Goal: Complete application form: Complete application form

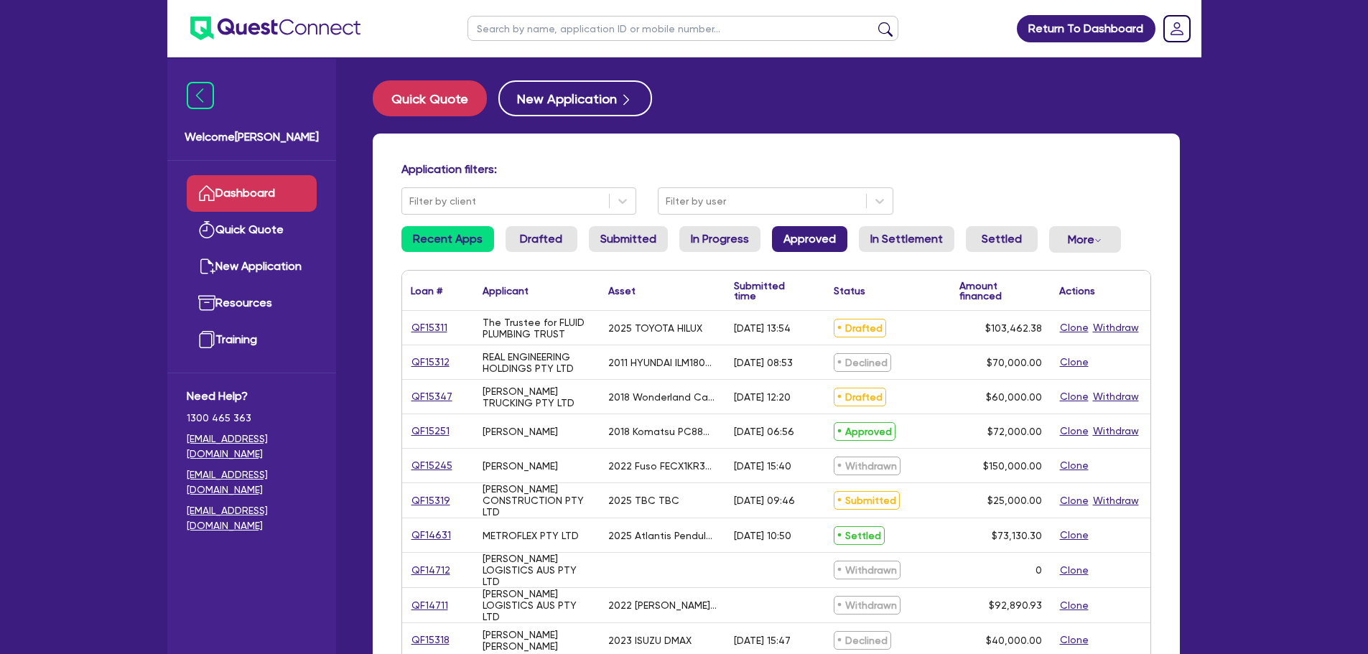
click at [821, 241] on link "Approved" at bounding box center [809, 239] width 75 height 26
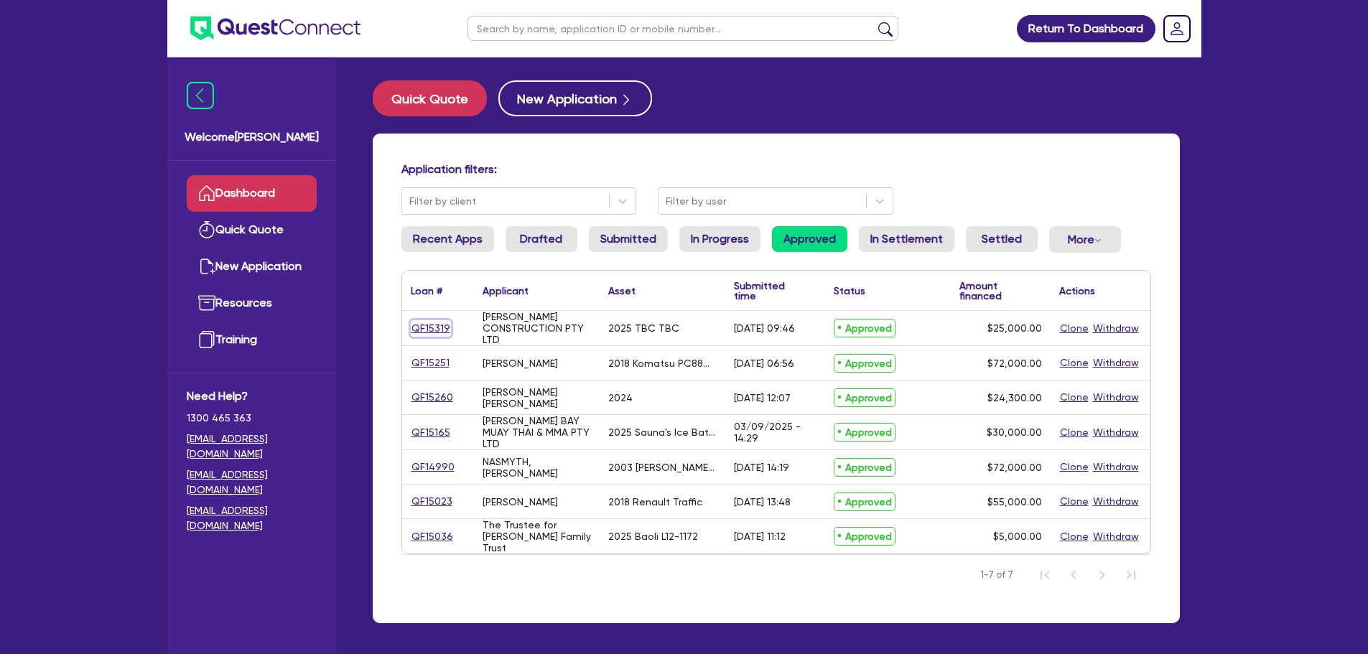
click at [447, 328] on link "QF15319" at bounding box center [431, 328] width 40 height 17
select select "PRIMARY_ASSETS"
select select "TRAILERS"
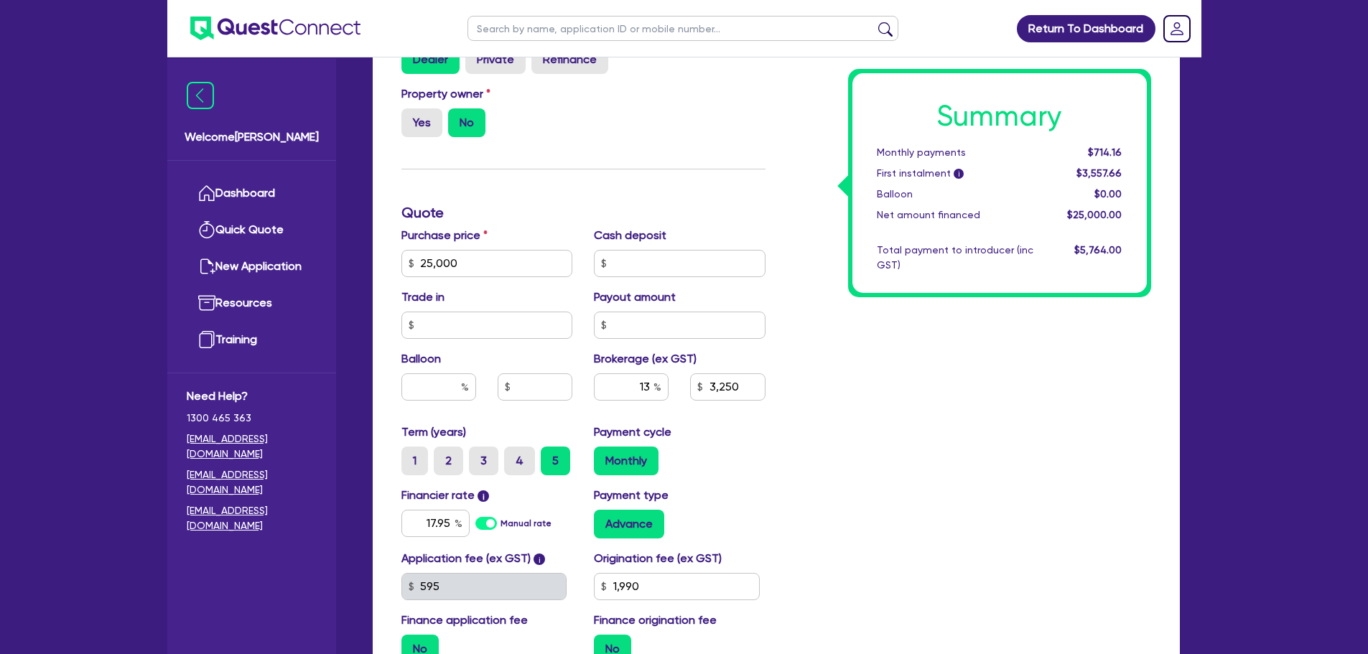
scroll to position [646, 0]
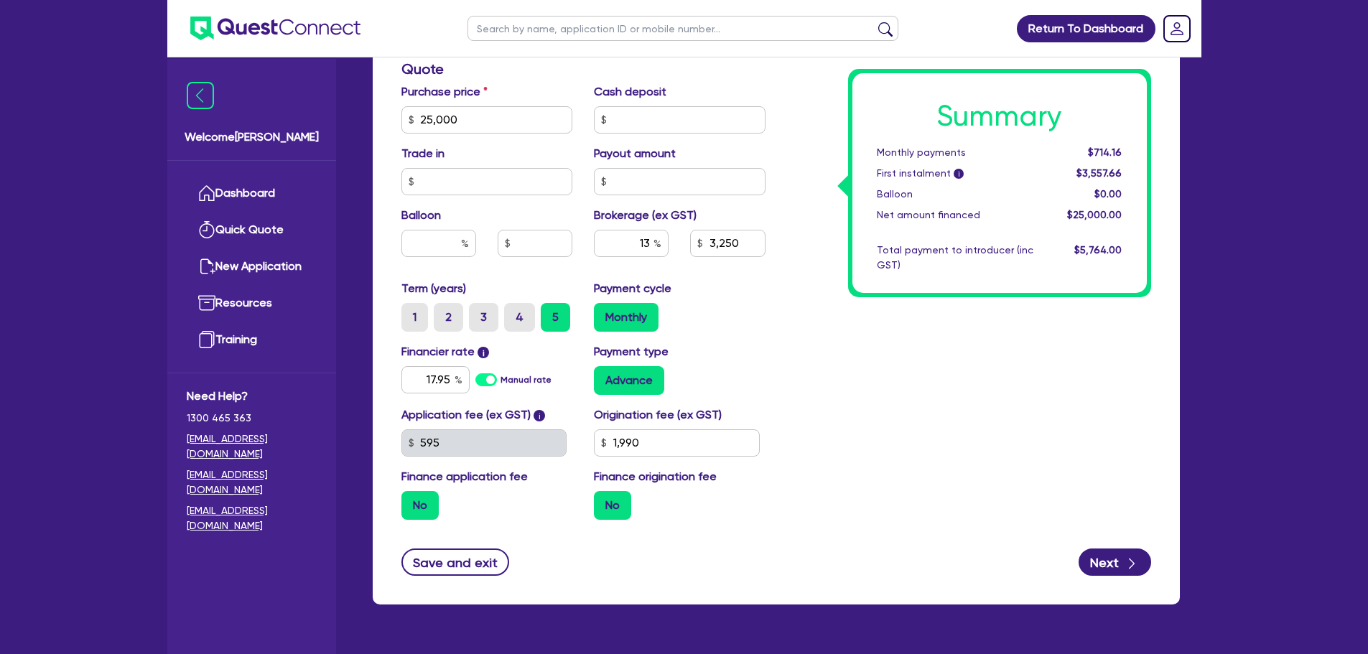
click at [714, 406] on label "Origination fee (ex GST)" at bounding box center [658, 414] width 128 height 17
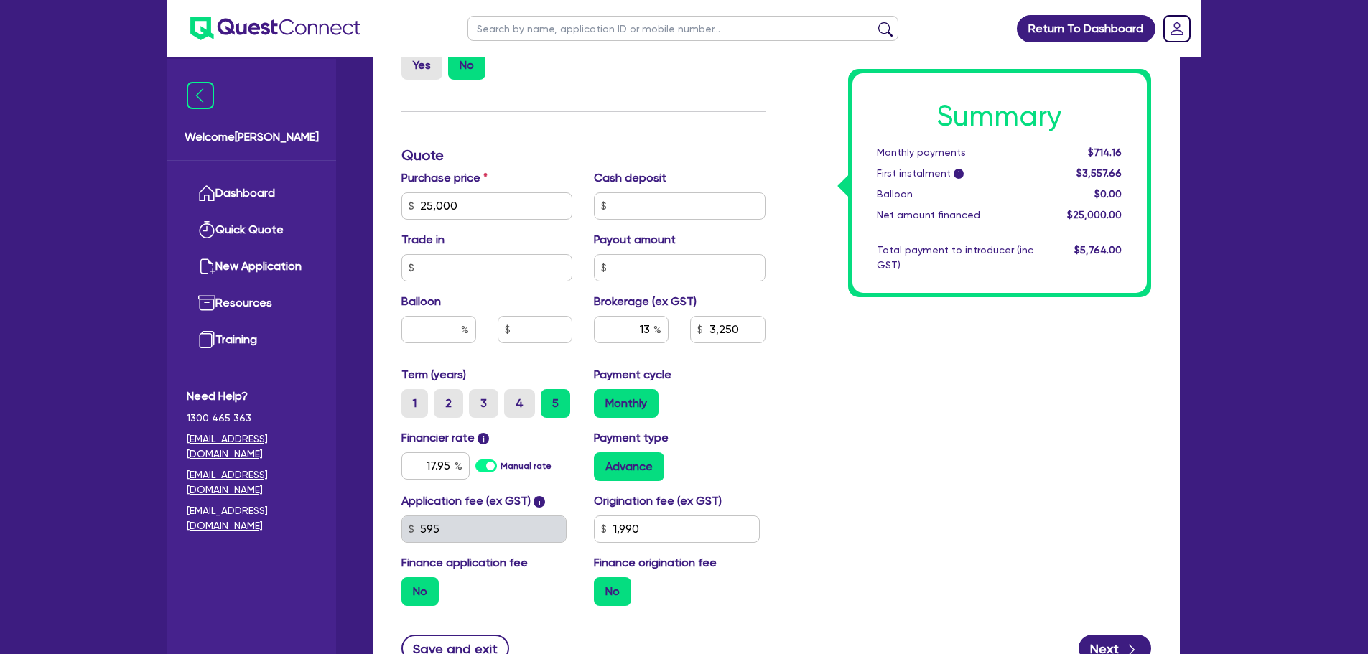
scroll to position [431, 0]
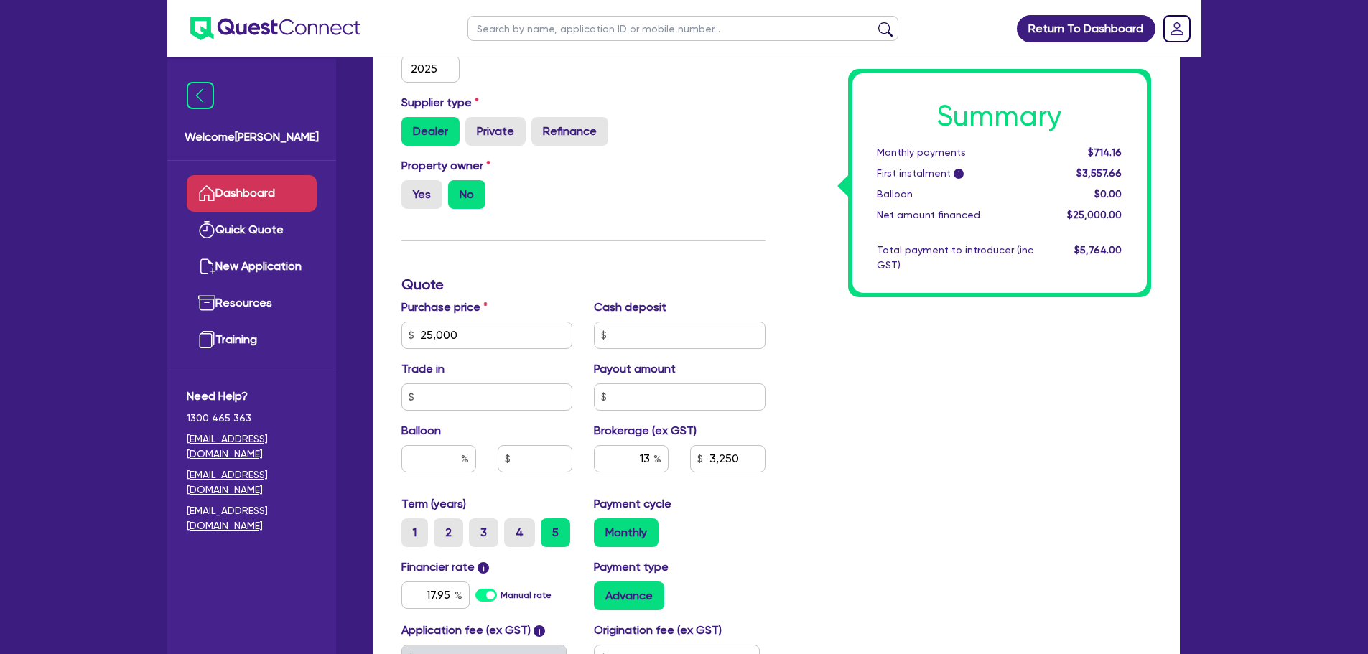
click at [249, 190] on link "Dashboard" at bounding box center [252, 193] width 130 height 37
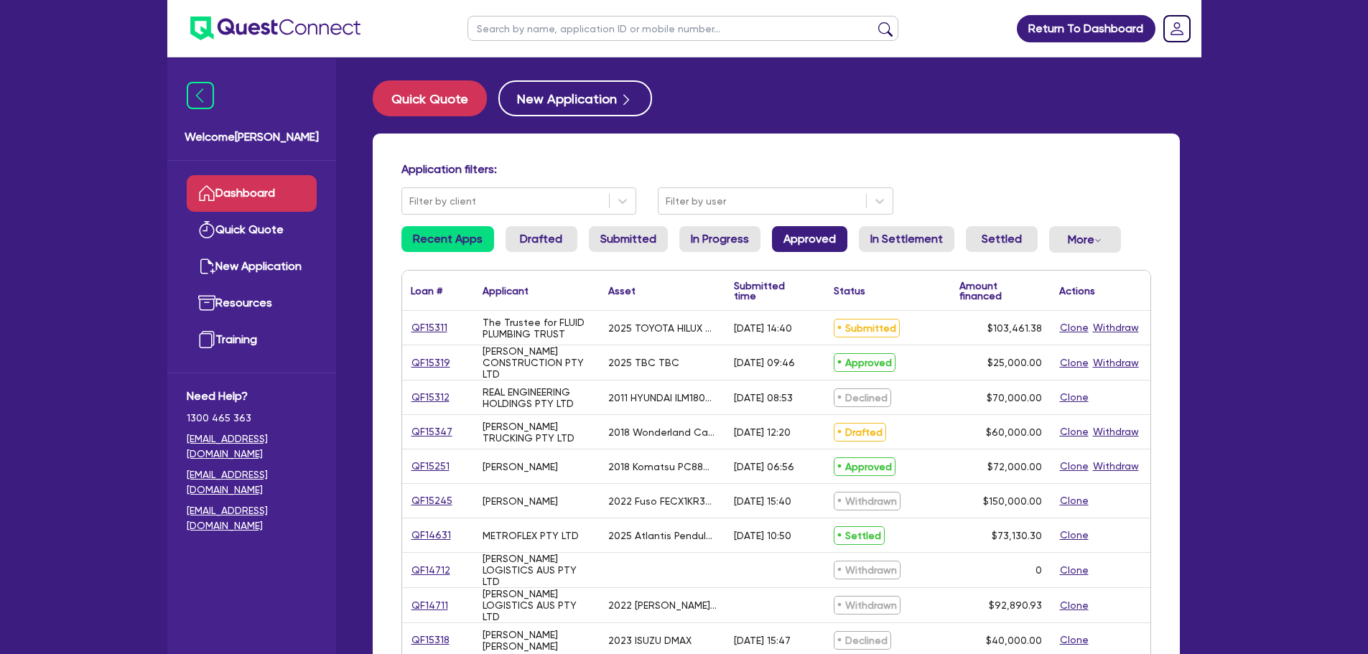
click at [810, 228] on link "Approved" at bounding box center [809, 239] width 75 height 26
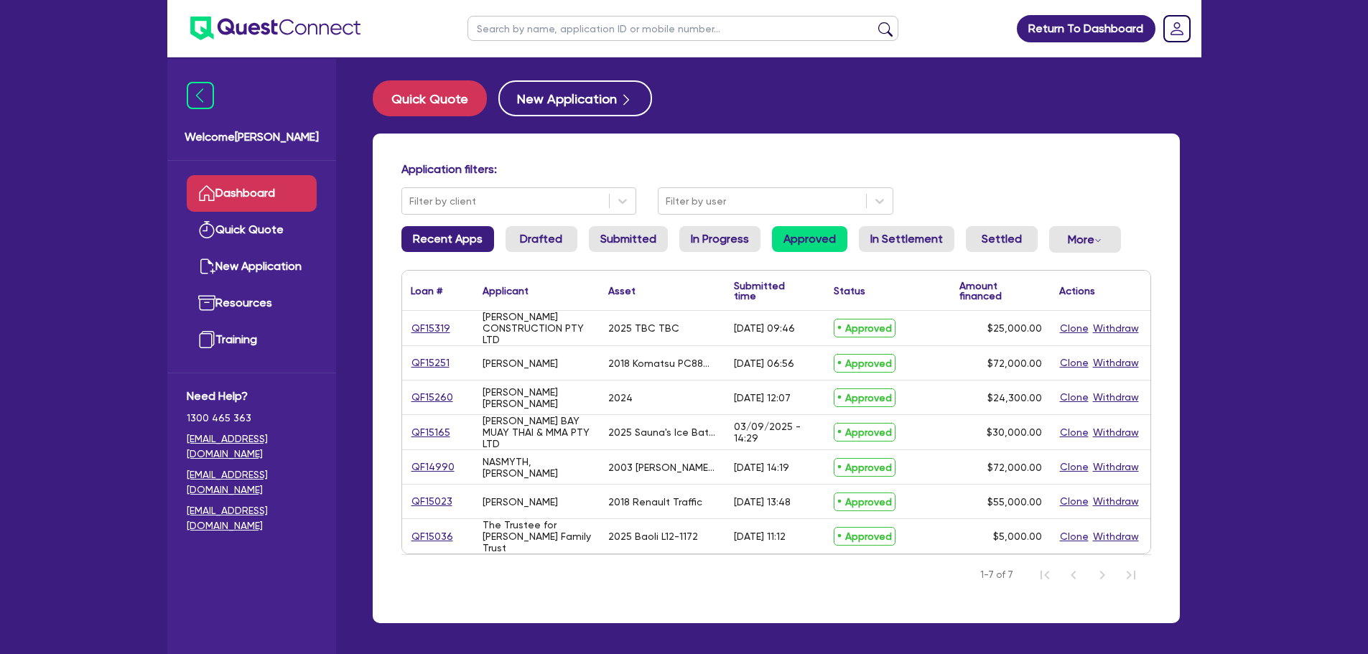
click at [432, 236] on link "Recent Apps" at bounding box center [447, 239] width 93 height 26
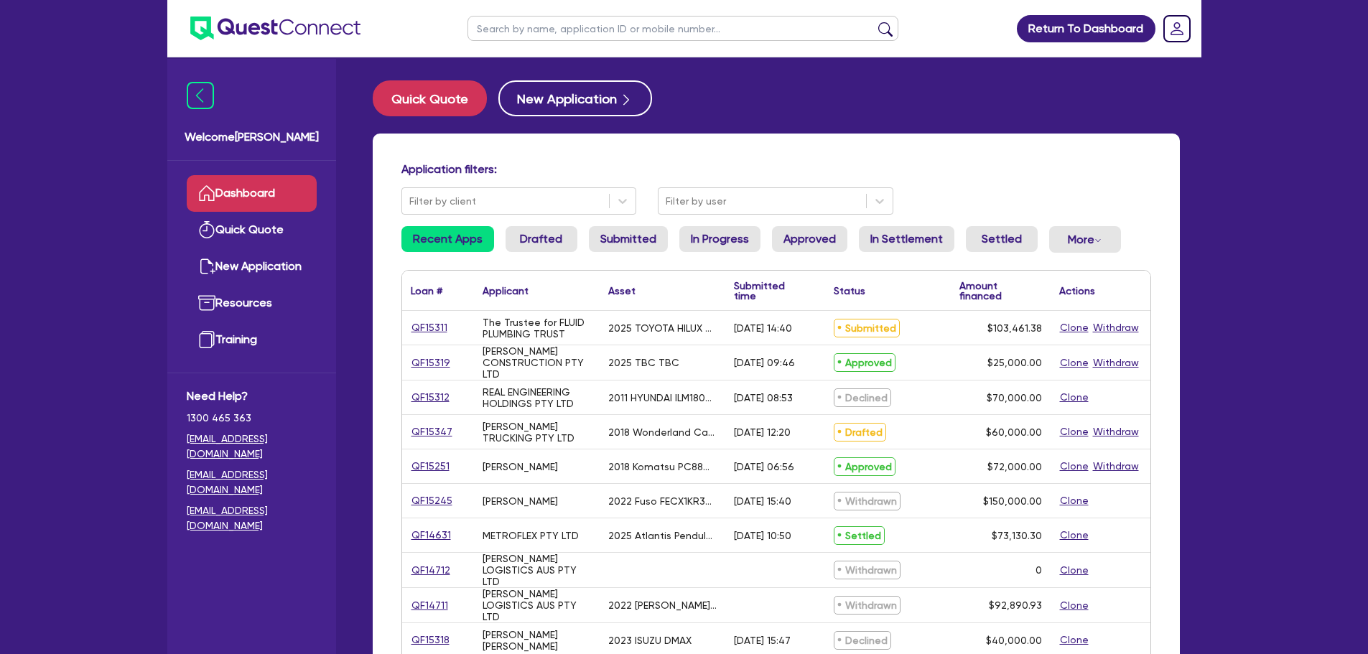
click at [409, 321] on div "QF15311" at bounding box center [438, 328] width 72 height 34
click at [428, 330] on link "QF15311" at bounding box center [429, 328] width 37 height 17
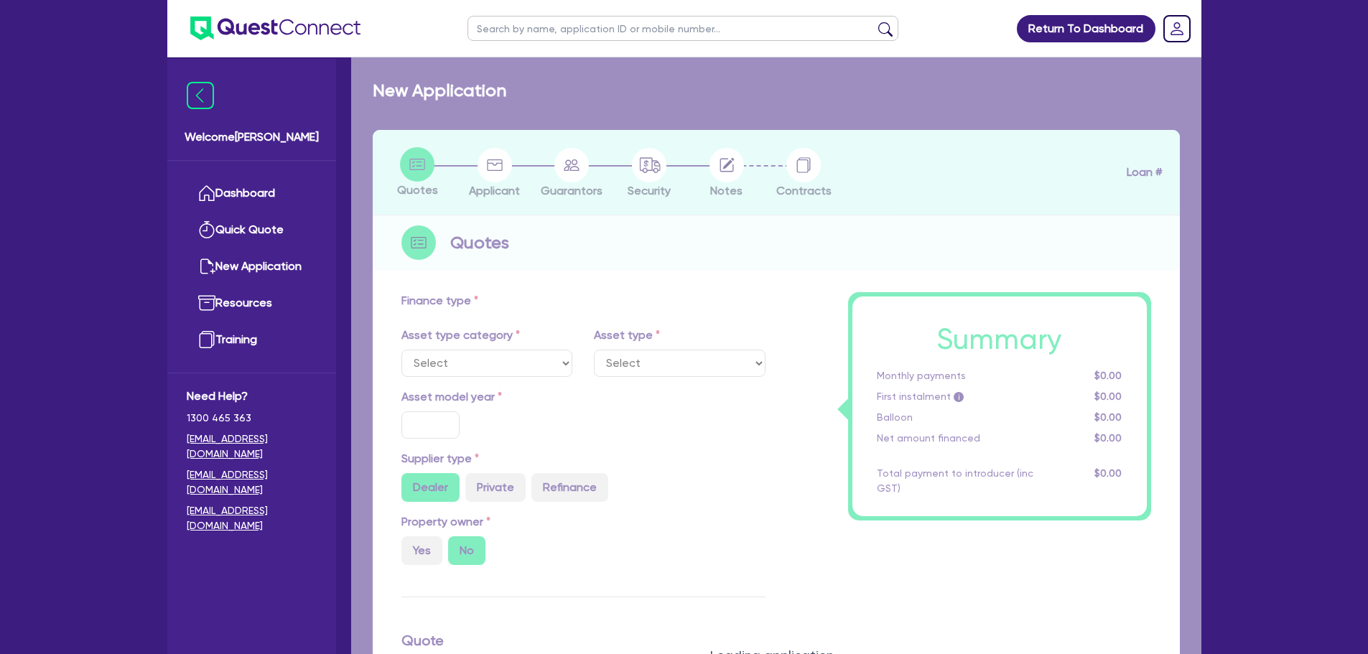
select select "CARS_AND_LIGHT_TRUCKS"
type input "2025"
radio input "true"
type input "103,461.38"
type input "5"
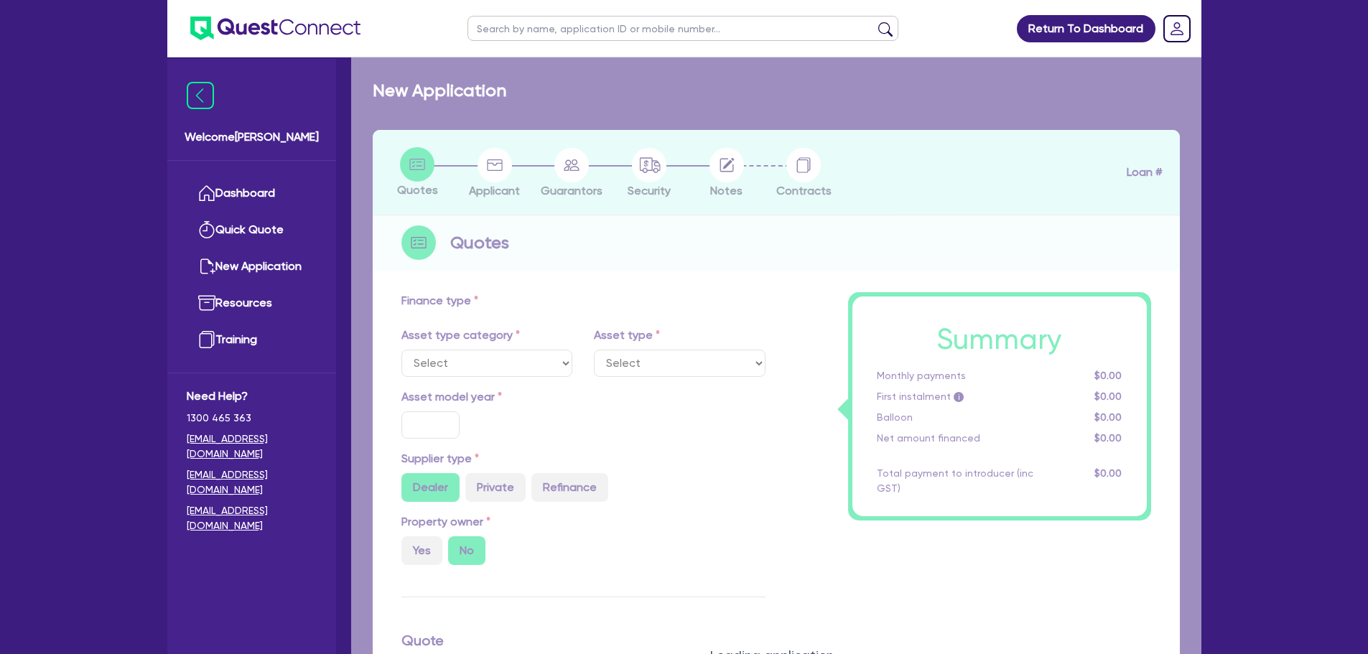
type input "5,173.07"
type input "17.95"
select select "PASSENGER_VEHICLES"
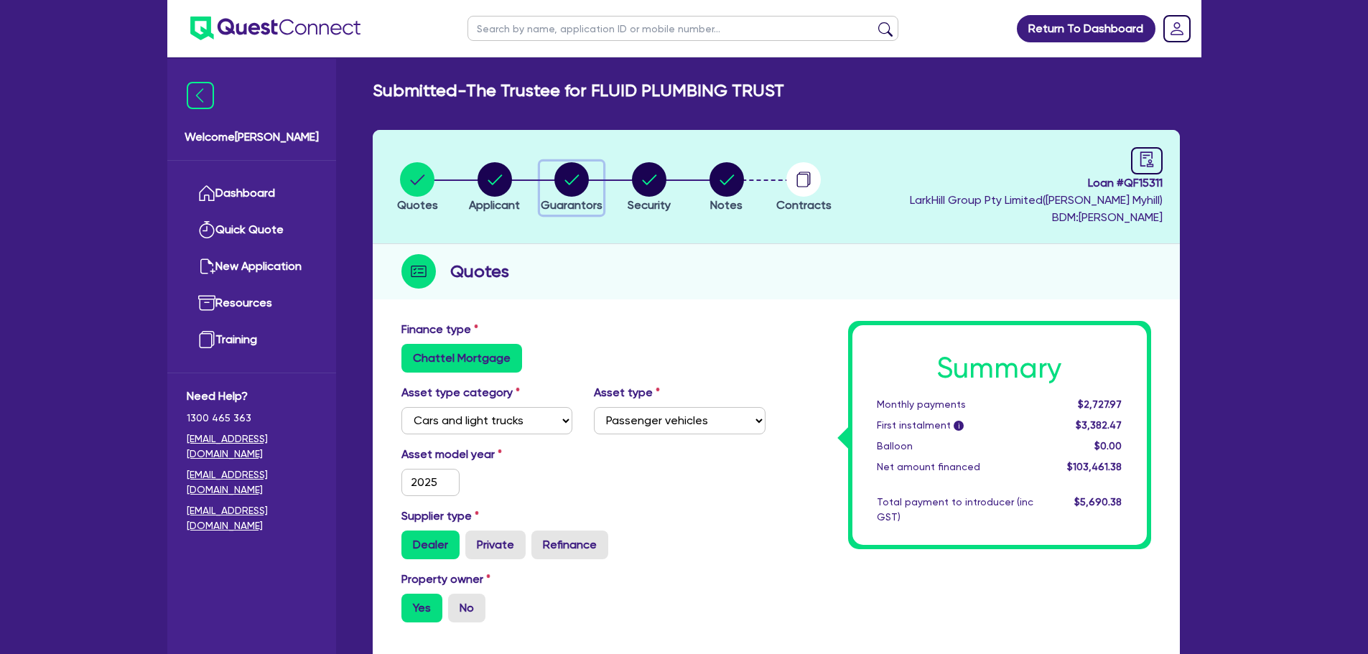
click at [579, 186] on circle "button" at bounding box center [571, 179] width 34 height 34
select select "MR"
select select "[GEOGRAPHIC_DATA]"
select select "MARRIED"
select select "PROPERTY"
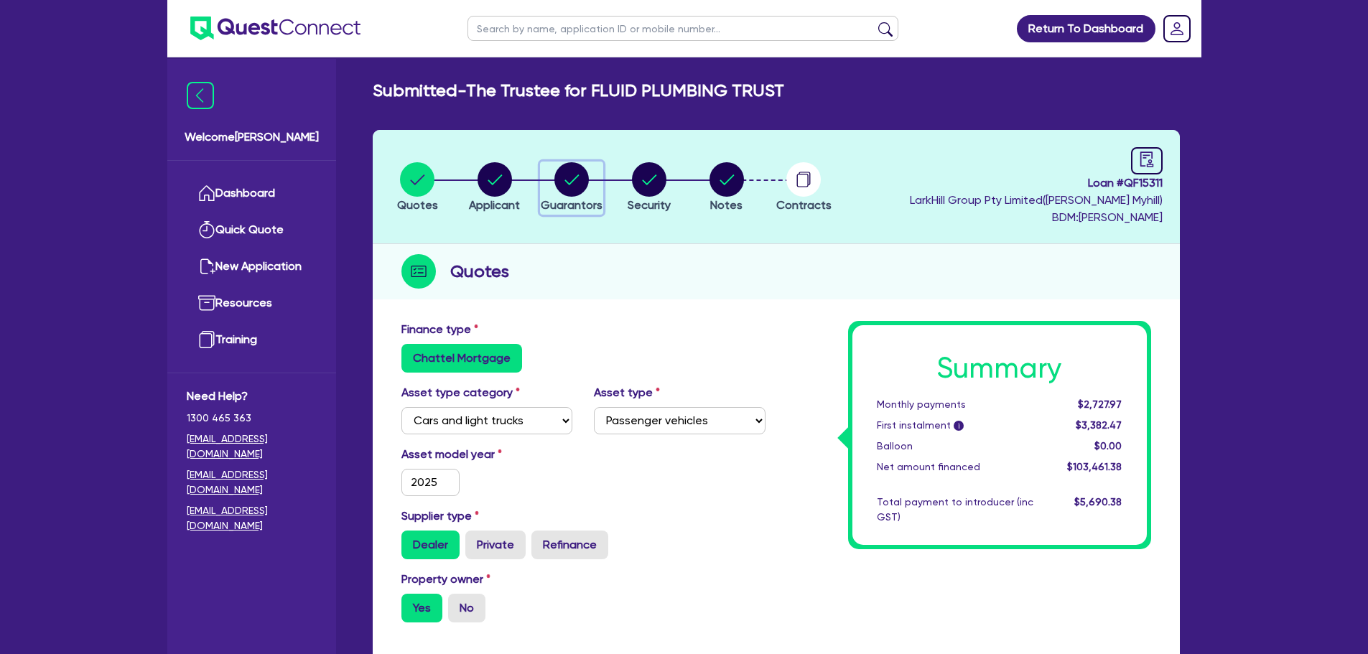
select select "CASH"
select select "MORTGAGE"
select select "MRS"
select select "[GEOGRAPHIC_DATA]"
select select "MARRIED"
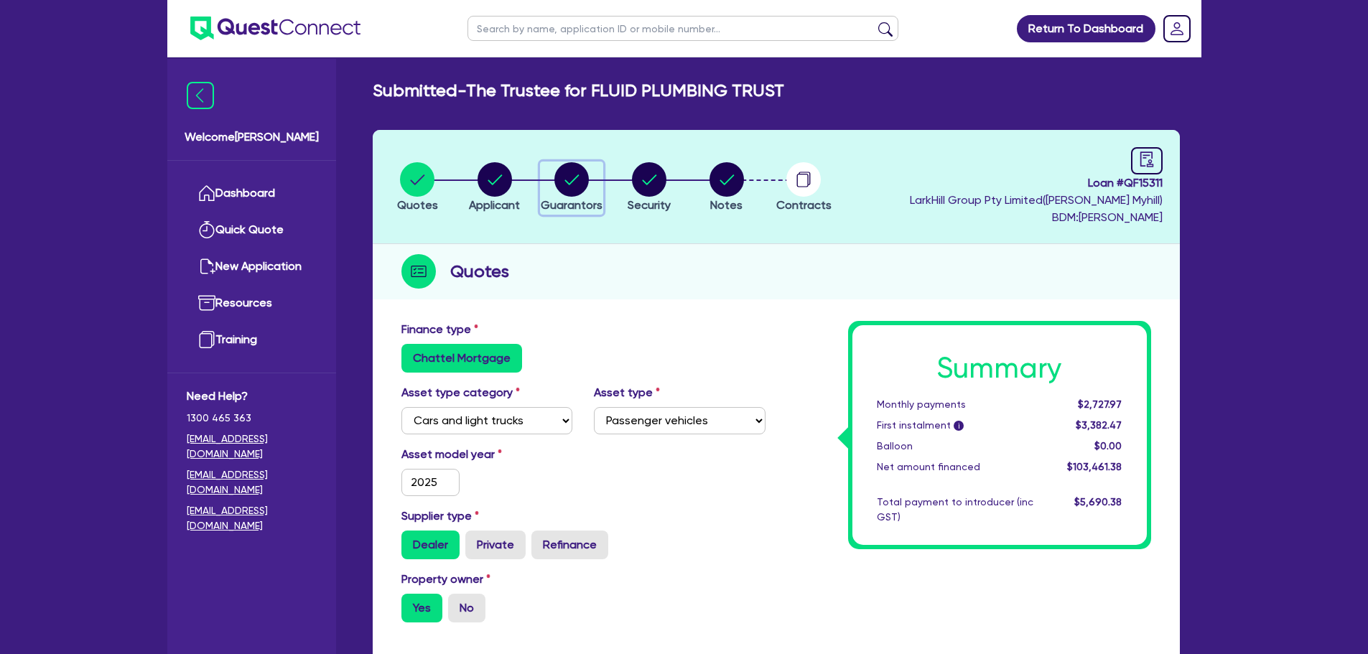
select select "PROPERTY"
select select "CASH"
select select "MORTGAGE"
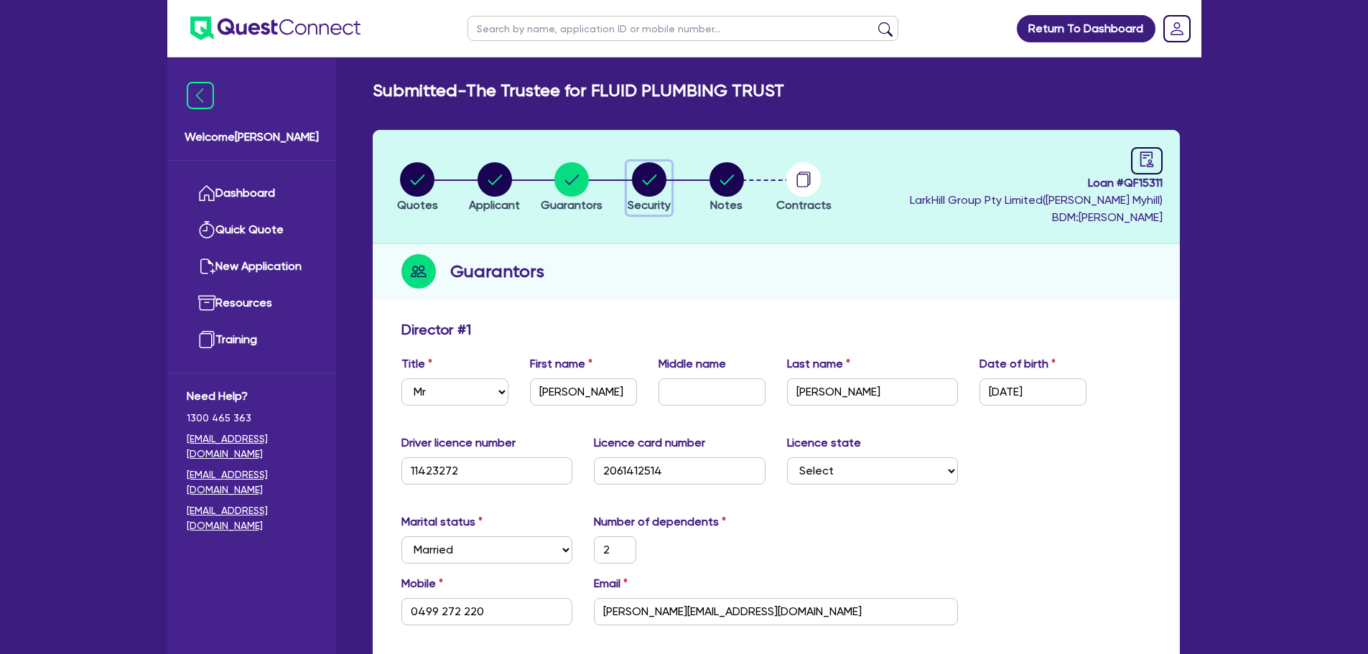
click at [664, 189] on icon "button" at bounding box center [649, 179] width 34 height 34
select select "CARS_AND_LIGHT_TRUCKS"
select select "PASSENGER_VEHICLES"
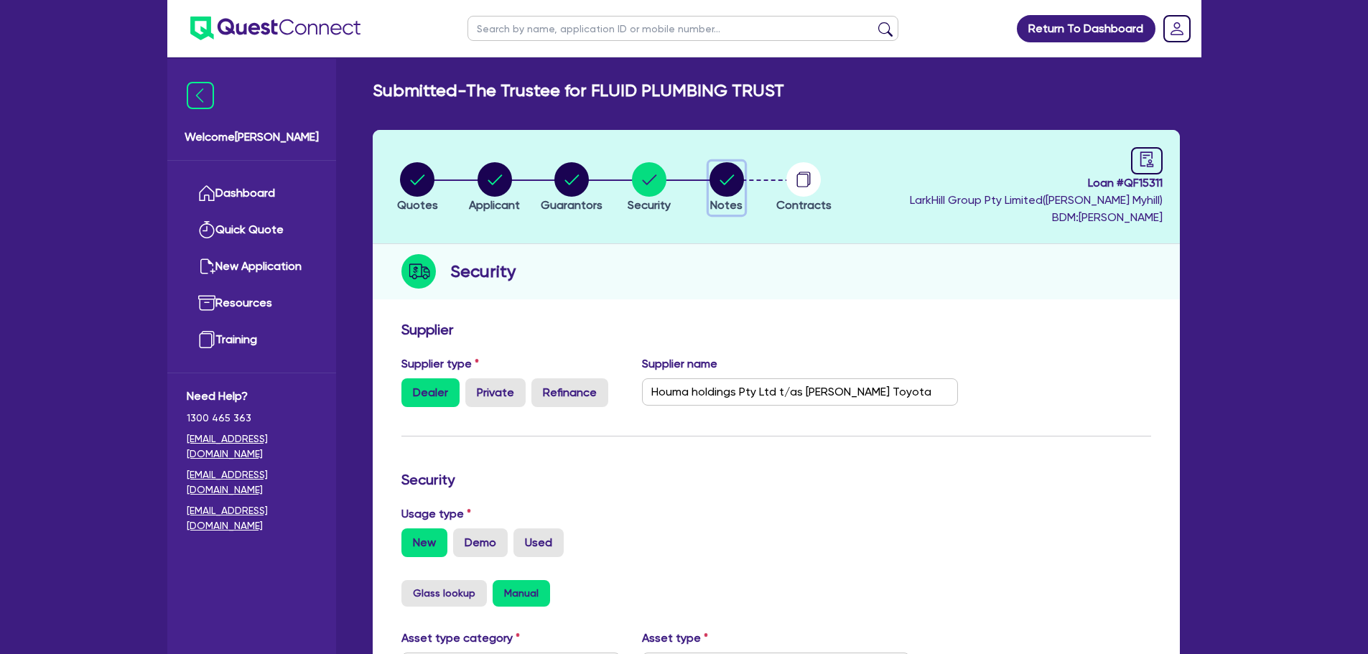
click at [735, 182] on circle "button" at bounding box center [726, 179] width 34 height 34
select select "Quest Finance - Own Book"
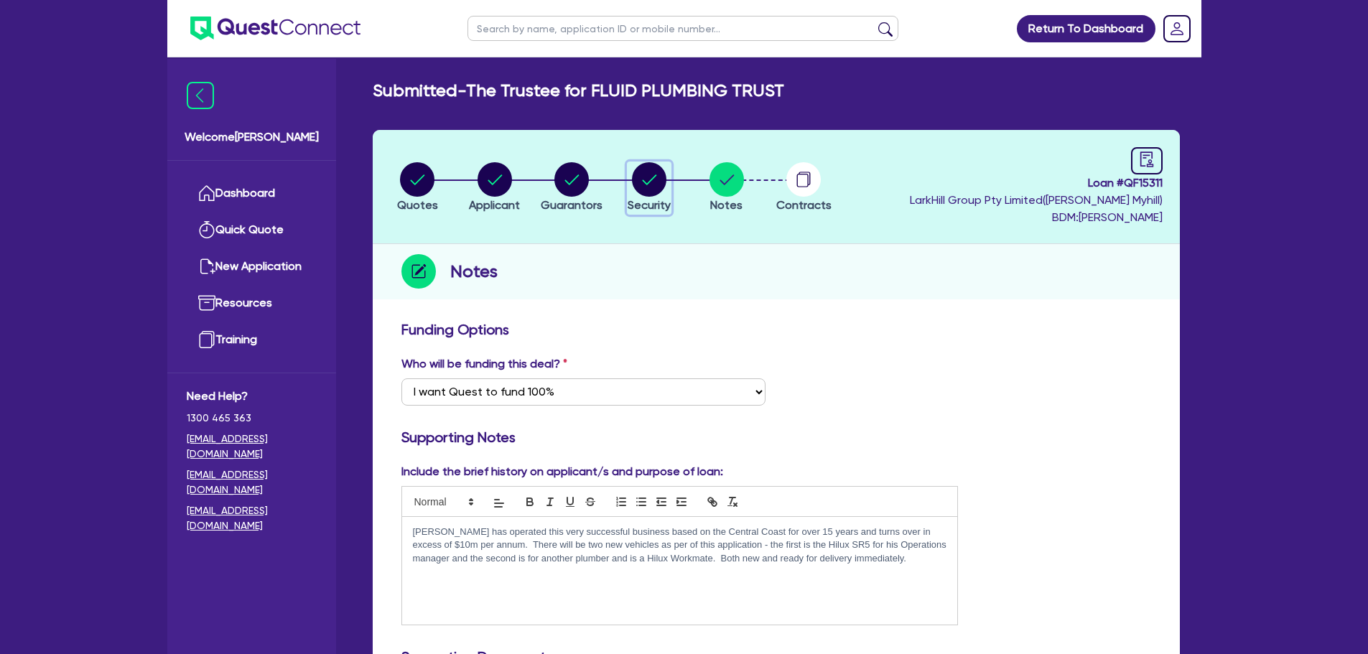
click at [651, 183] on circle "button" at bounding box center [649, 179] width 34 height 34
select select "CARS_AND_LIGHT_TRUCKS"
select select "PASSENGER_VEHICLES"
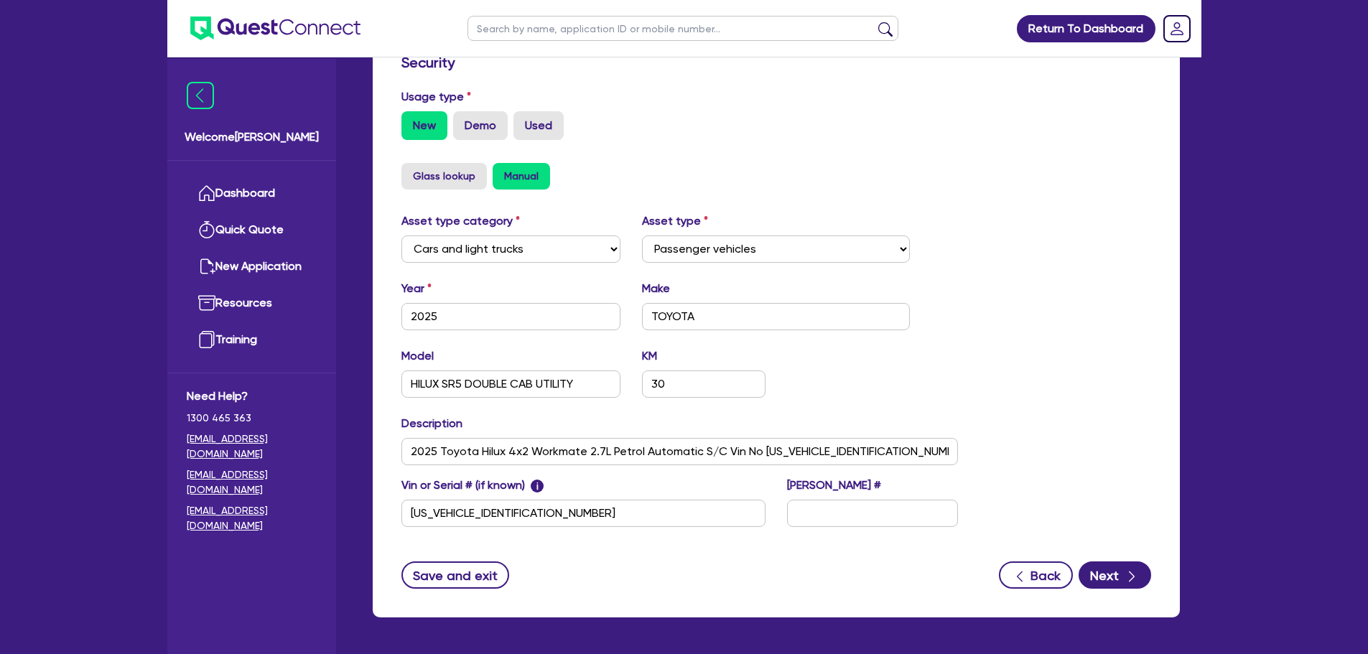
scroll to position [468, 0]
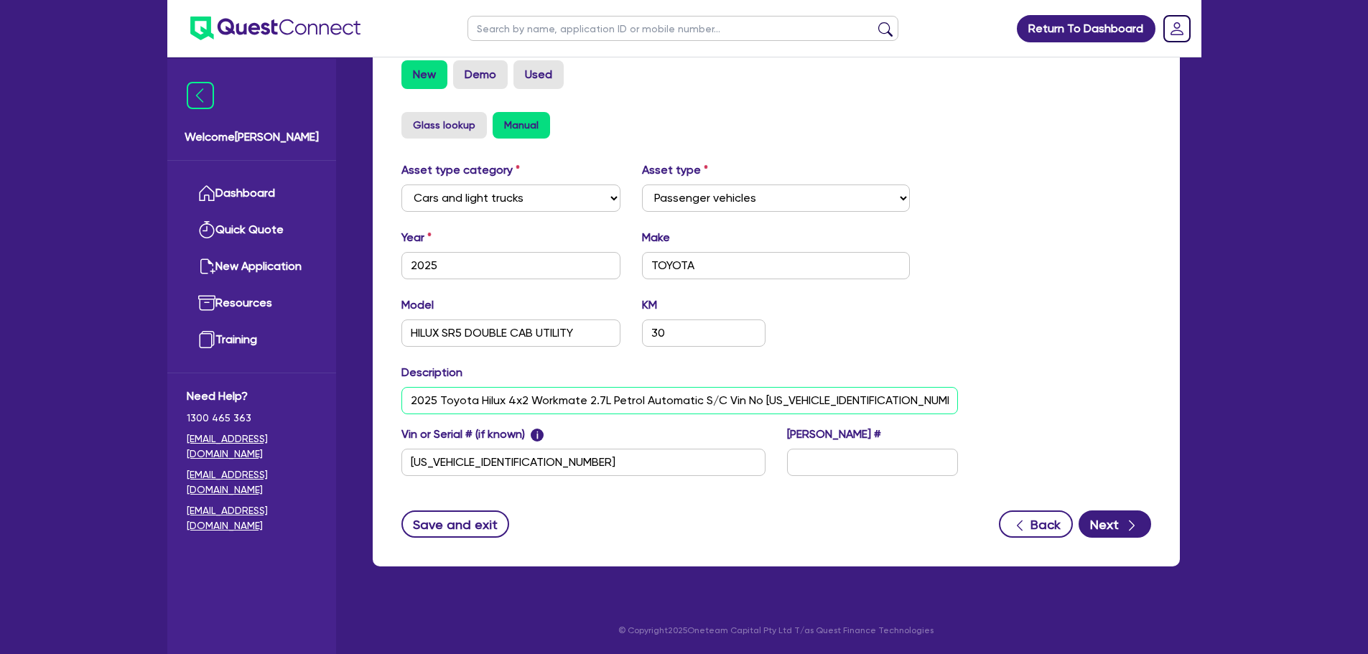
click at [798, 402] on input "2025 Toyota Hilux 4x2 Workmate 2.7L Petrol Automatic S/C Vin No MR0CX3CB7043536…" at bounding box center [679, 400] width 557 height 27
click at [915, 404] on input "2025 Toyota Hilux 4x2 Workmate 2.7L Petrol Automatic S/C Vin No MR0CX3CB7043536…" at bounding box center [679, 400] width 557 height 27
click at [933, 407] on input "2025 Toyota Hilux 4x2 Workmate 2.7L Petrol Automatic S/C Vin No MR0CX3CB7043536…" at bounding box center [679, 400] width 557 height 27
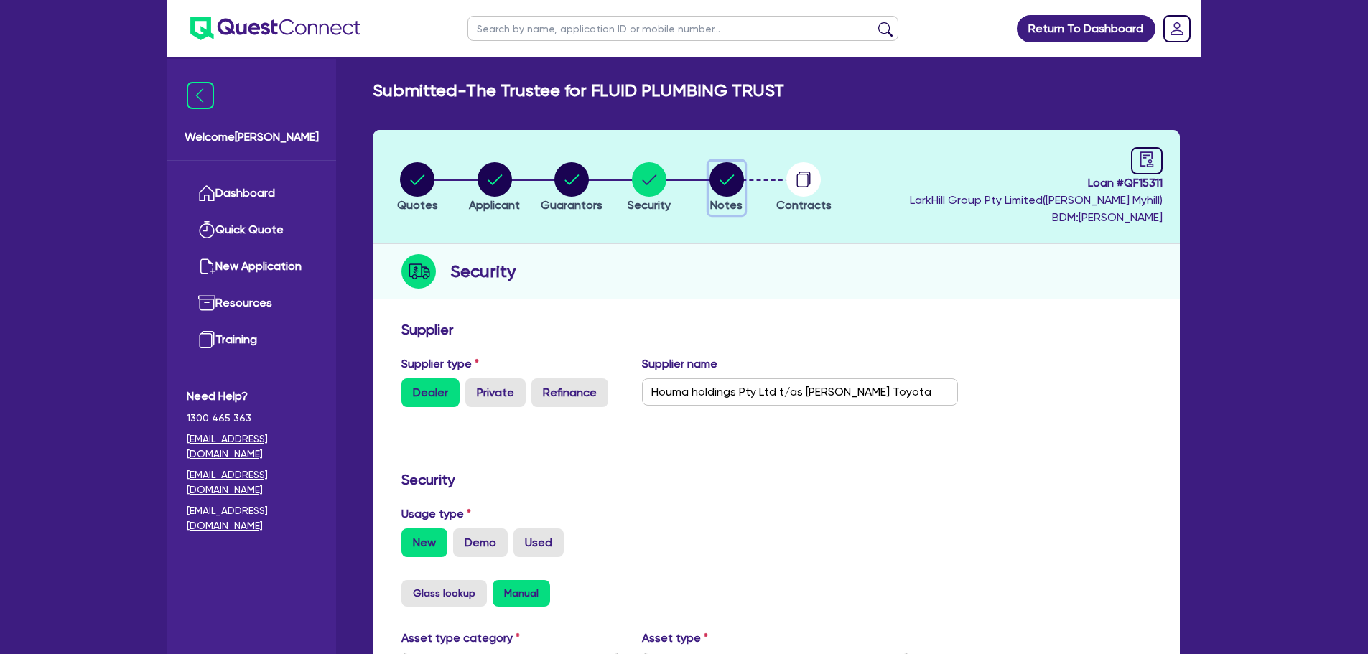
click at [728, 182] on circle "button" at bounding box center [726, 179] width 34 height 34
select select "Quest Finance - Own Book"
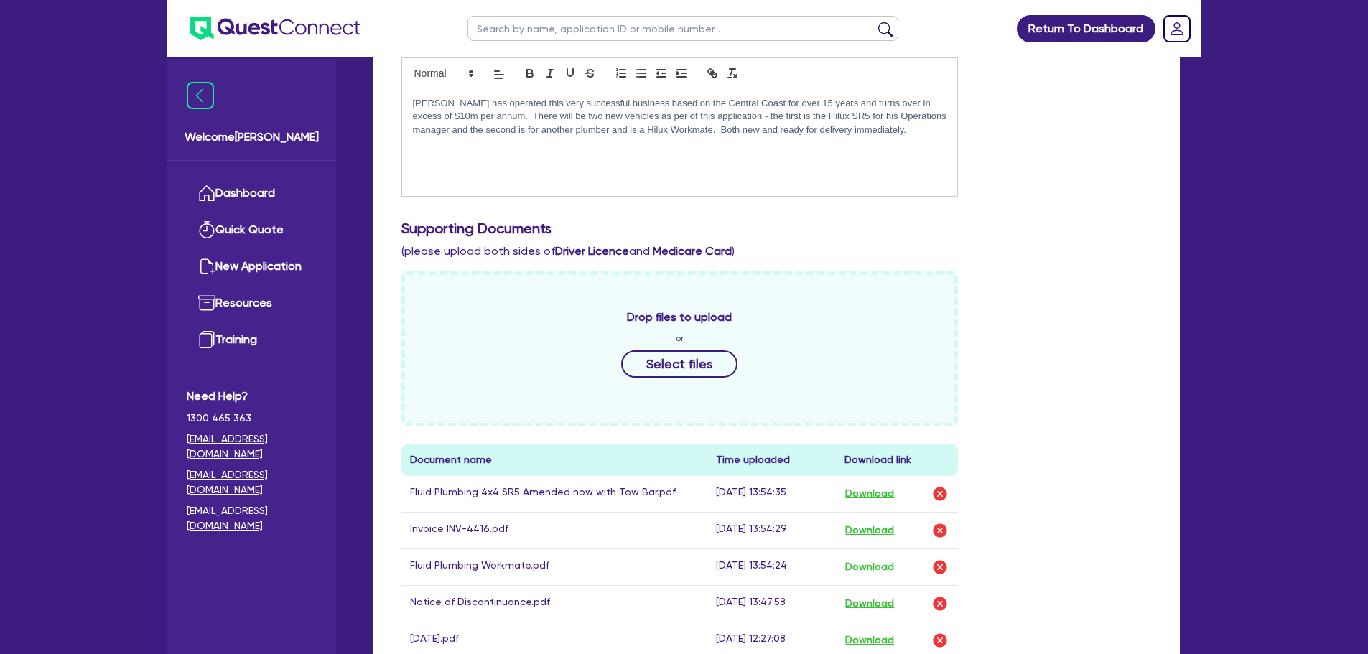
scroll to position [718, 0]
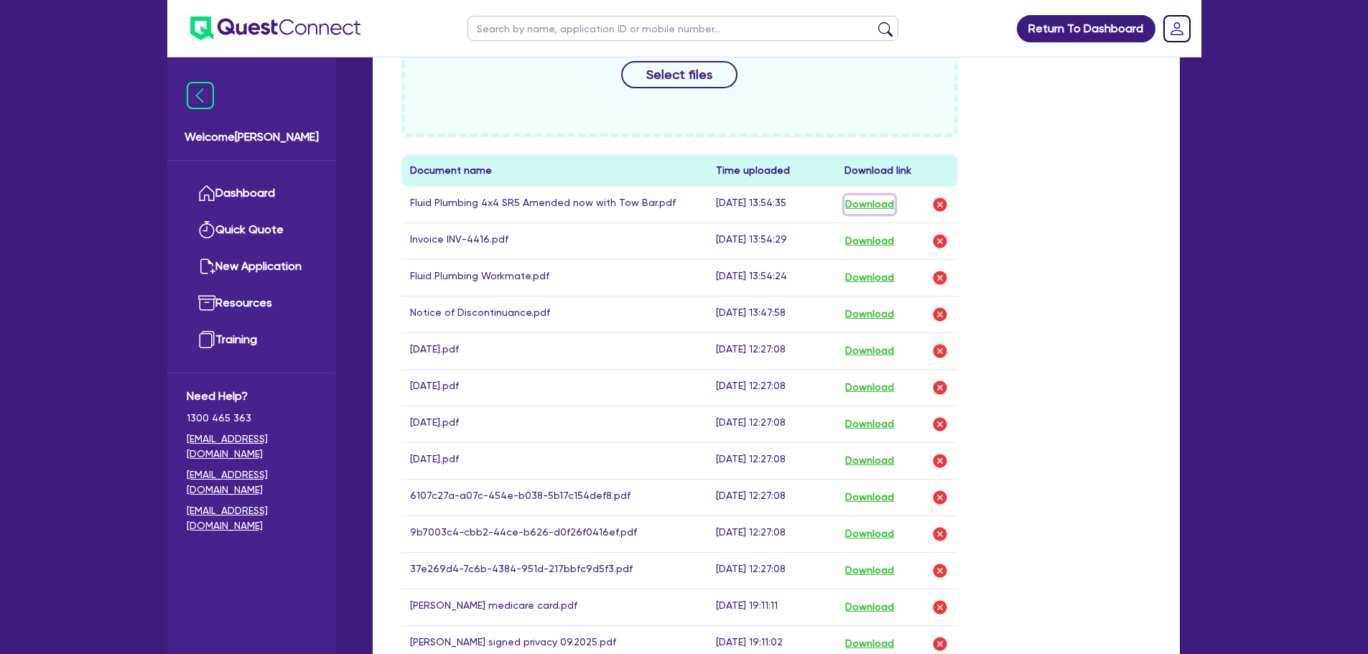
click at [884, 212] on button "Download" at bounding box center [869, 204] width 50 height 19
click at [1066, 302] on div "Drop files to upload or Select files Document name Time uploaded Download link …" at bounding box center [776, 370] width 771 height 777
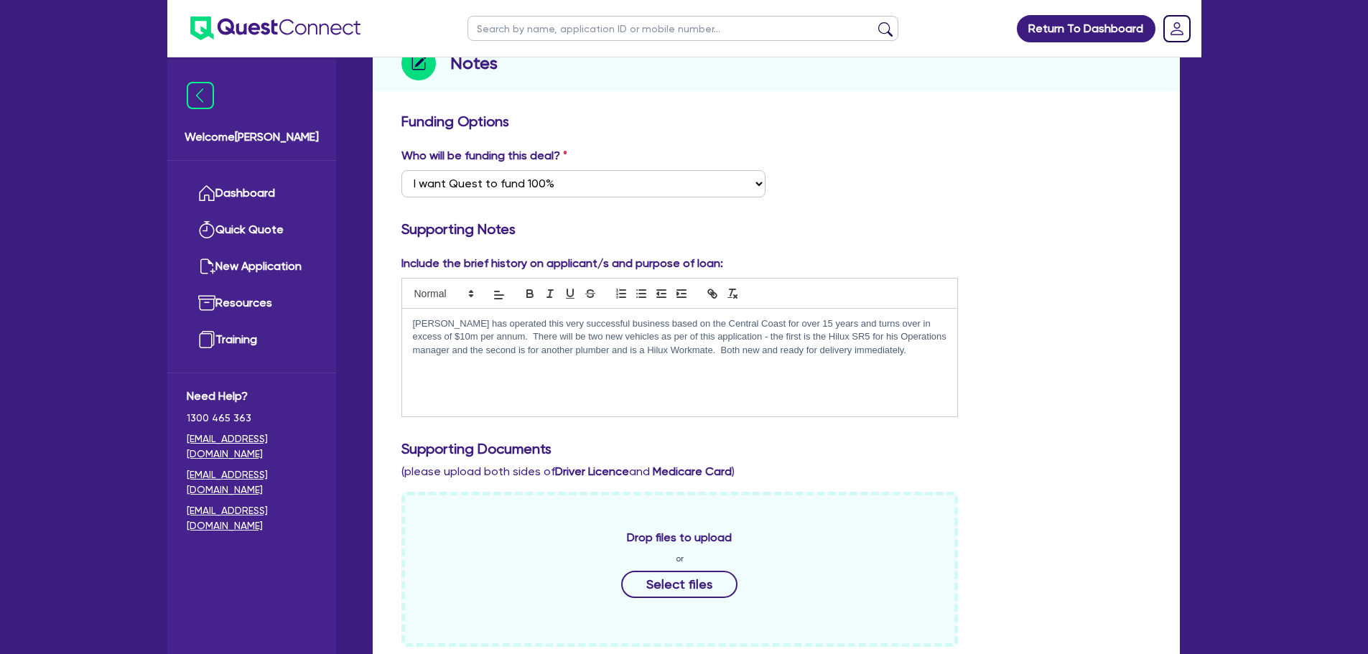
scroll to position [24, 0]
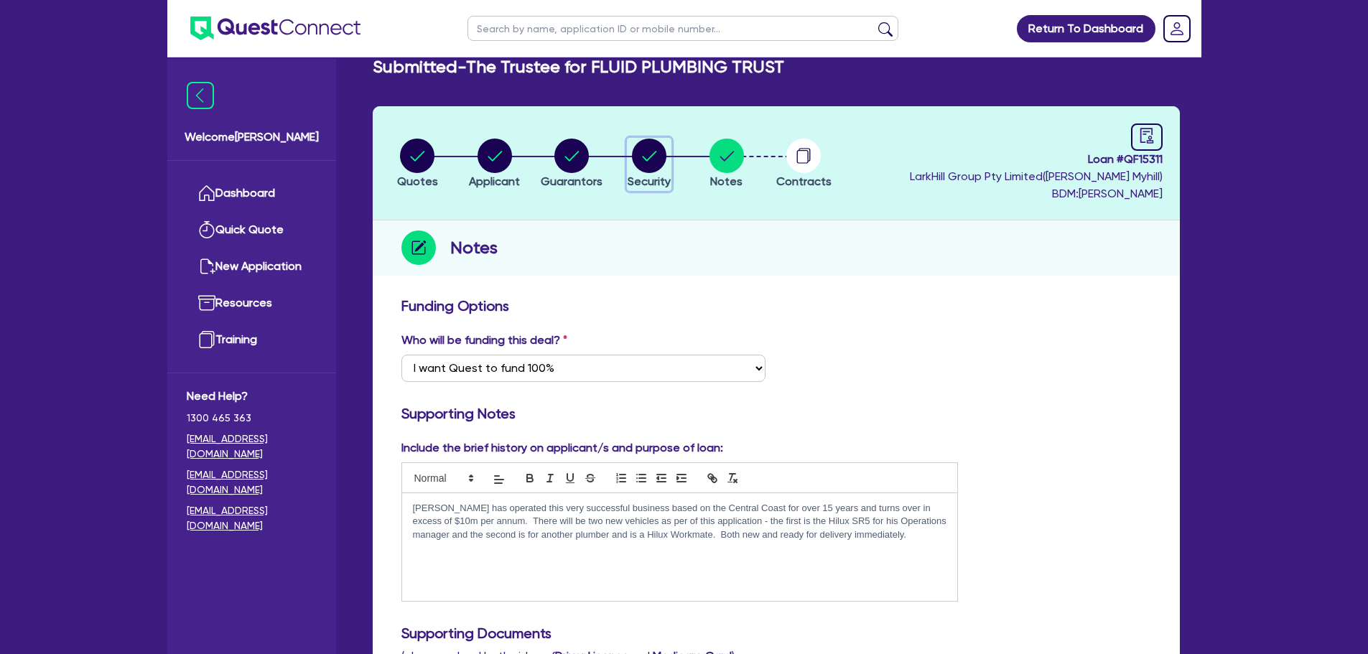
click at [648, 146] on circle "button" at bounding box center [649, 156] width 34 height 34
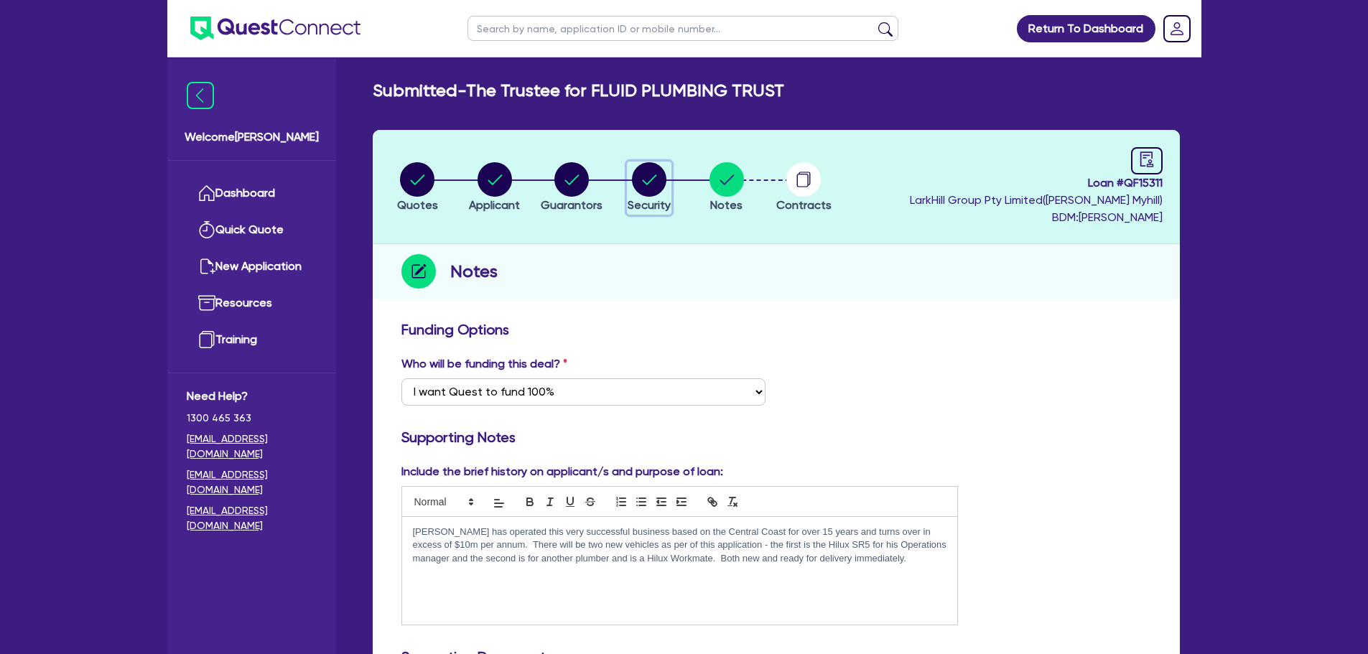
select select "CARS_AND_LIGHT_TRUCKS"
select select "PASSENGER_VEHICLES"
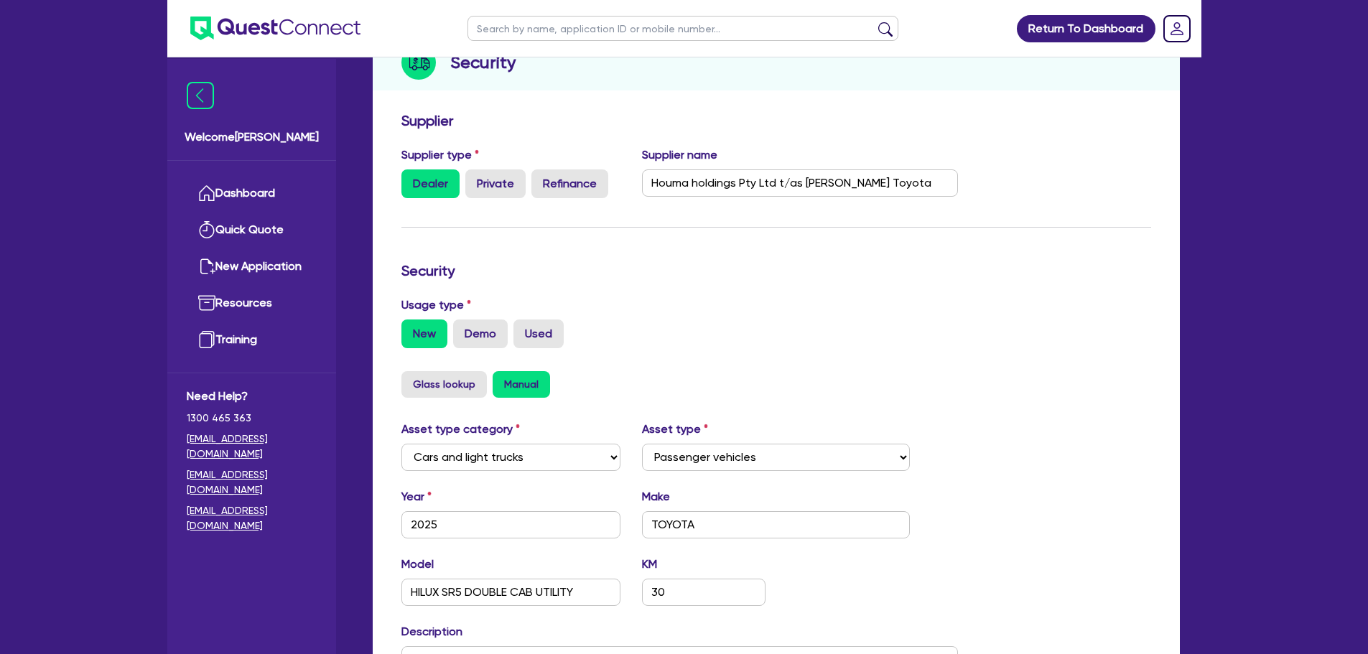
scroll to position [37, 0]
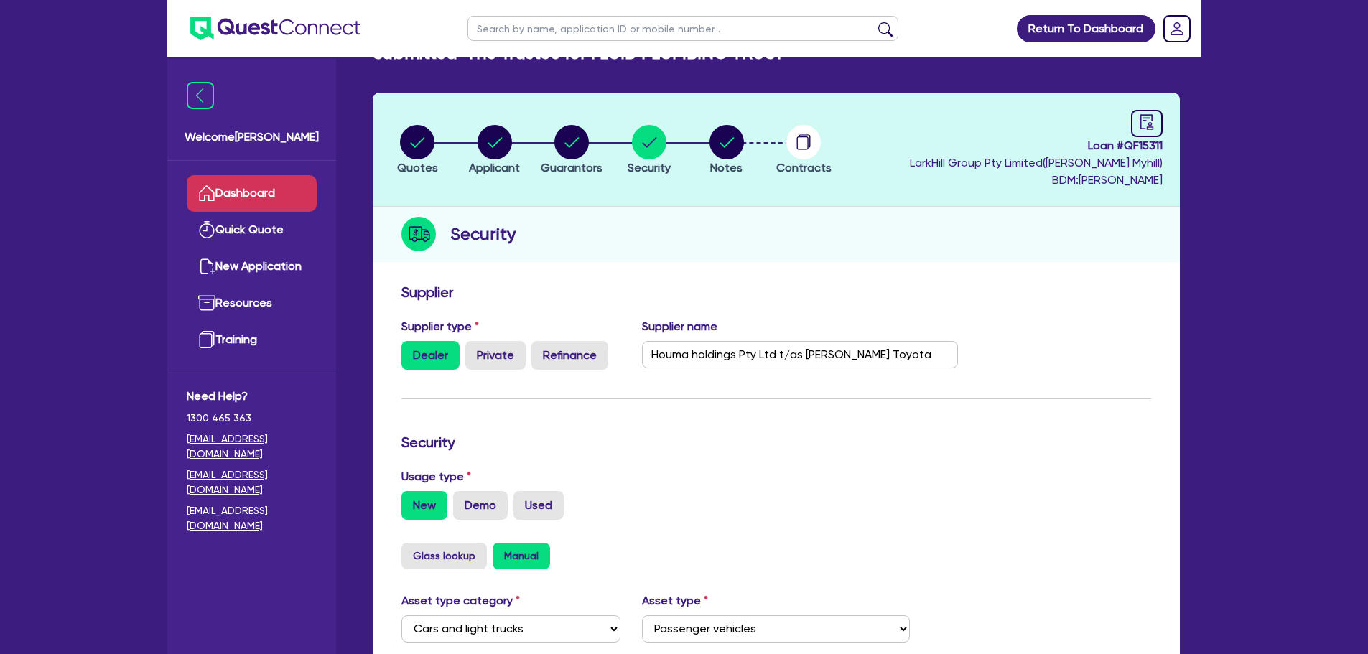
click at [248, 177] on link "Dashboard" at bounding box center [252, 193] width 130 height 37
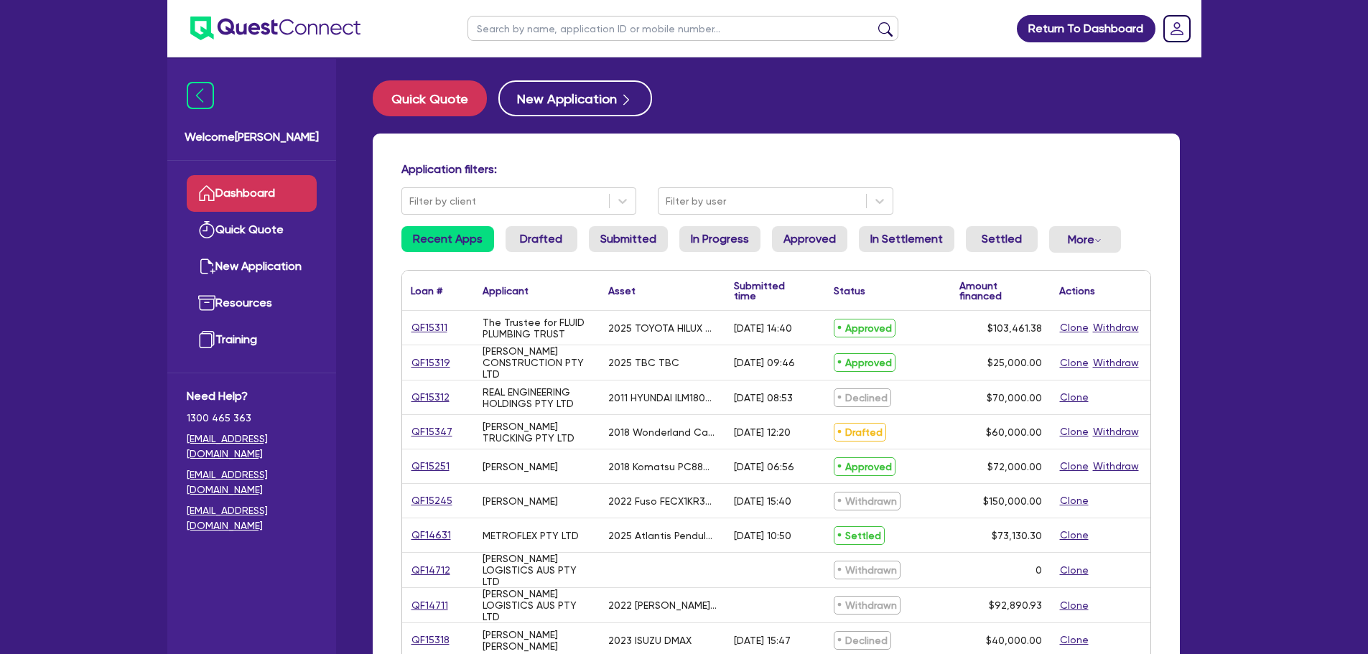
click at [263, 177] on link "Dashboard" at bounding box center [252, 193] width 130 height 37
click at [793, 250] on link "Approved" at bounding box center [809, 239] width 75 height 26
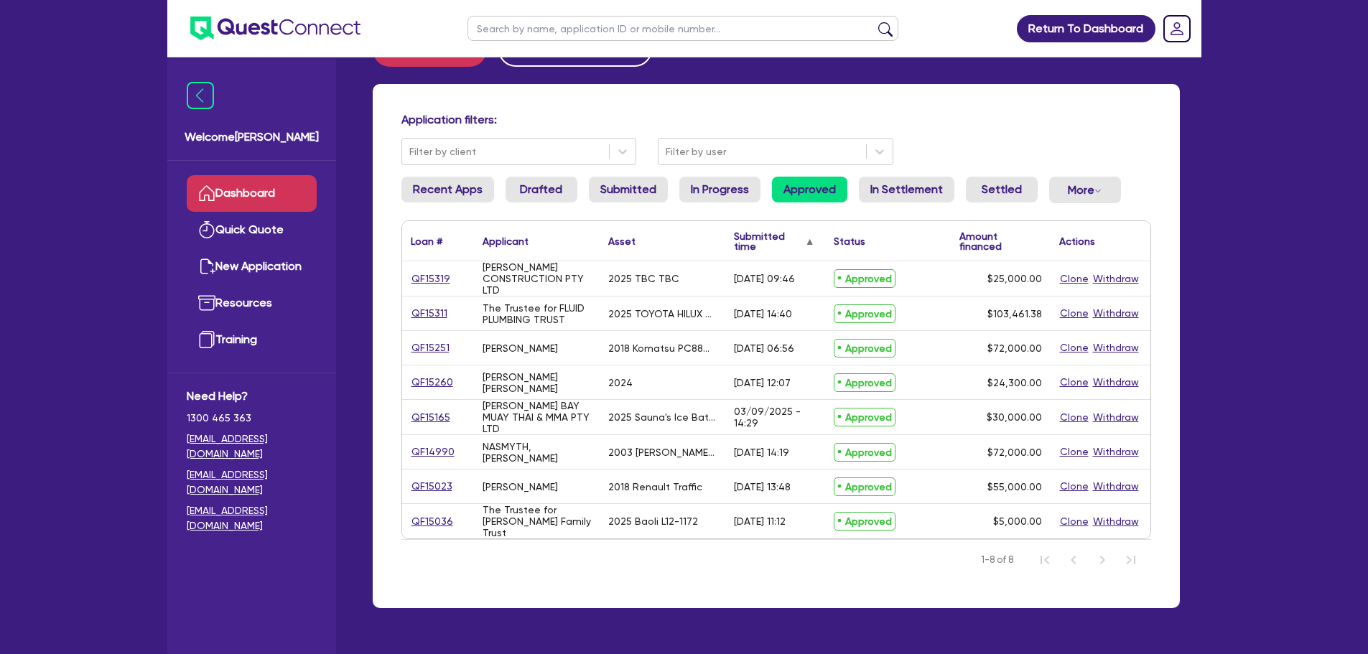
scroll to position [72, 0]
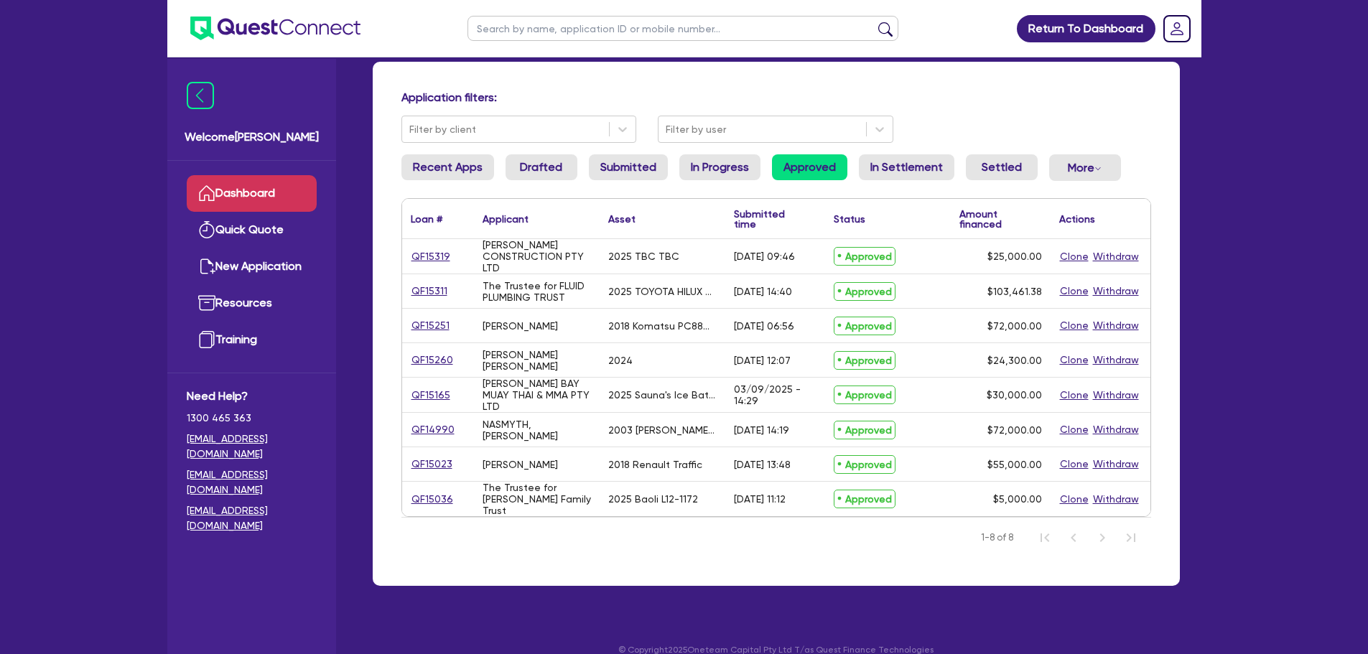
click at [246, 196] on link "Dashboard" at bounding box center [252, 193] width 130 height 37
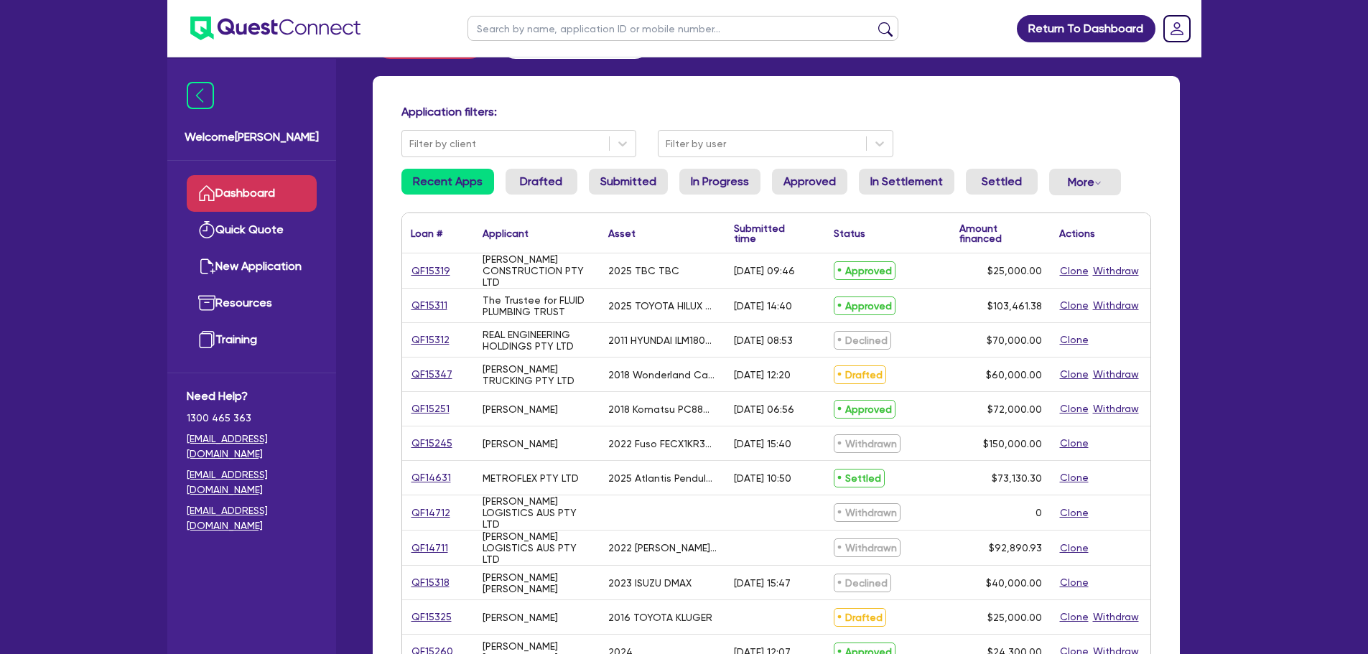
scroll to position [72, 0]
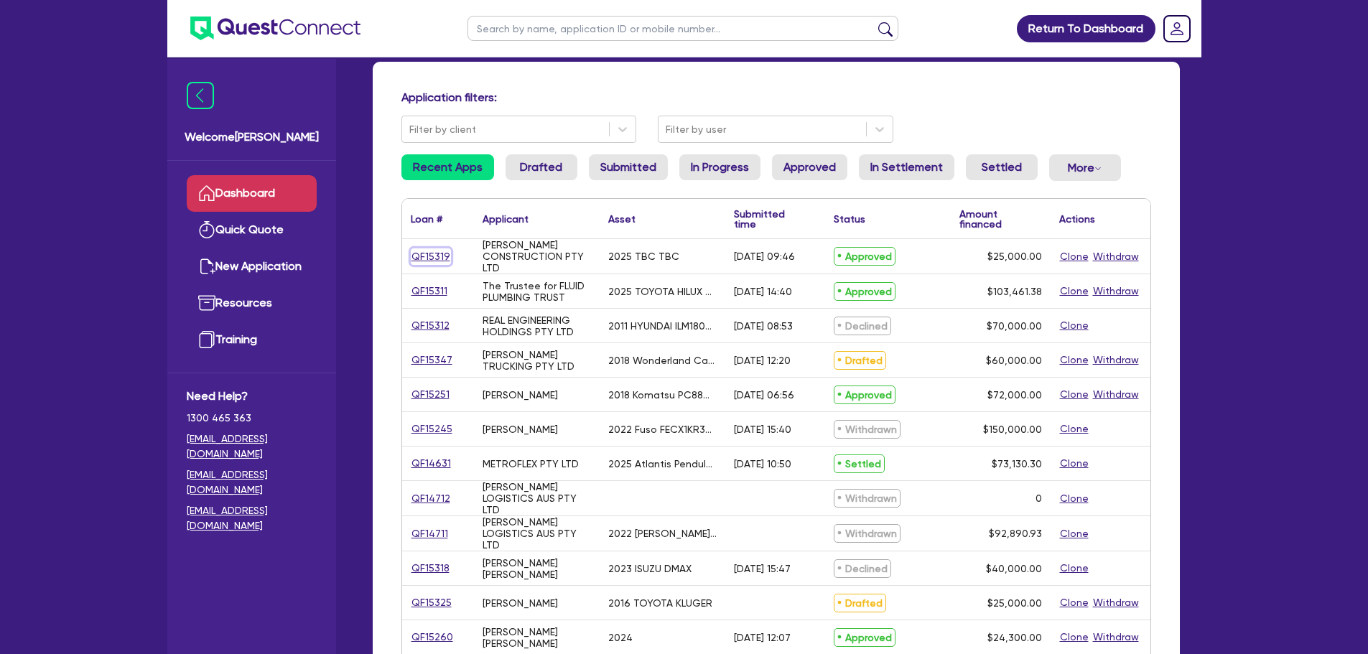
click at [442, 253] on link "QF15319" at bounding box center [431, 256] width 40 height 17
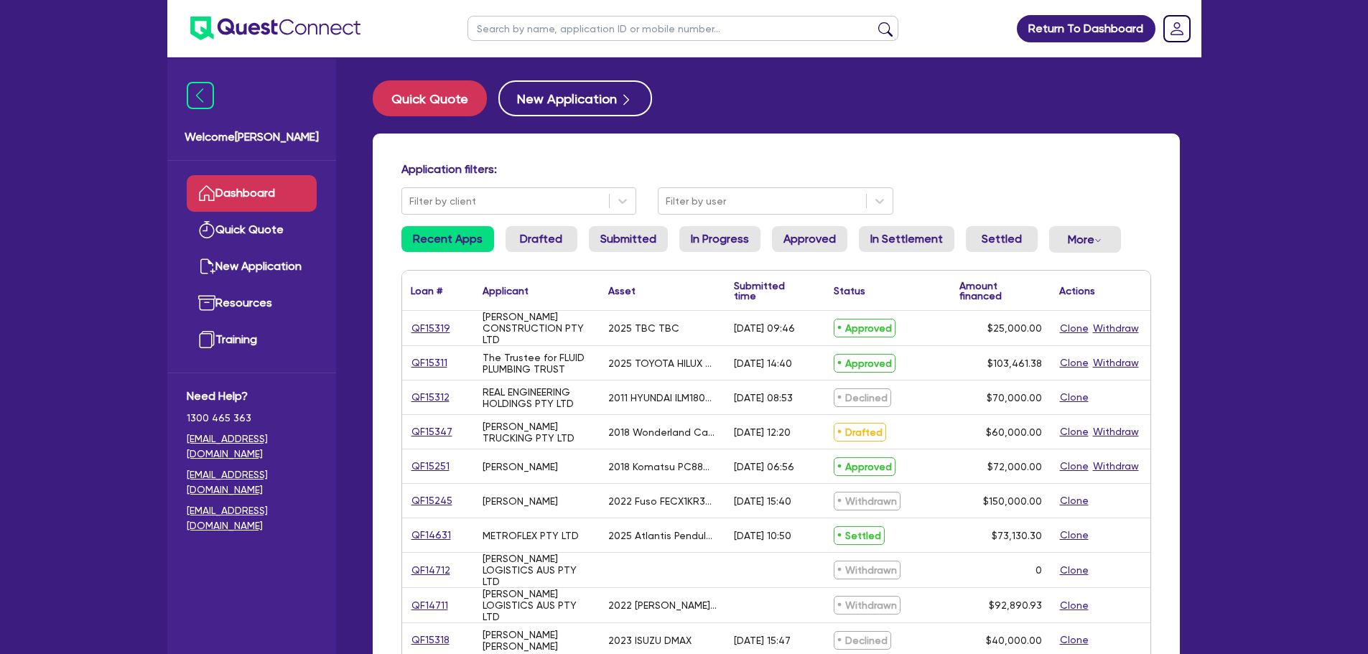
select select "PRIMARY_ASSETS"
select select "TRAILERS"
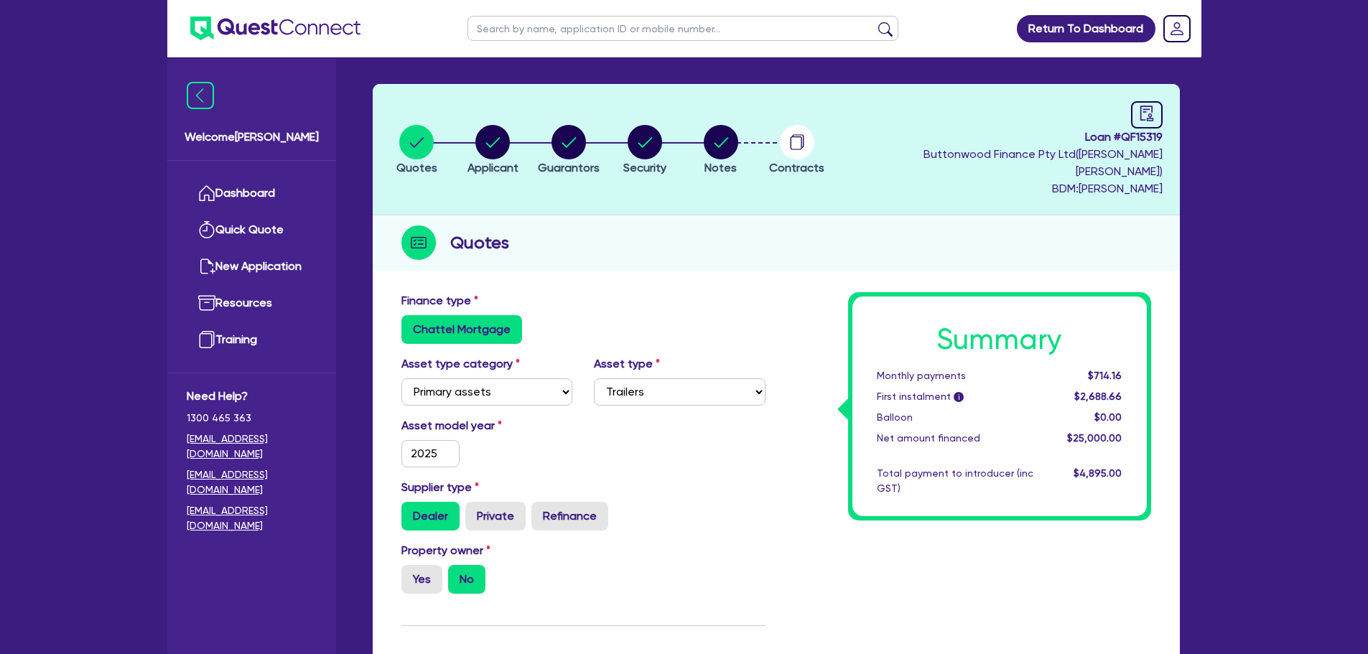
scroll to position [21, 0]
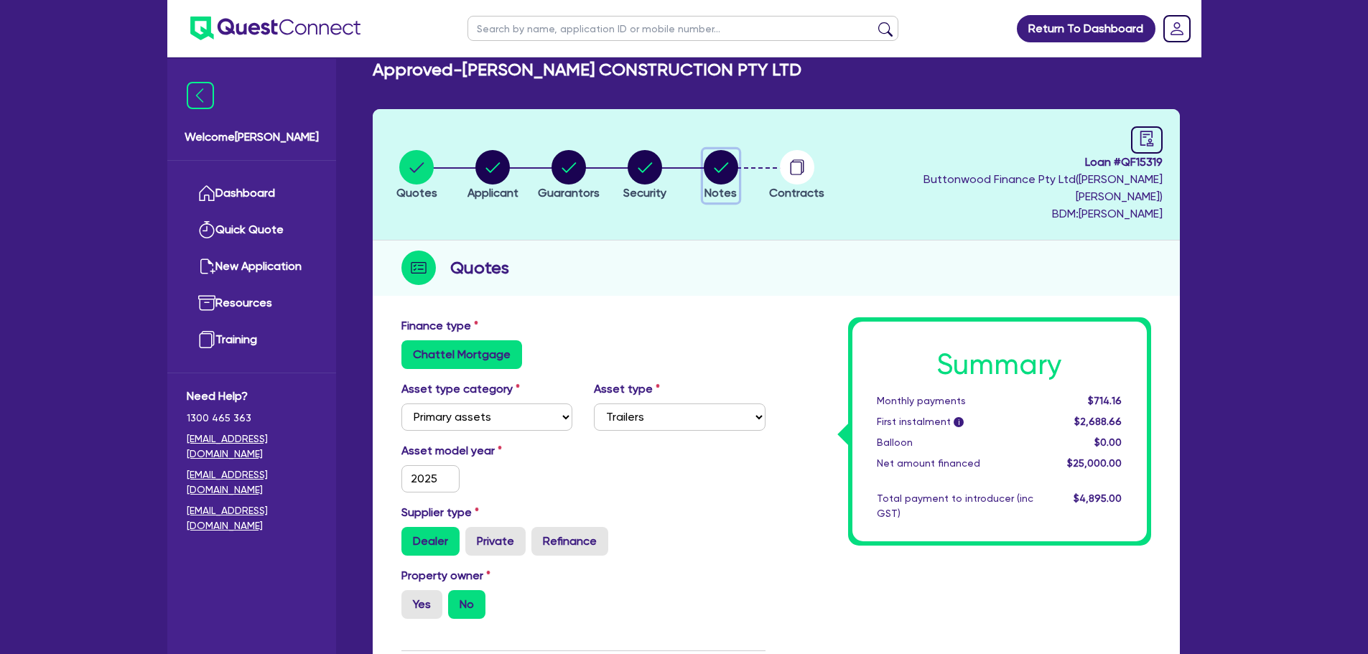
click at [720, 150] on circle "button" at bounding box center [721, 167] width 34 height 34
select select "Quest Finance - Own Book"
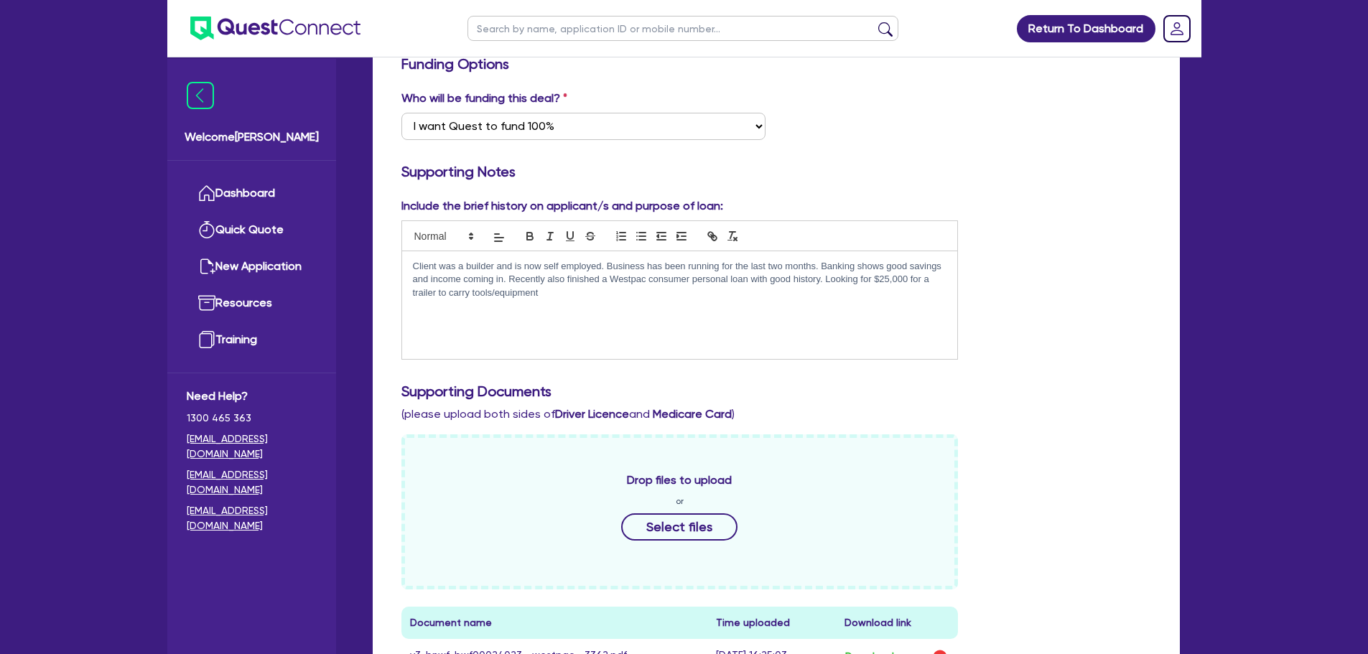
scroll to position [72, 0]
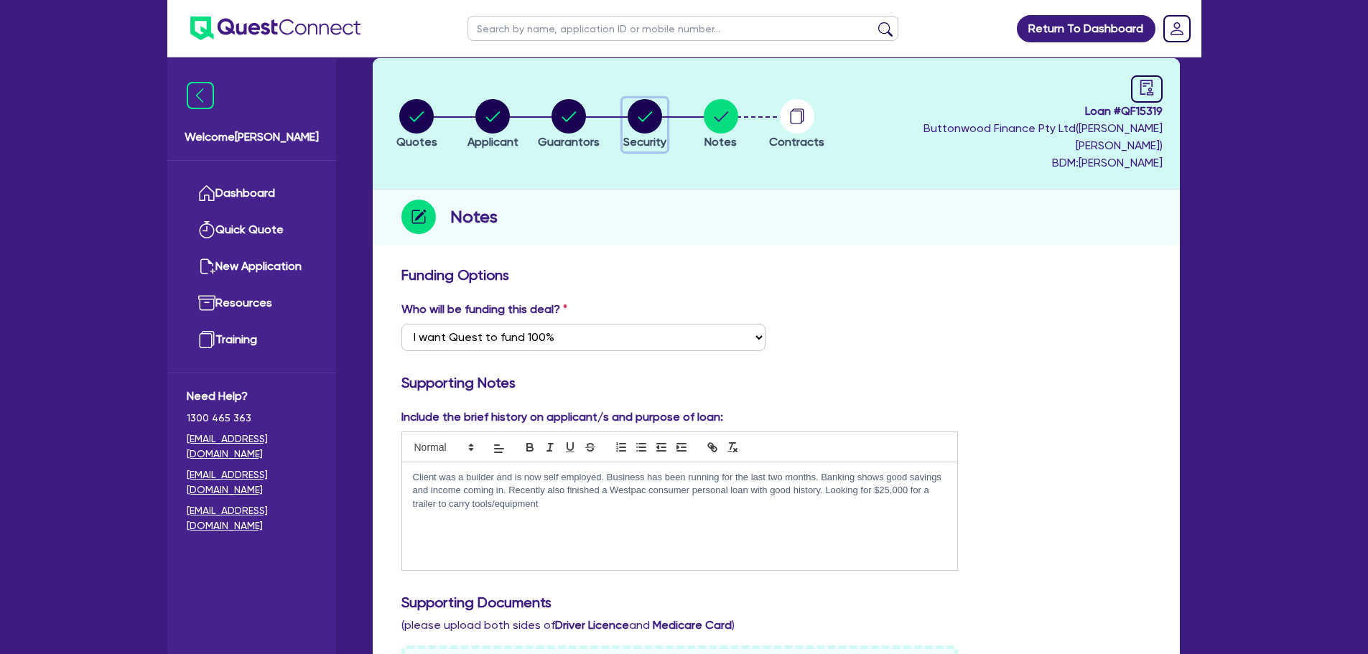
click at [640, 123] on icon "button" at bounding box center [645, 116] width 34 height 34
select select "PRIMARY_ASSETS"
select select "TRAILERS"
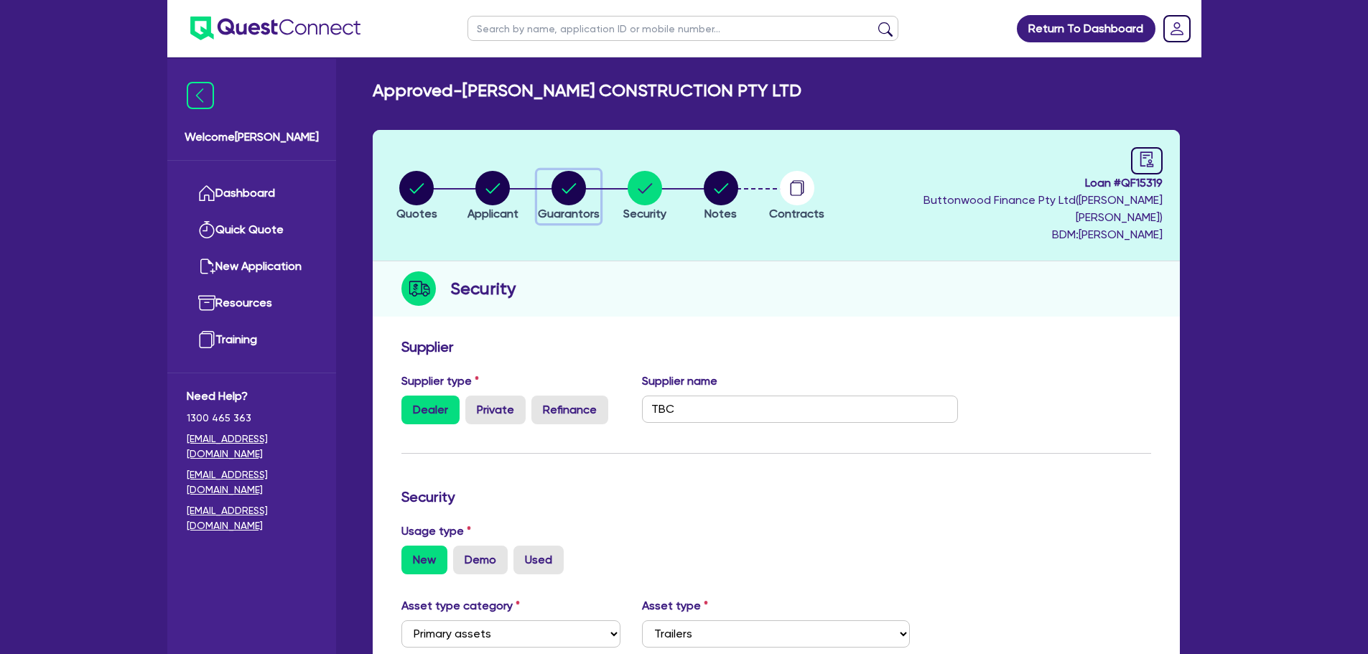
click at [564, 207] on span "Guarantors" at bounding box center [569, 214] width 62 height 14
select select "MR"
select select "QLD"
select select "DE_FACTO"
select select "CASH"
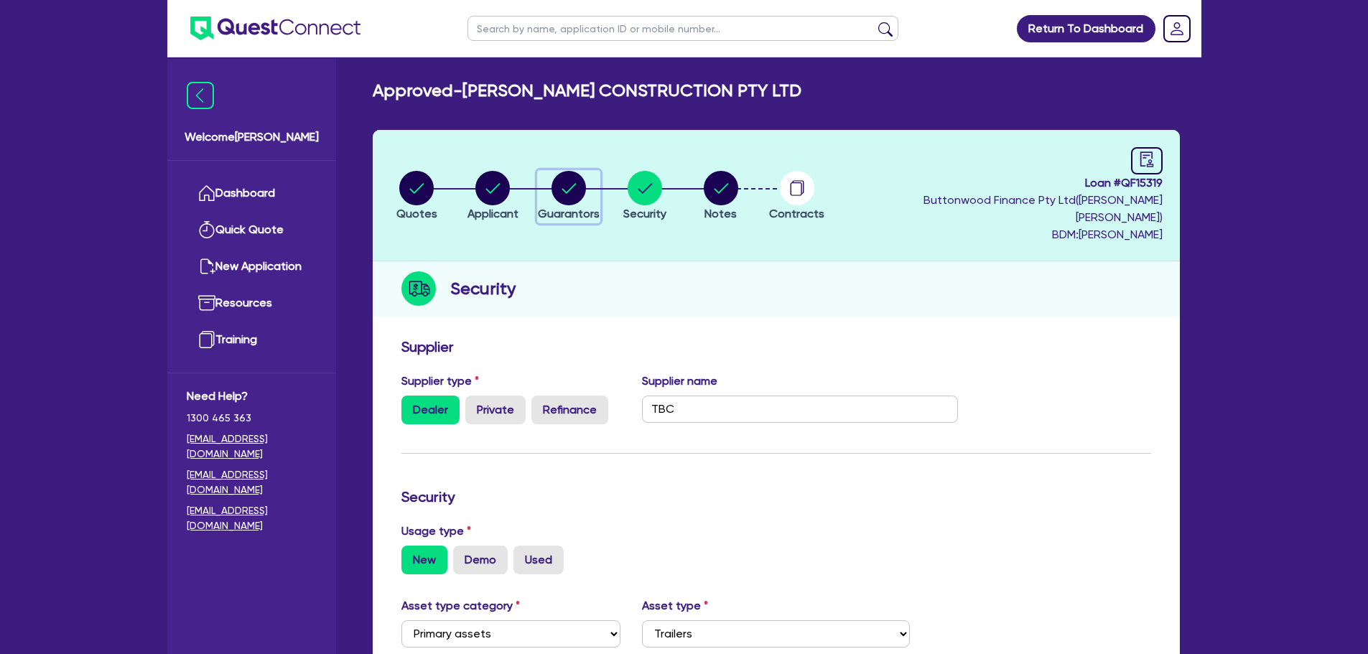
select select "VEHICLE"
select select "HOUSEHOLD_PERSONAL"
select select "OTHER"
select select "CREDIT_CARD"
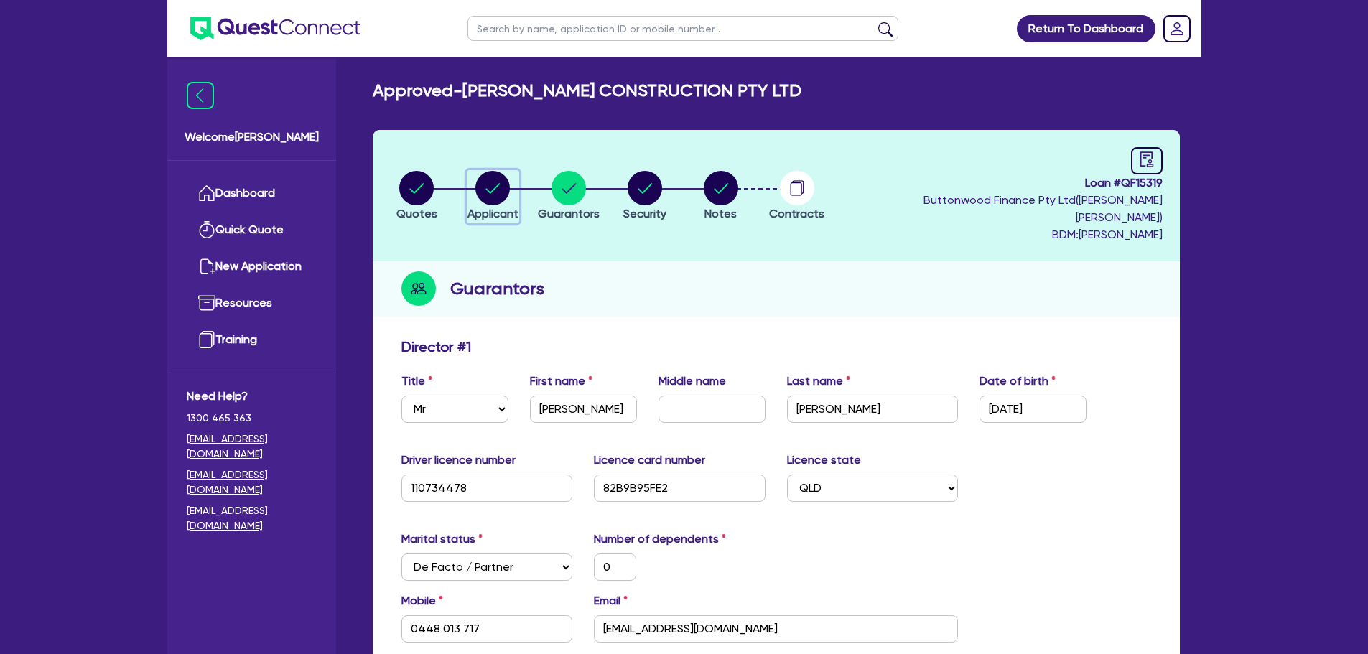
click at [500, 192] on circle "button" at bounding box center [492, 188] width 34 height 34
select select "COMPANY"
select select "BUILDING_CONSTRUCTION"
select select "TRADES_SERVICES_BUSINESSES_GOVERNMENT"
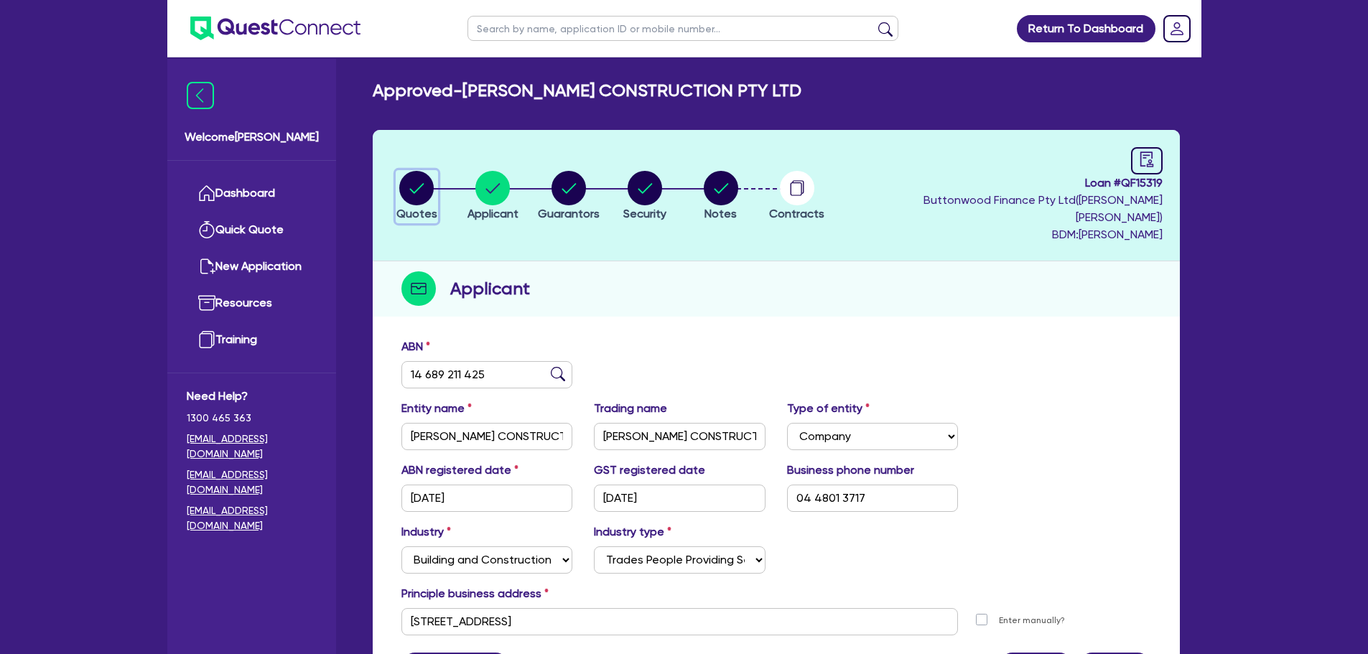
click at [423, 195] on circle "button" at bounding box center [416, 188] width 34 height 34
select select "PRIMARY_ASSETS"
select select "TRAILERS"
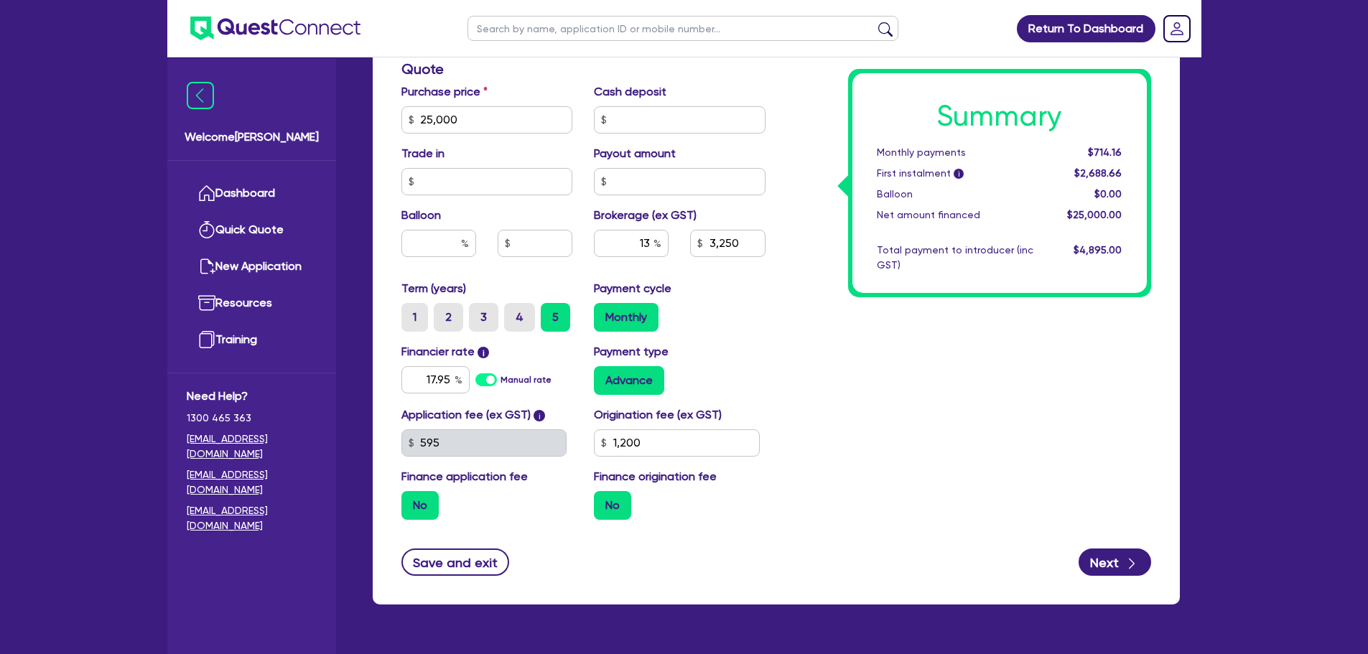
scroll to position [72, 0]
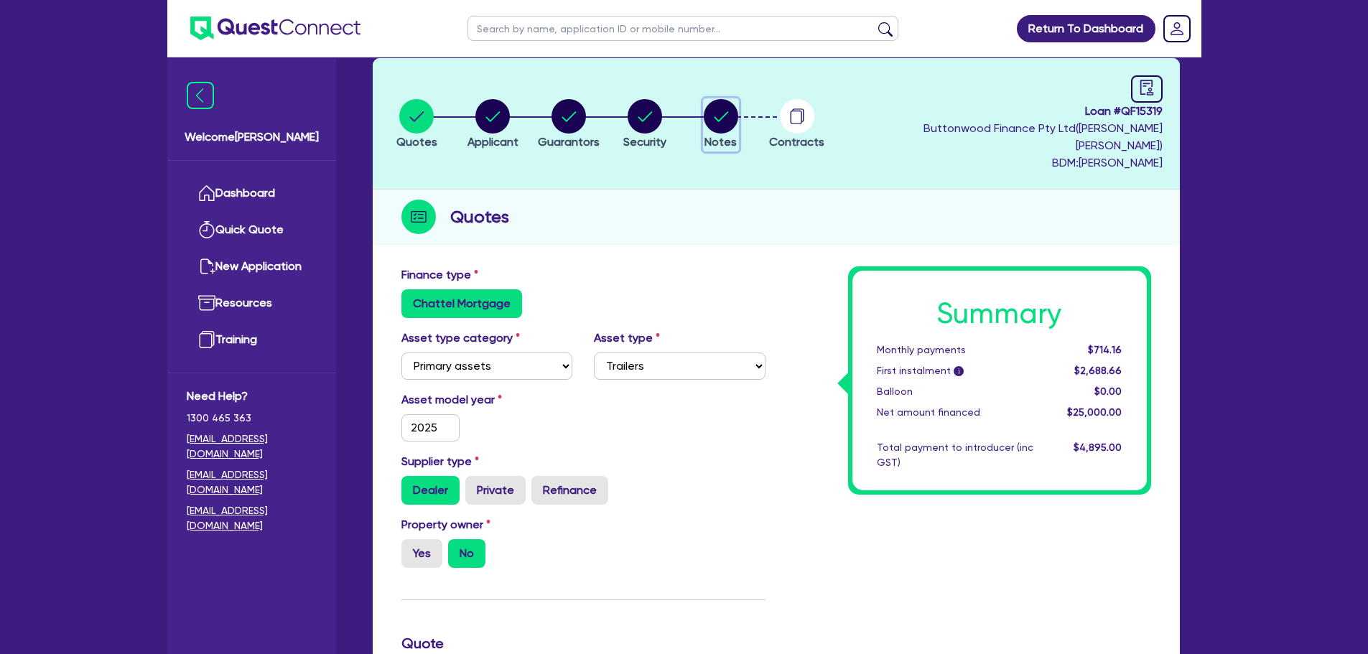
click at [722, 116] on circle "button" at bounding box center [721, 116] width 34 height 34
select select "Quest Finance - Own Book"
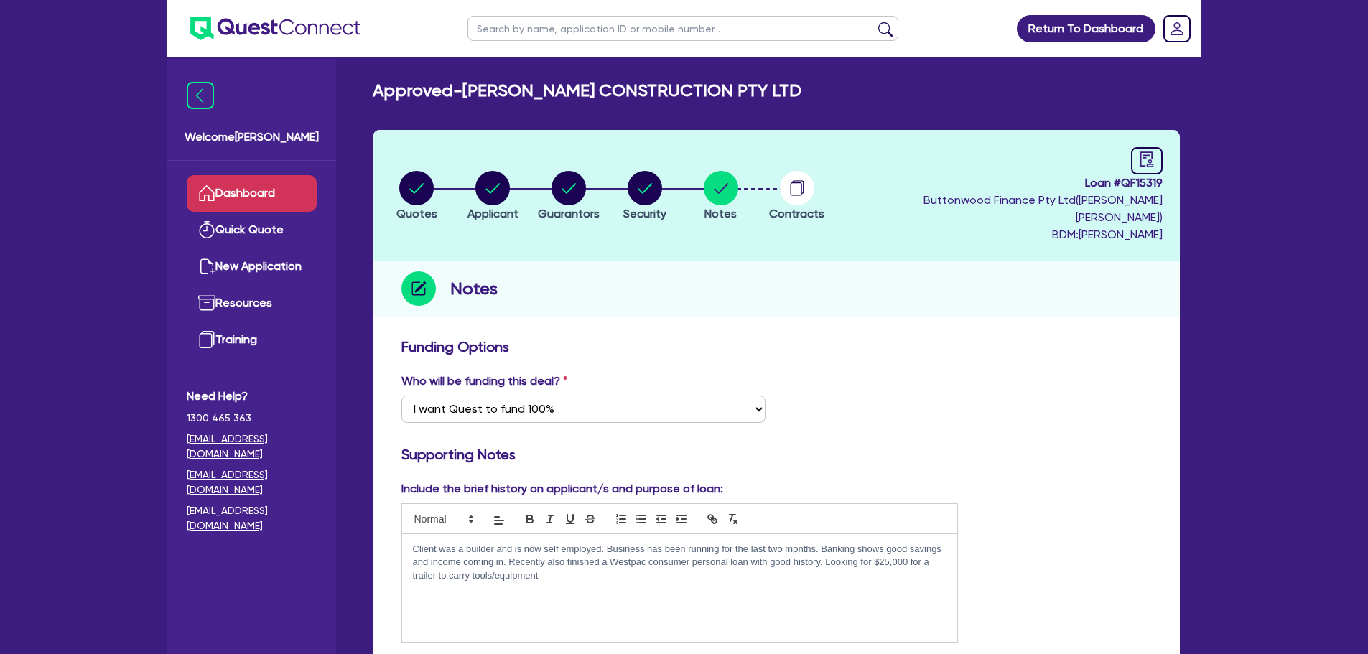
click at [296, 185] on link "Dashboard" at bounding box center [252, 193] width 130 height 37
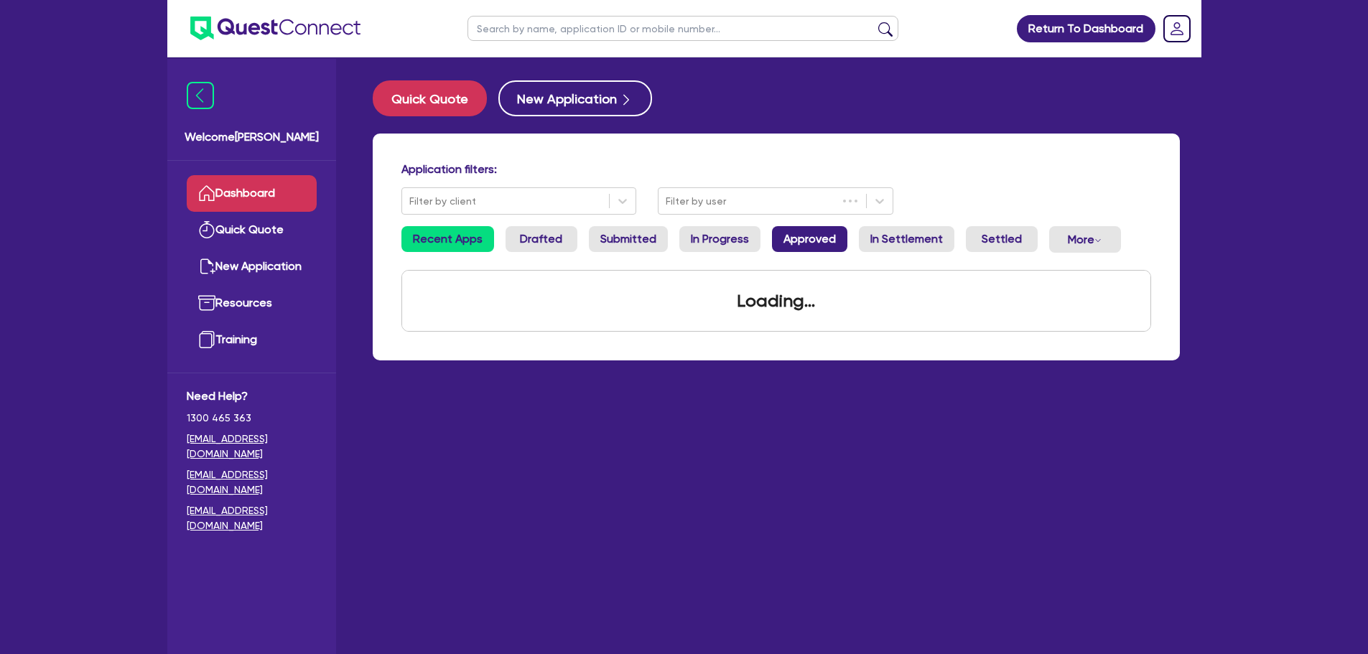
click at [812, 246] on link "Approved" at bounding box center [809, 239] width 75 height 26
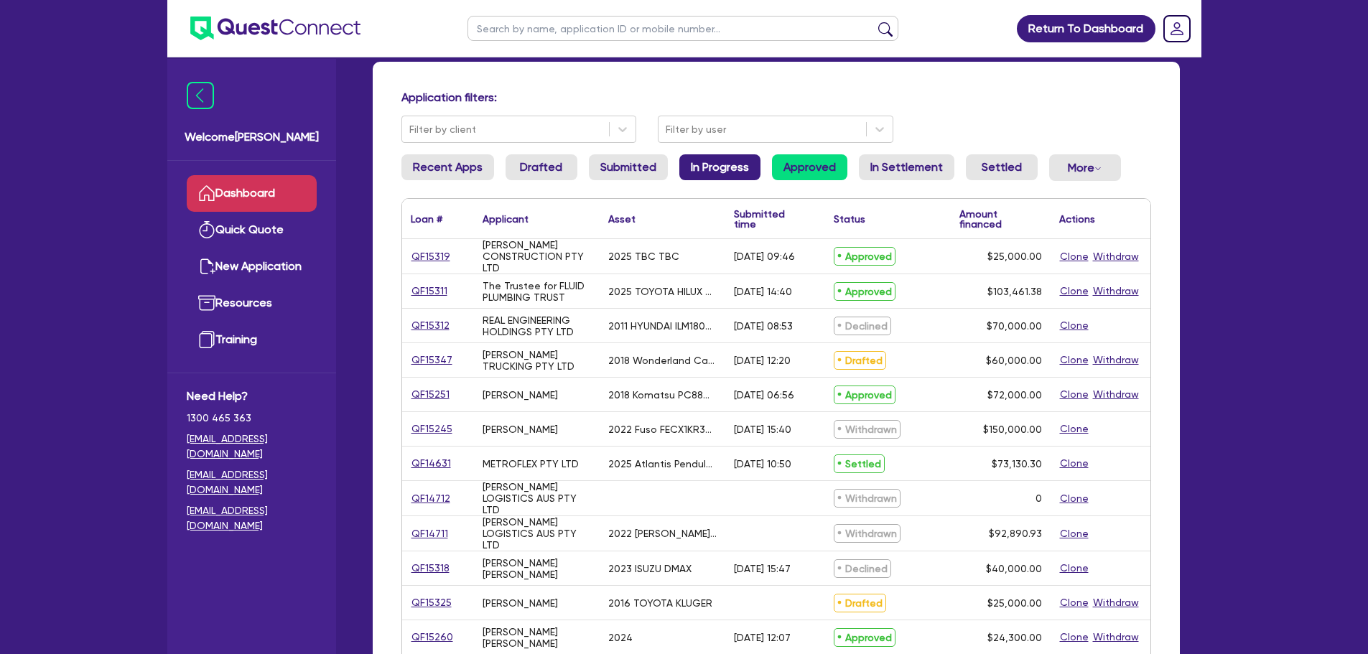
click at [718, 174] on link "In Progress" at bounding box center [719, 167] width 81 height 26
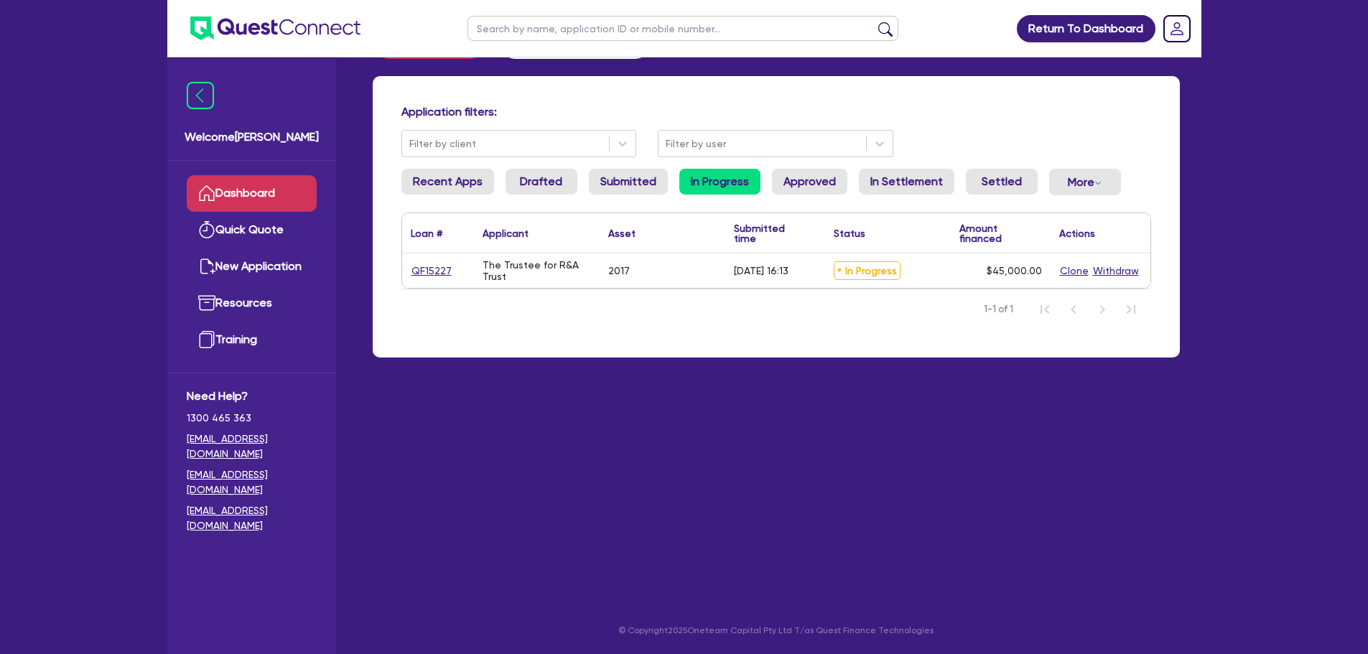
scroll to position [57, 0]
click at [793, 169] on link "Approved" at bounding box center [809, 182] width 75 height 26
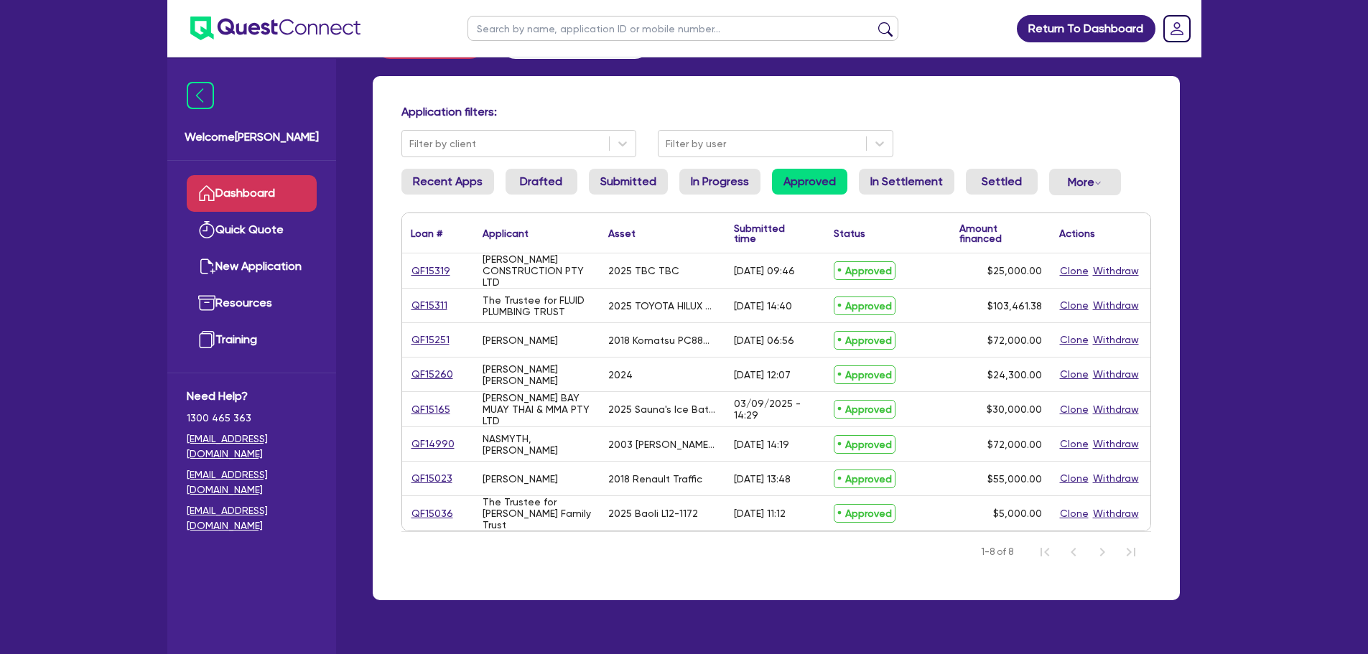
scroll to position [90, 0]
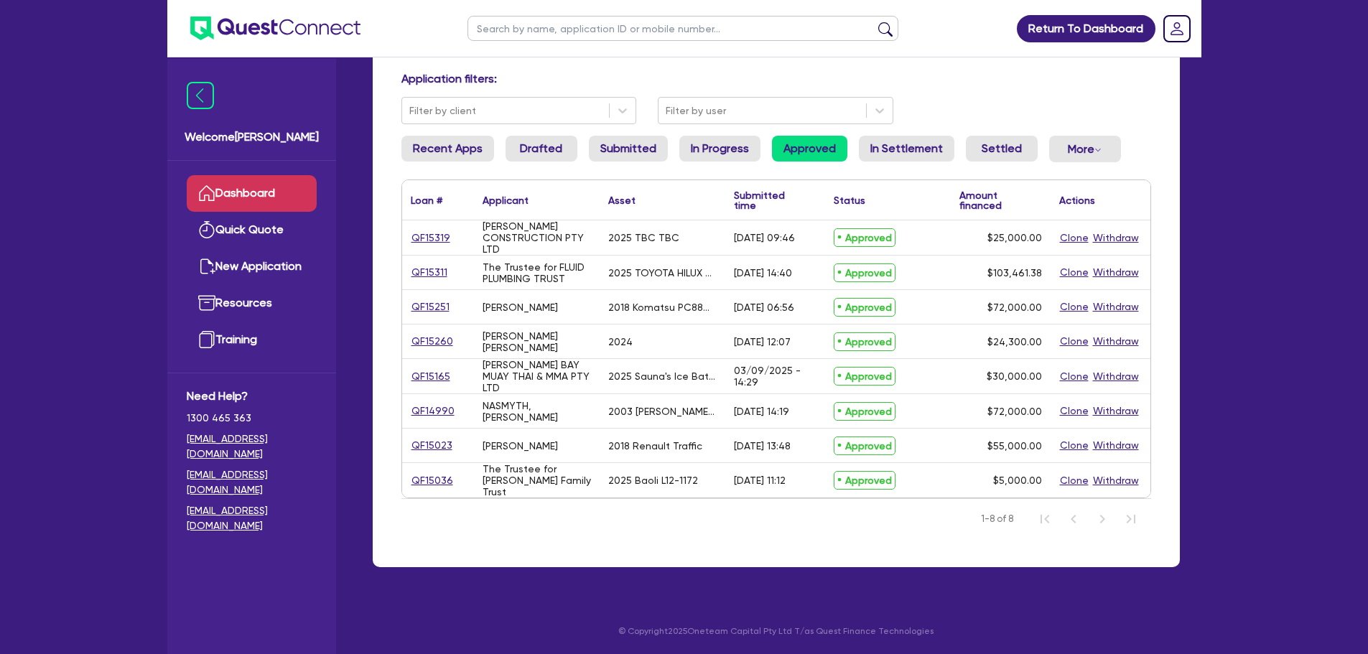
click at [258, 186] on link "Dashboard" at bounding box center [252, 193] width 130 height 37
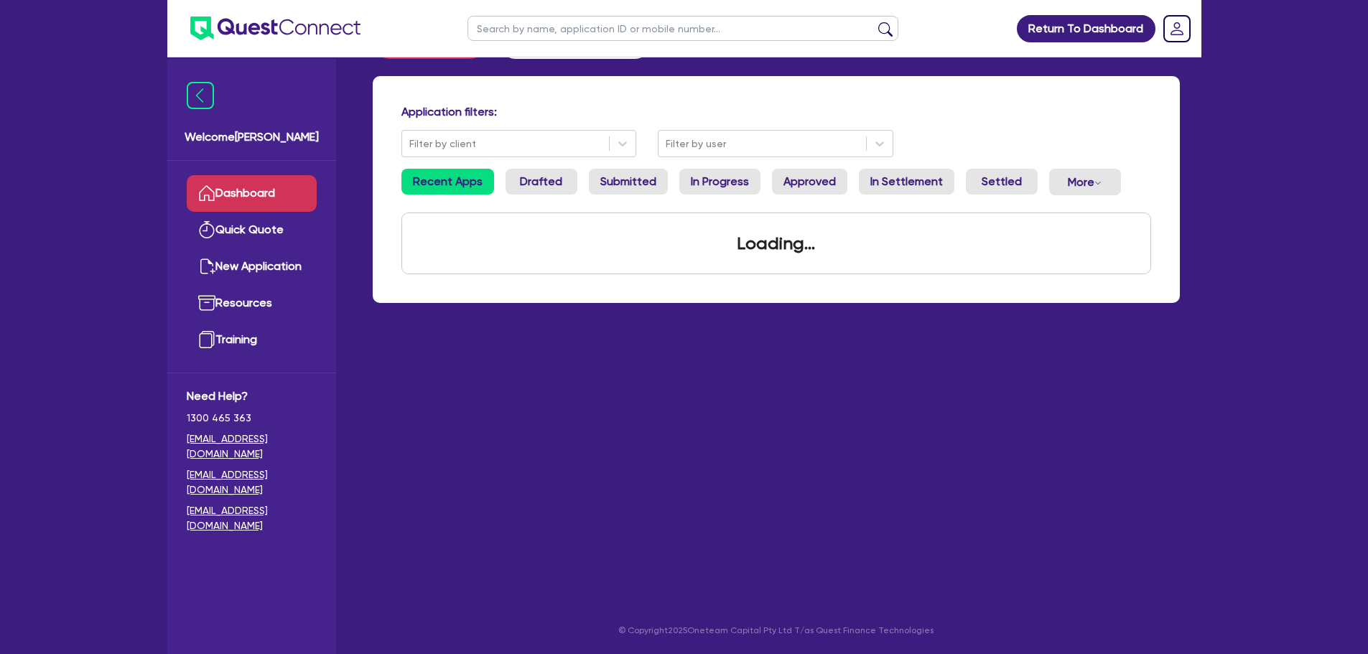
scroll to position [90, 0]
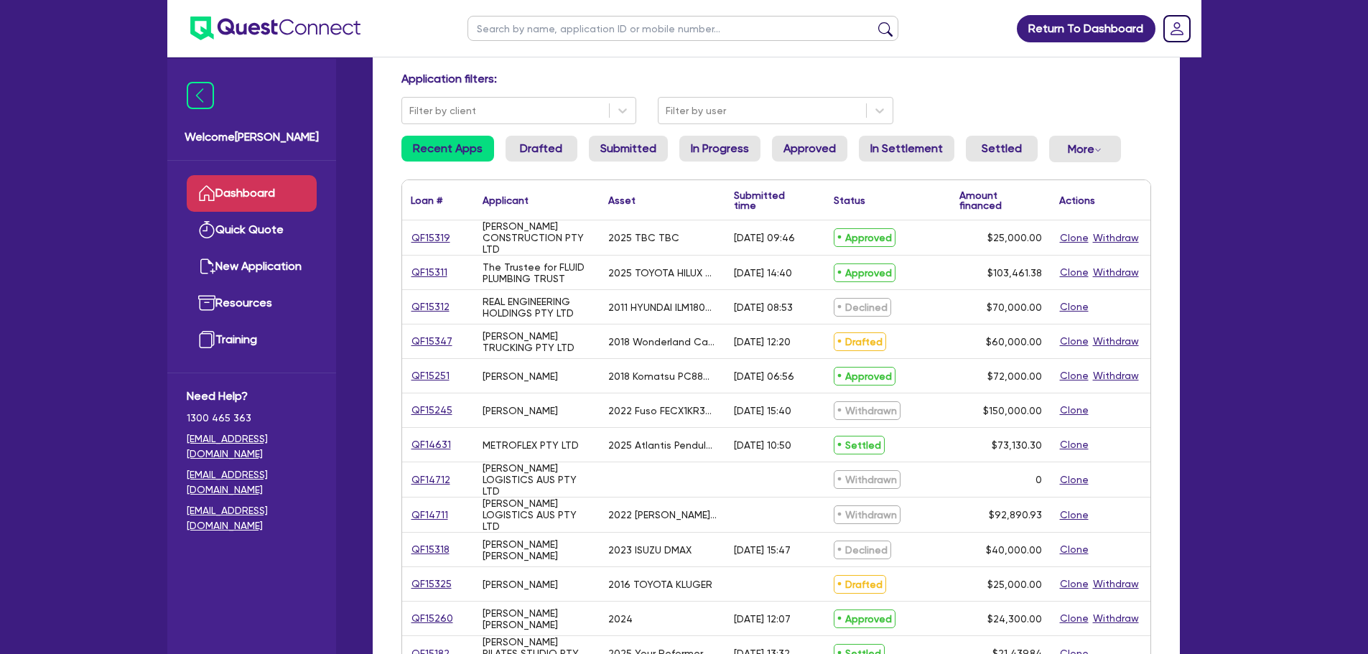
click at [239, 201] on link "Dashboard" at bounding box center [252, 193] width 130 height 37
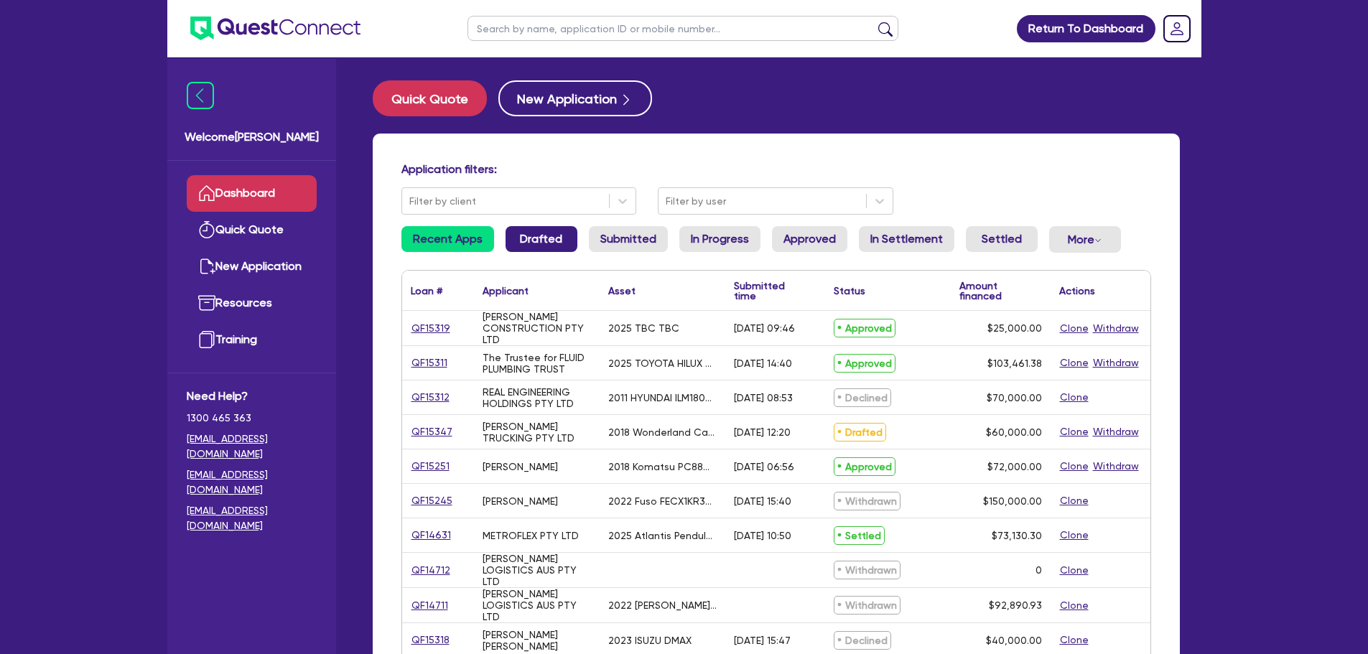
click at [564, 228] on link "Drafted" at bounding box center [541, 239] width 72 height 26
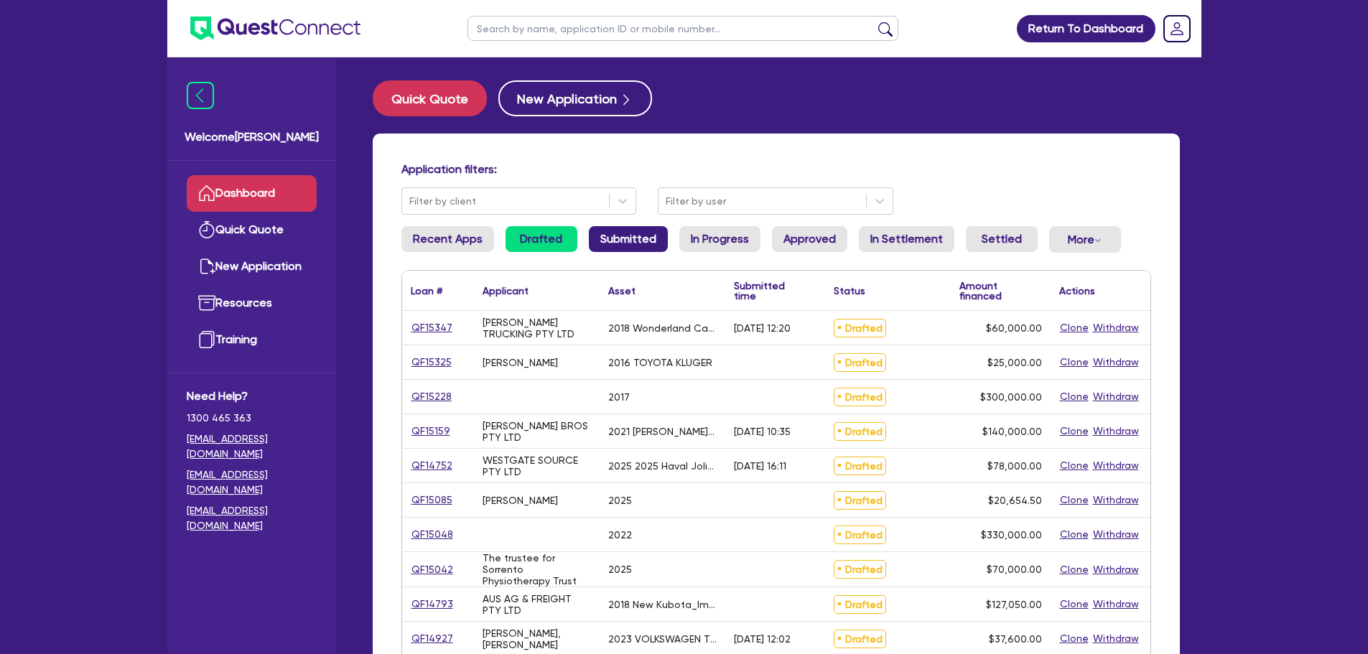
click at [600, 233] on link "Submitted" at bounding box center [628, 239] width 79 height 26
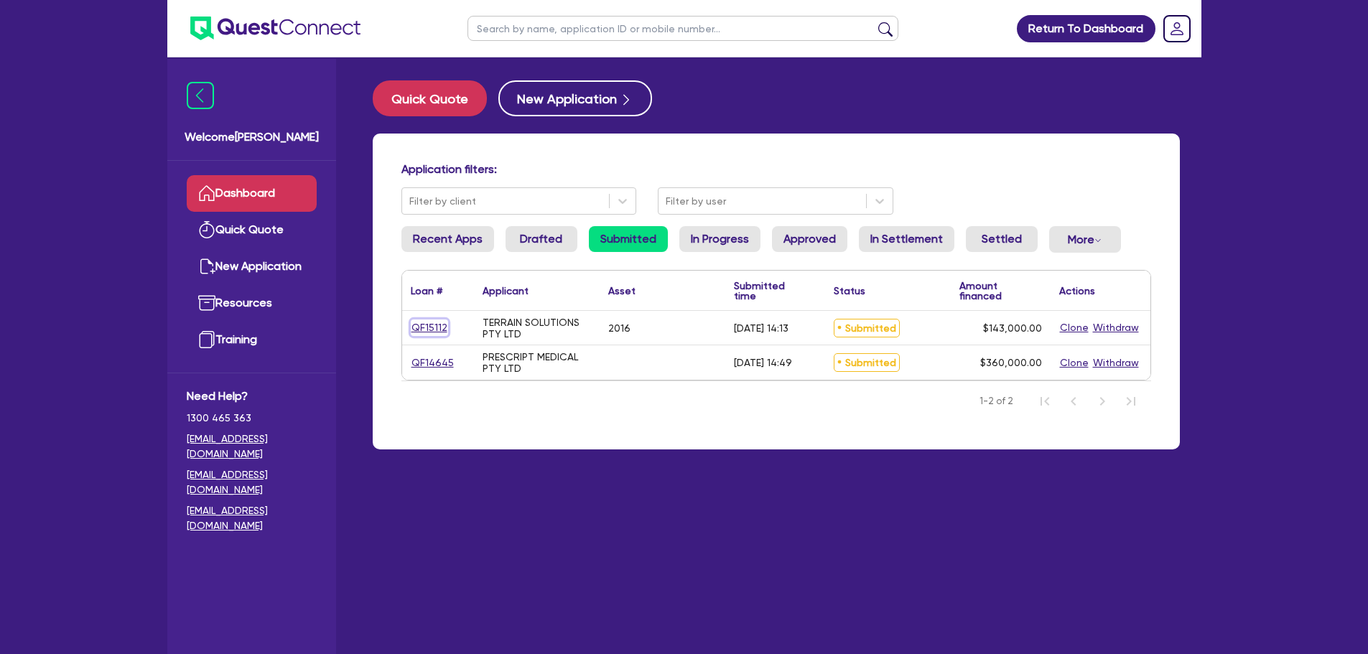
click at [412, 332] on link "QF15112" at bounding box center [429, 328] width 37 height 17
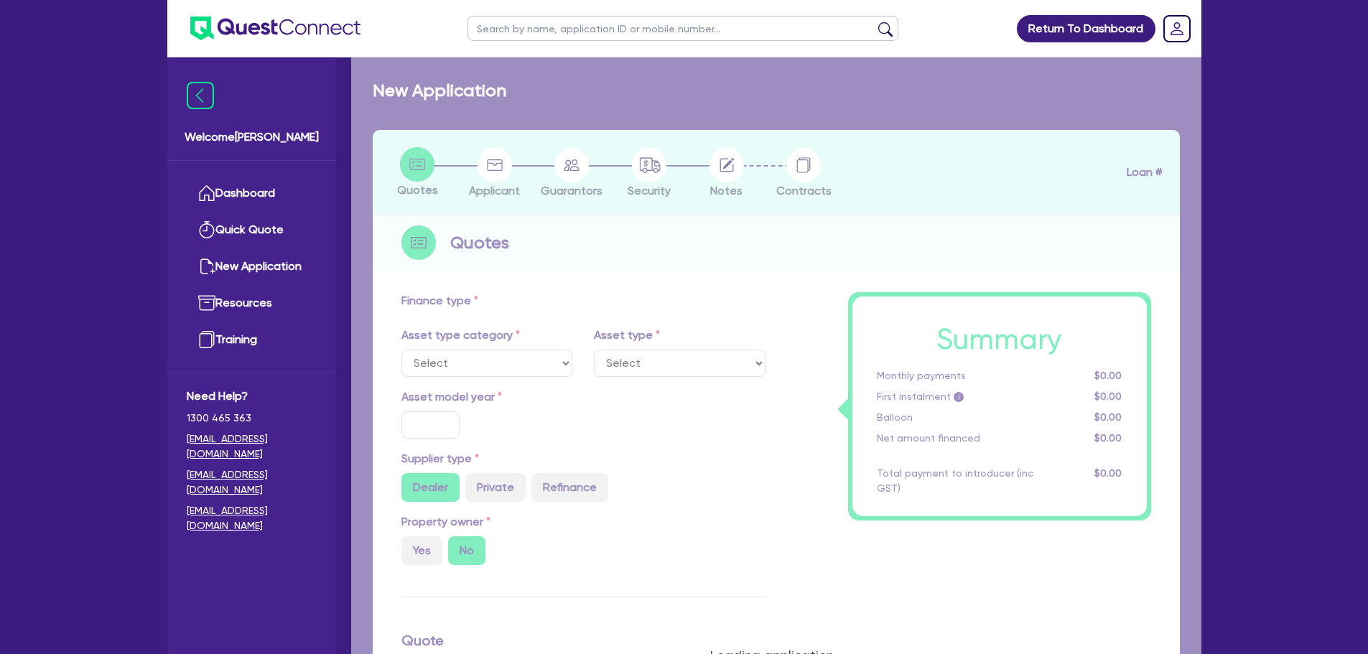
select select "PRIMARY_ASSETS"
type input "2016"
type input "143,000"
type input "30"
type input "42,900"
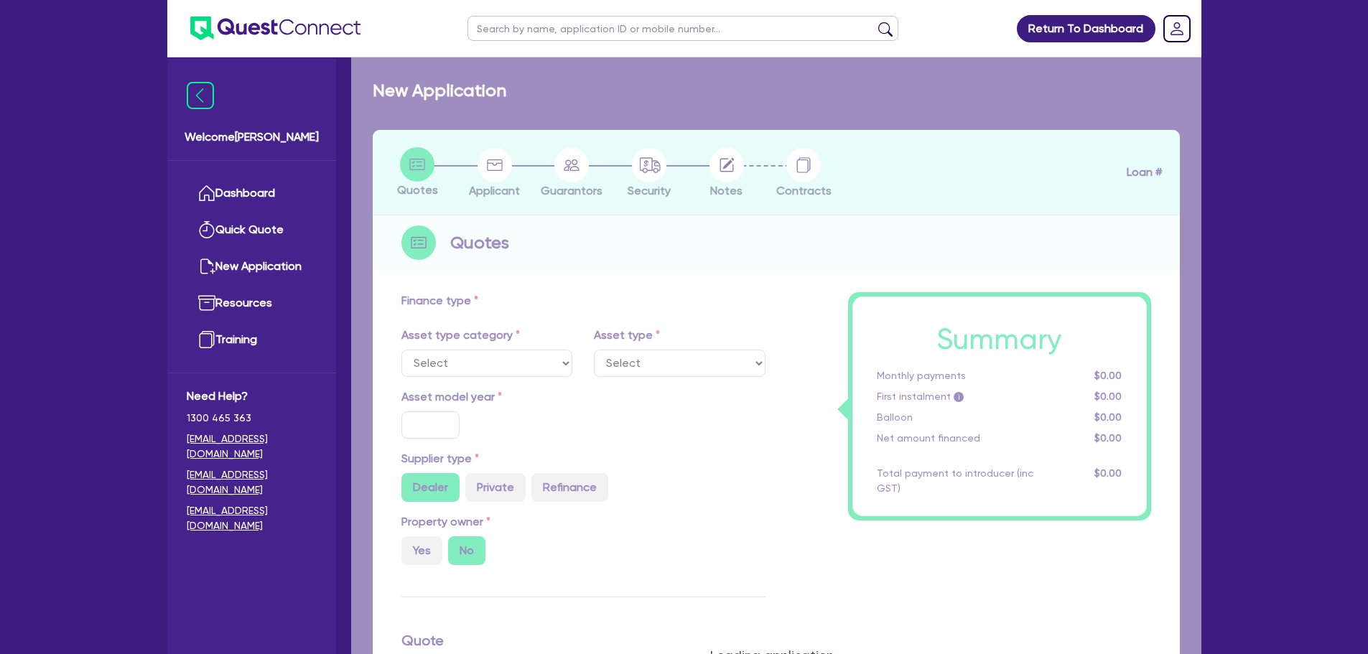
type input "10"
type input "14,300"
type input "17"
select select "HEAVY_TRUCKS"
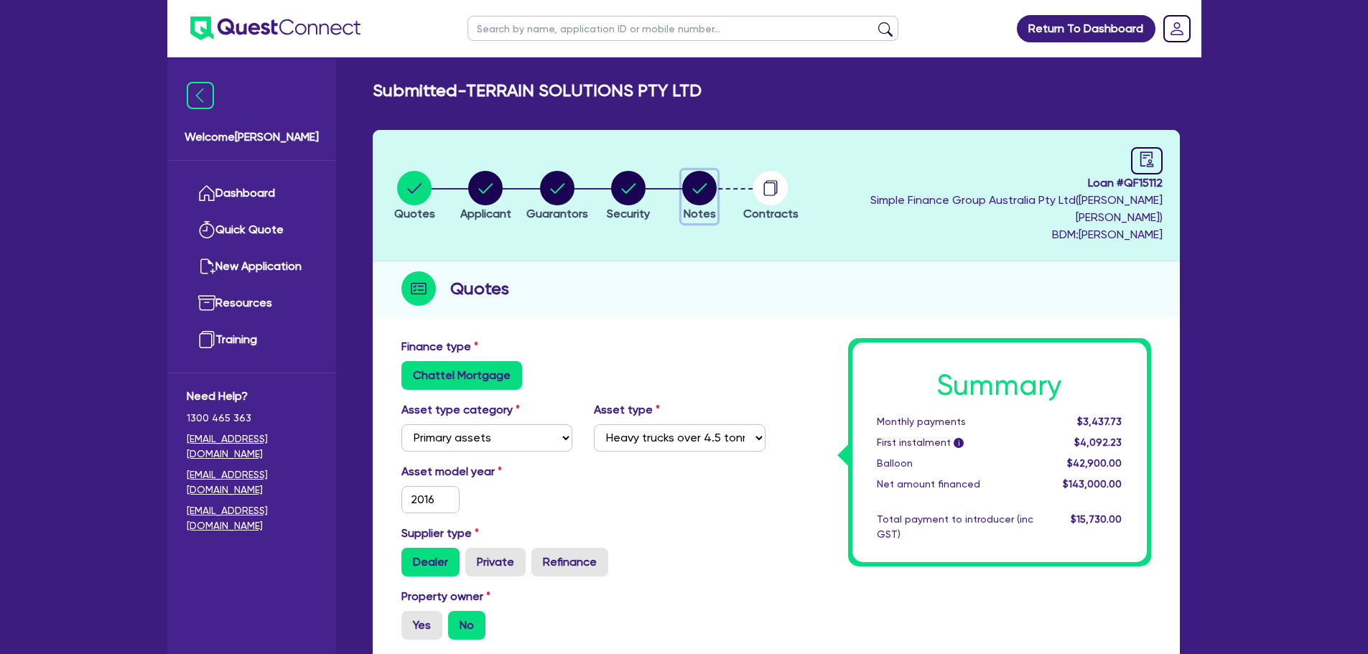
click at [716, 177] on circle "button" at bounding box center [699, 188] width 34 height 34
select select "Quest Finance - Own Book"
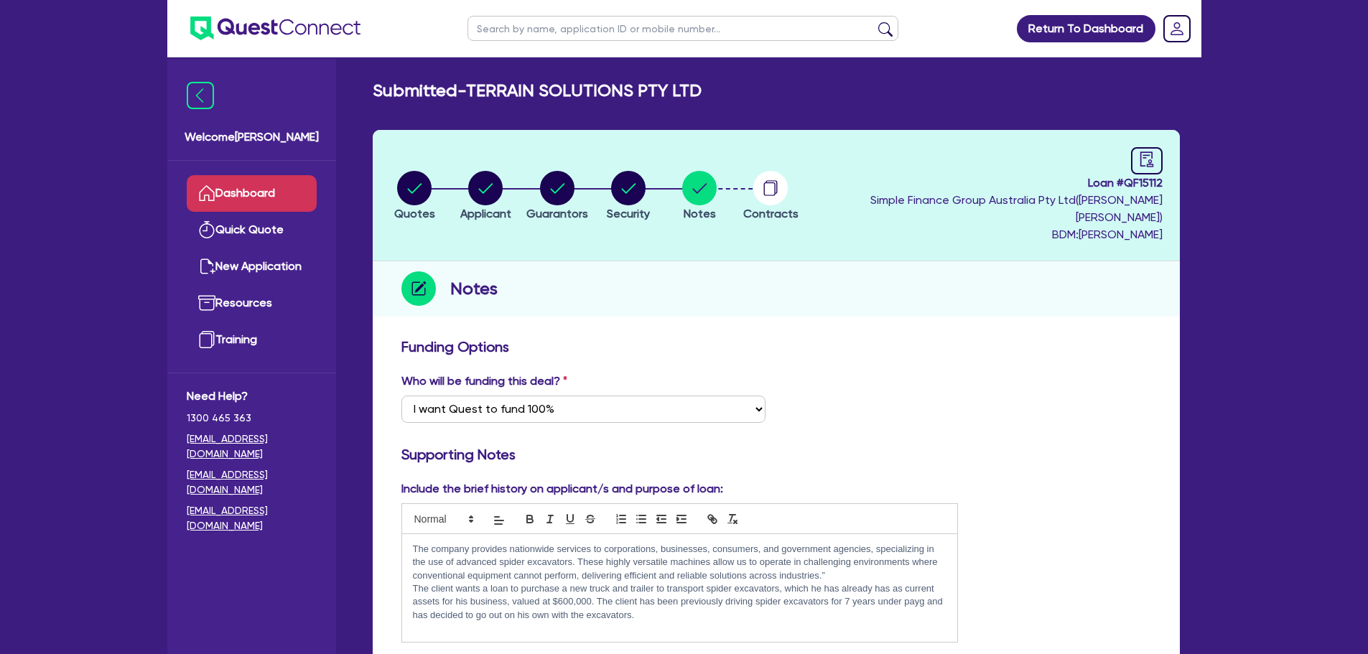
click at [248, 198] on link "Dashboard" at bounding box center [252, 193] width 130 height 37
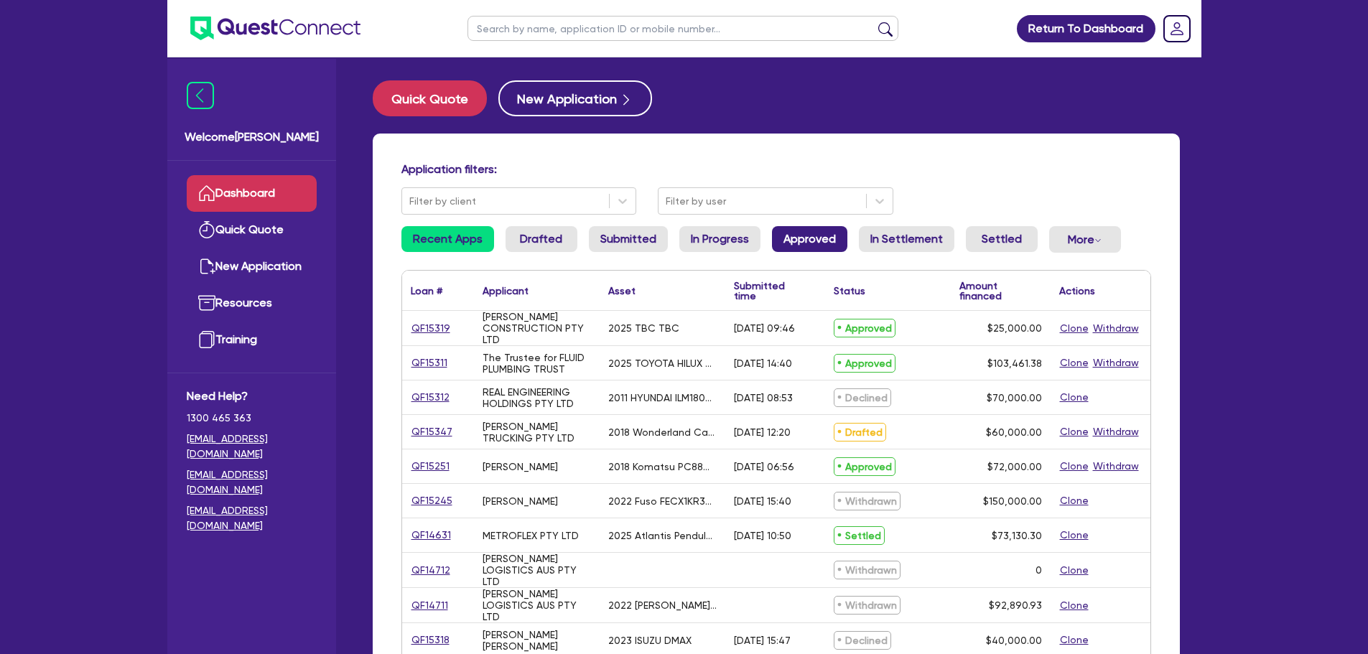
click at [802, 241] on link "Approved" at bounding box center [809, 239] width 75 height 26
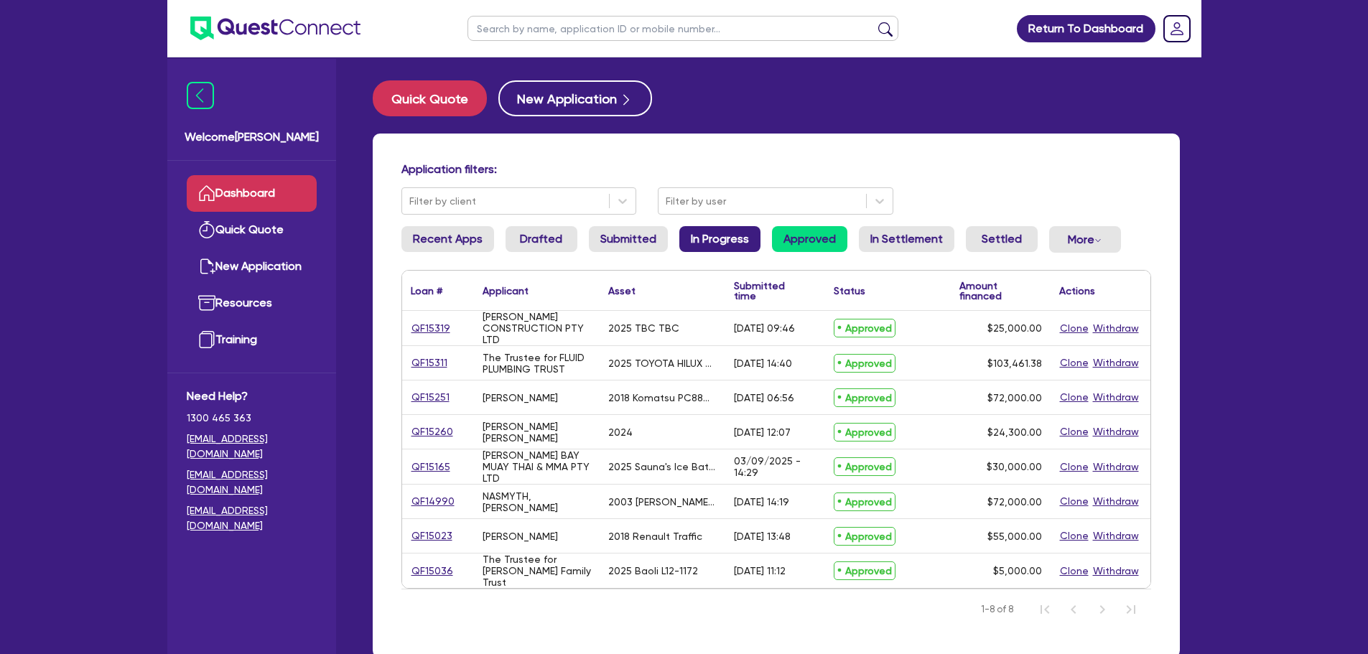
click at [706, 233] on link "In Progress" at bounding box center [719, 239] width 81 height 26
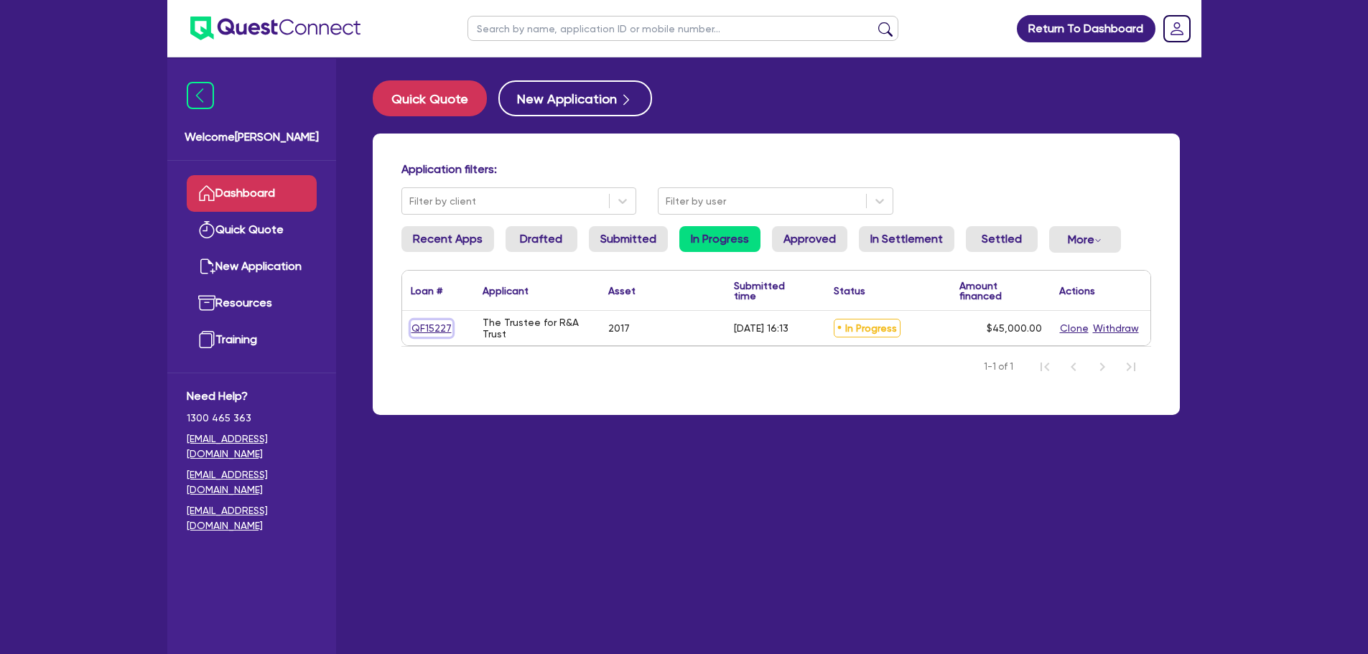
click at [434, 334] on link "QF15227" at bounding box center [432, 328] width 42 height 17
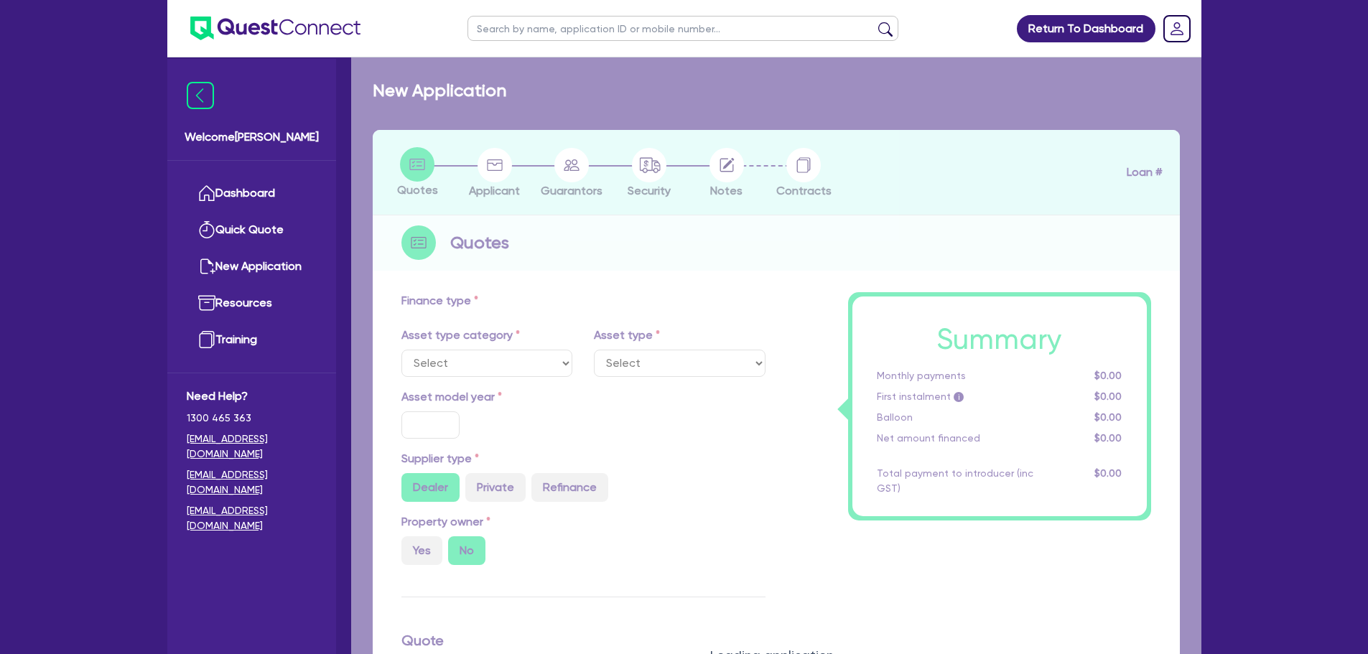
select select "CARS_AND_LIGHT_TRUCKS"
type input "2017"
radio input "true"
type input "45,000"
type input "10"
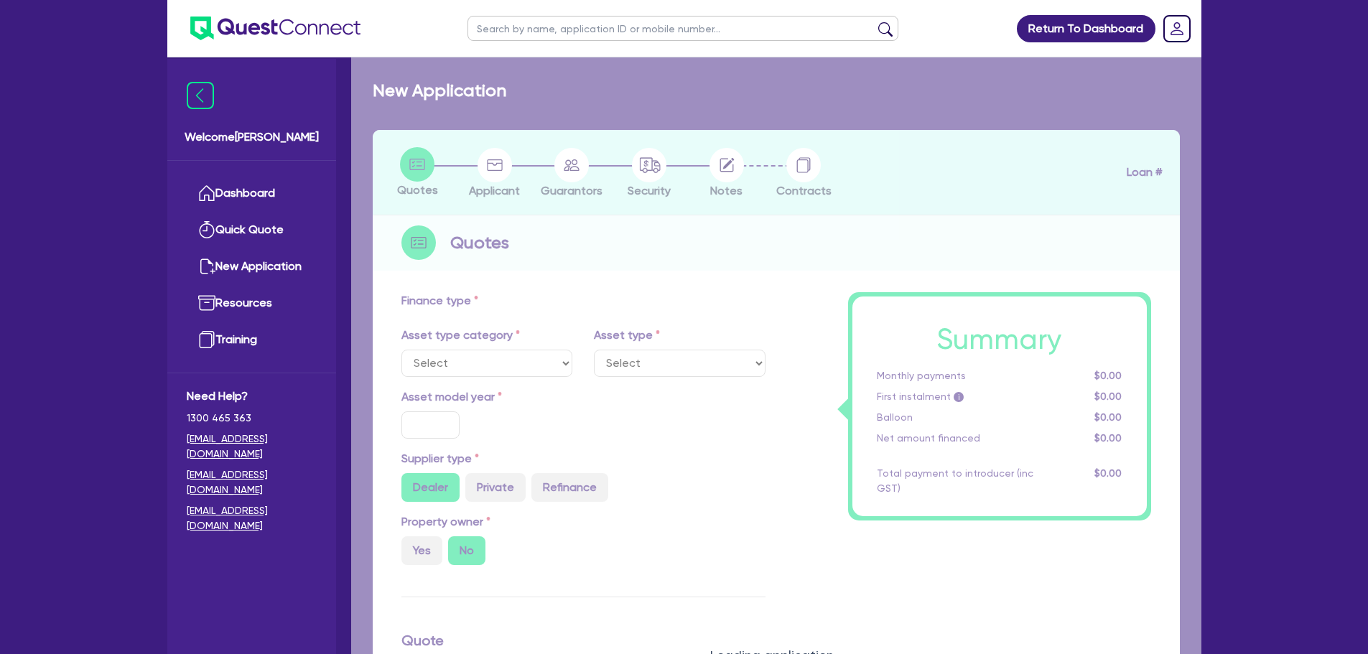
type input "4,500"
type input "17.95"
select select "VANS_AND_UTES"
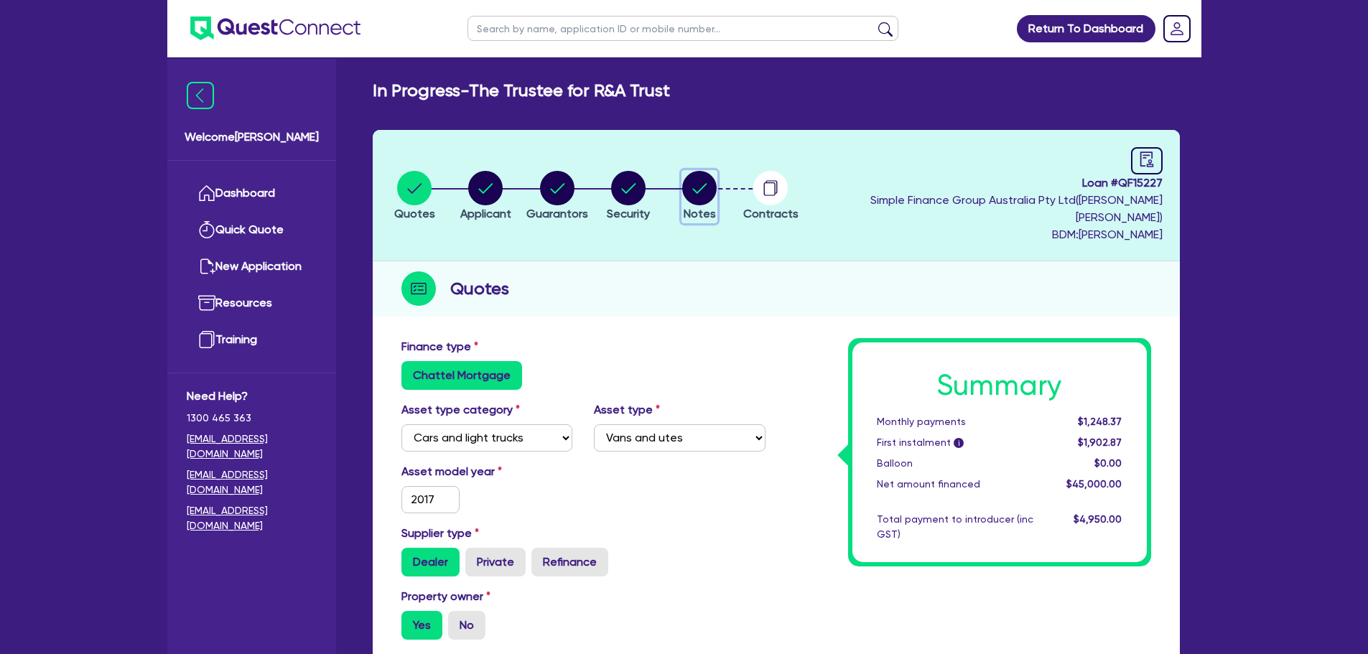
click at [717, 174] on circle "button" at bounding box center [699, 188] width 34 height 34
select select "Quest Finance - Own Book"
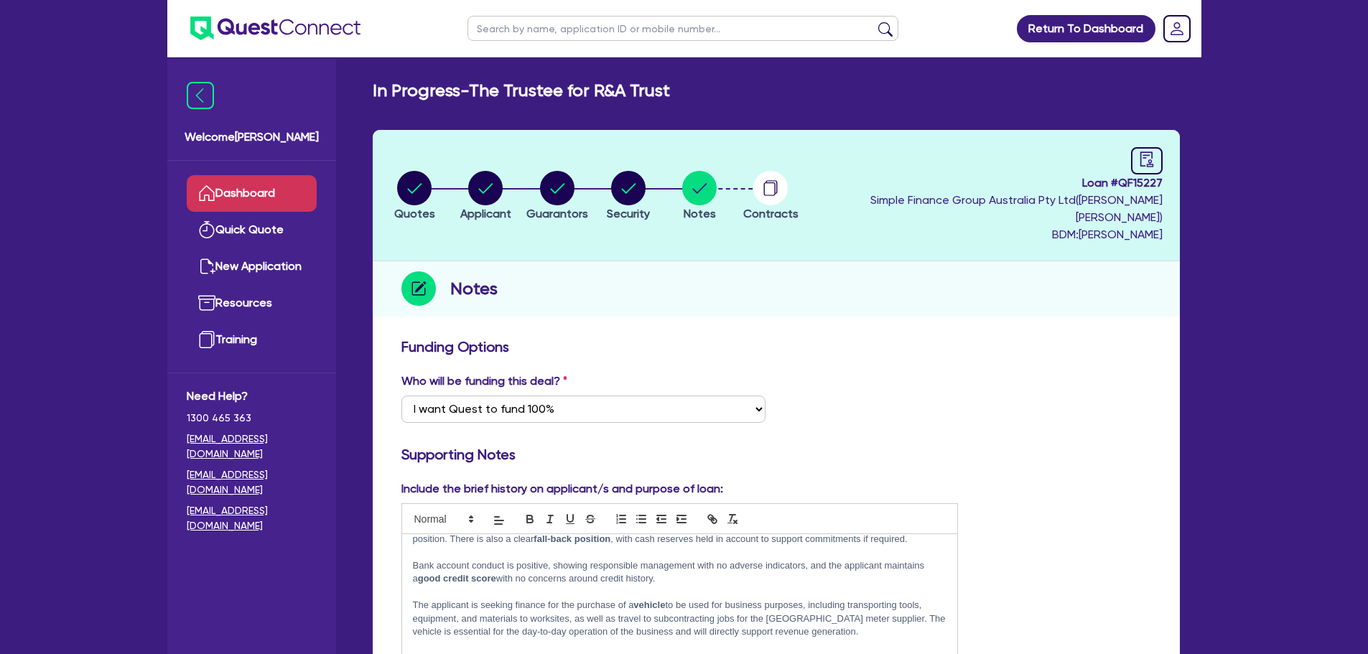
click at [216, 178] on link "Dashboard" at bounding box center [252, 193] width 130 height 37
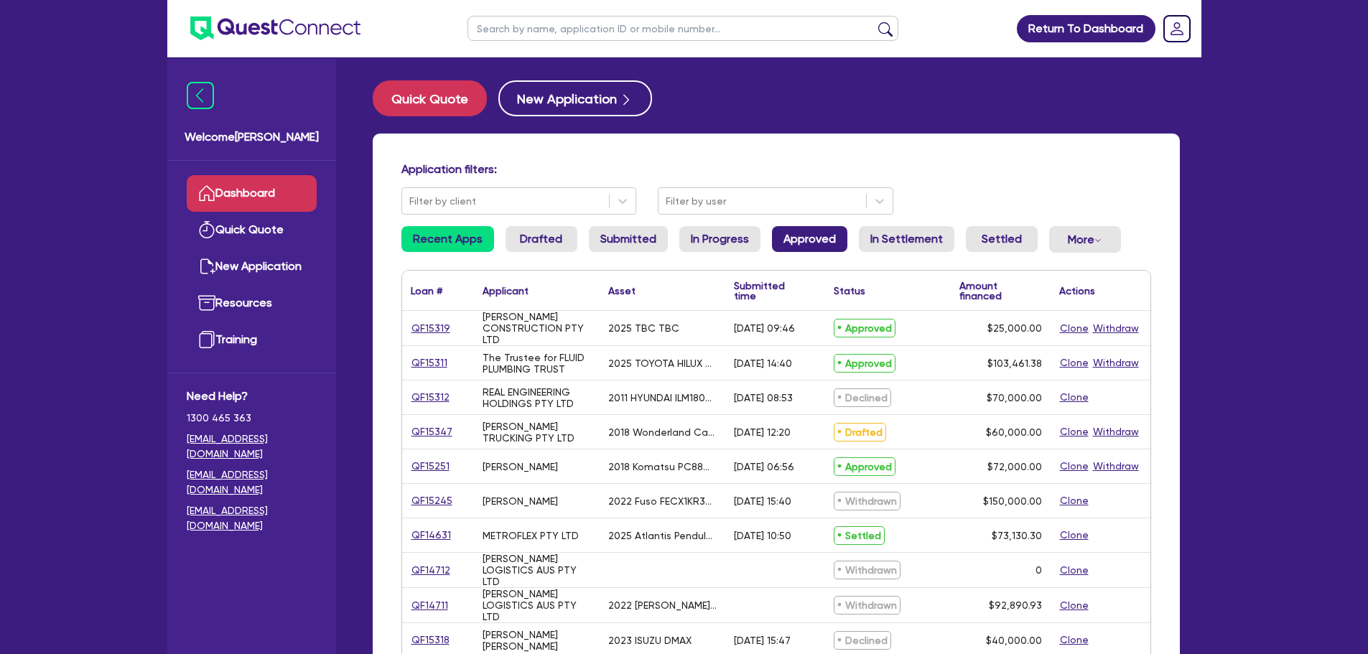
click at [805, 246] on link "Approved" at bounding box center [809, 239] width 75 height 26
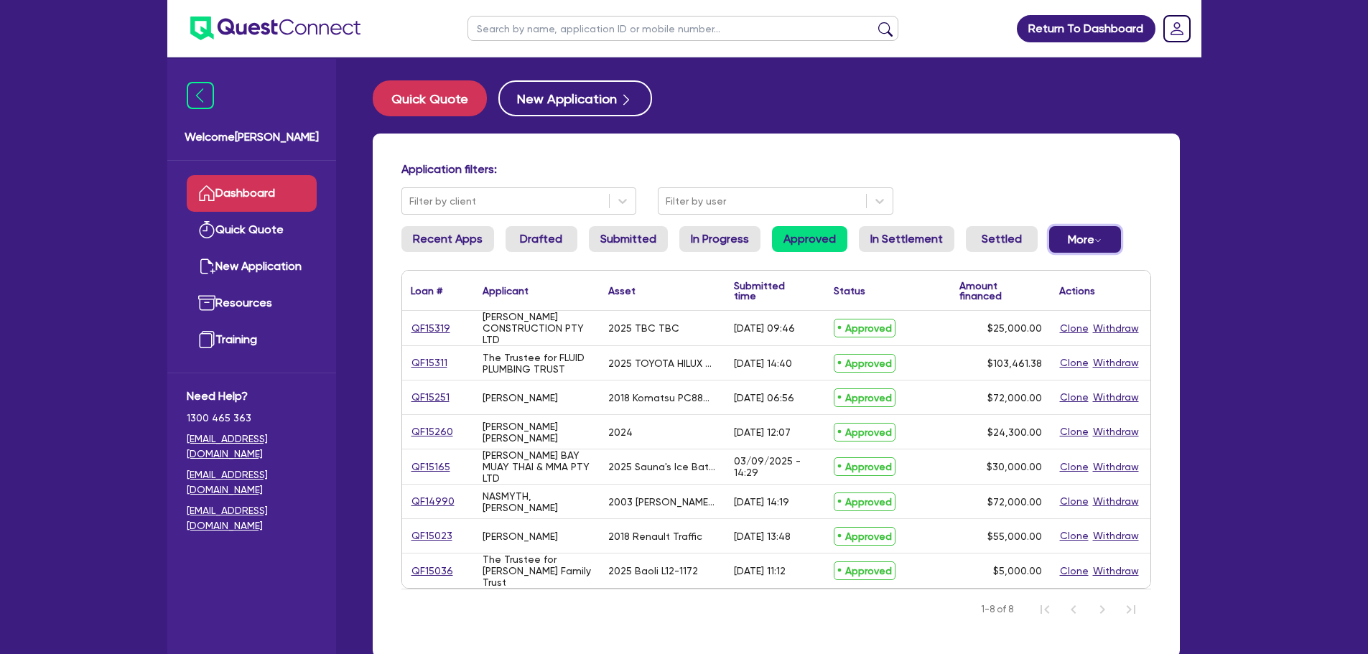
click at [1097, 234] on button "More Withdrawn Declined" at bounding box center [1085, 239] width 72 height 27
click at [1004, 244] on link "Settled" at bounding box center [1002, 239] width 72 height 26
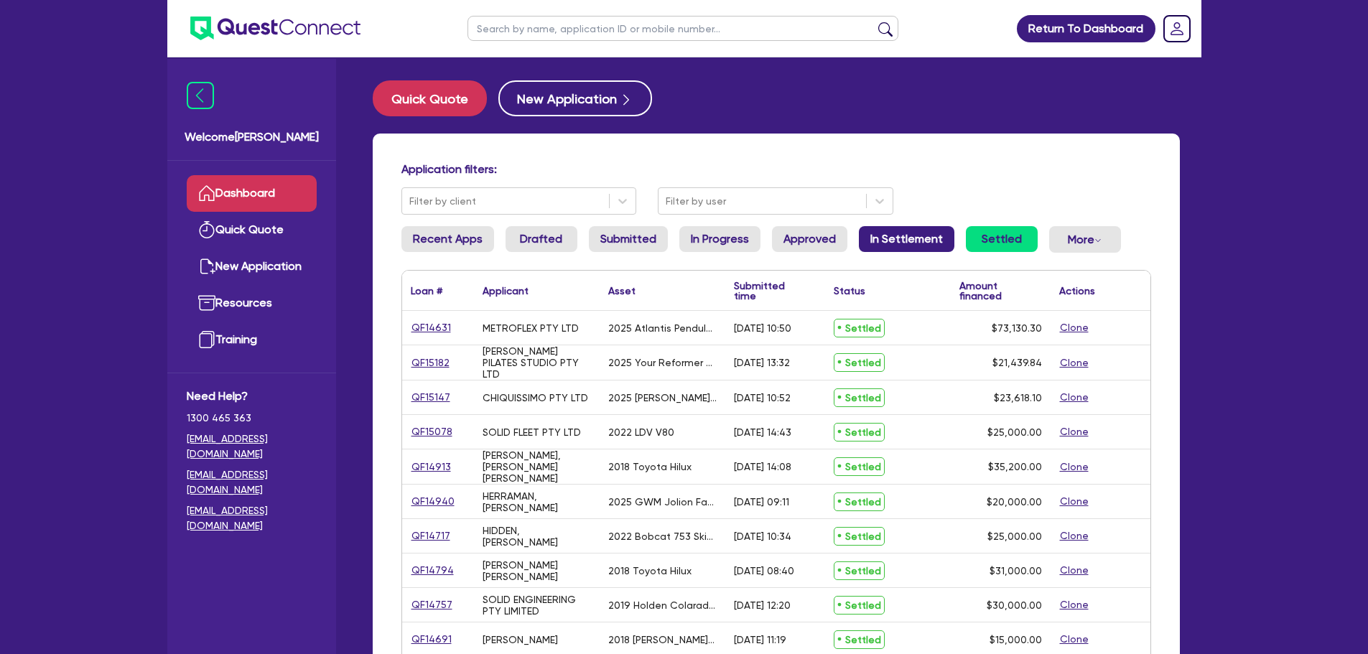
click at [915, 238] on link "In Settlement" at bounding box center [906, 239] width 95 height 26
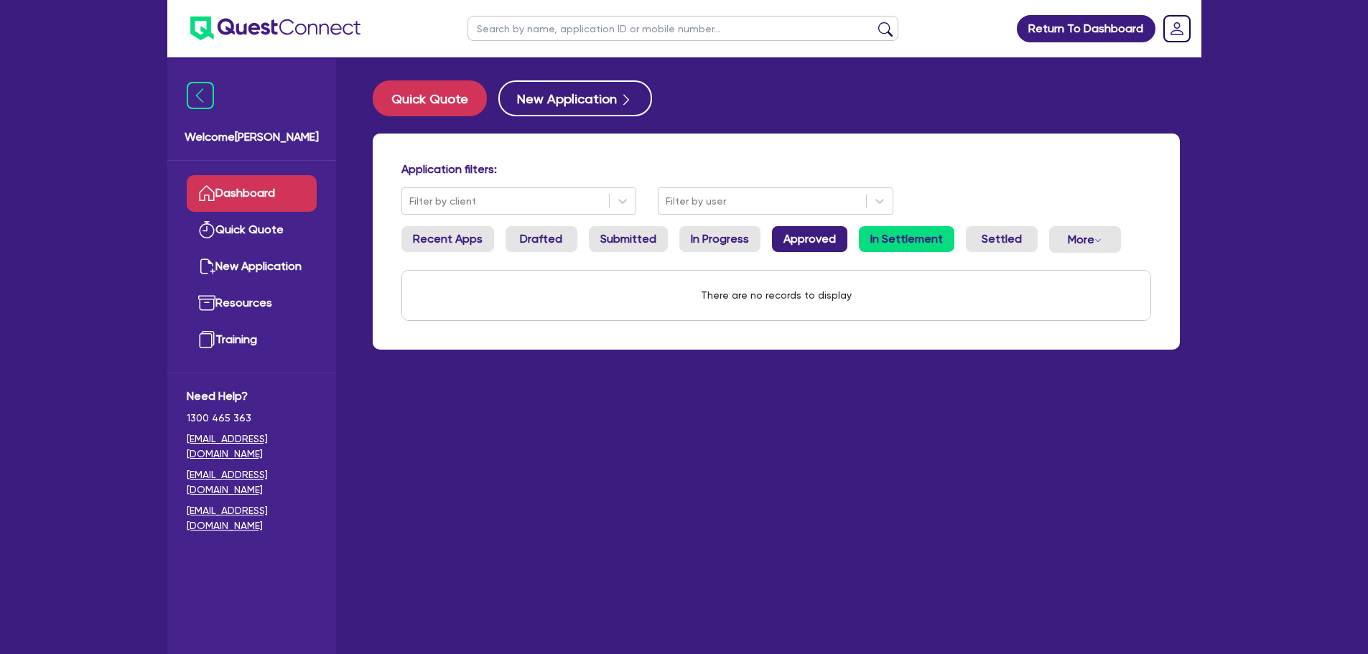
click at [816, 246] on link "Approved" at bounding box center [809, 239] width 75 height 26
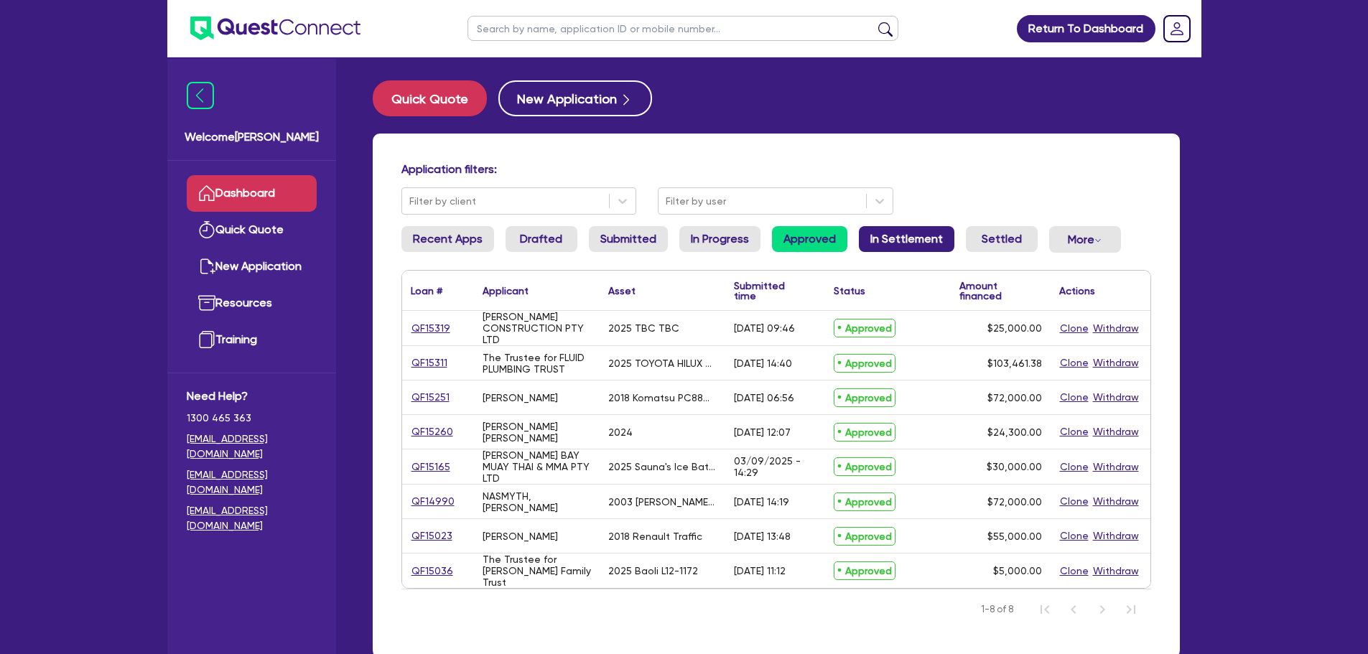
click at [907, 230] on link "In Settlement" at bounding box center [906, 239] width 95 height 26
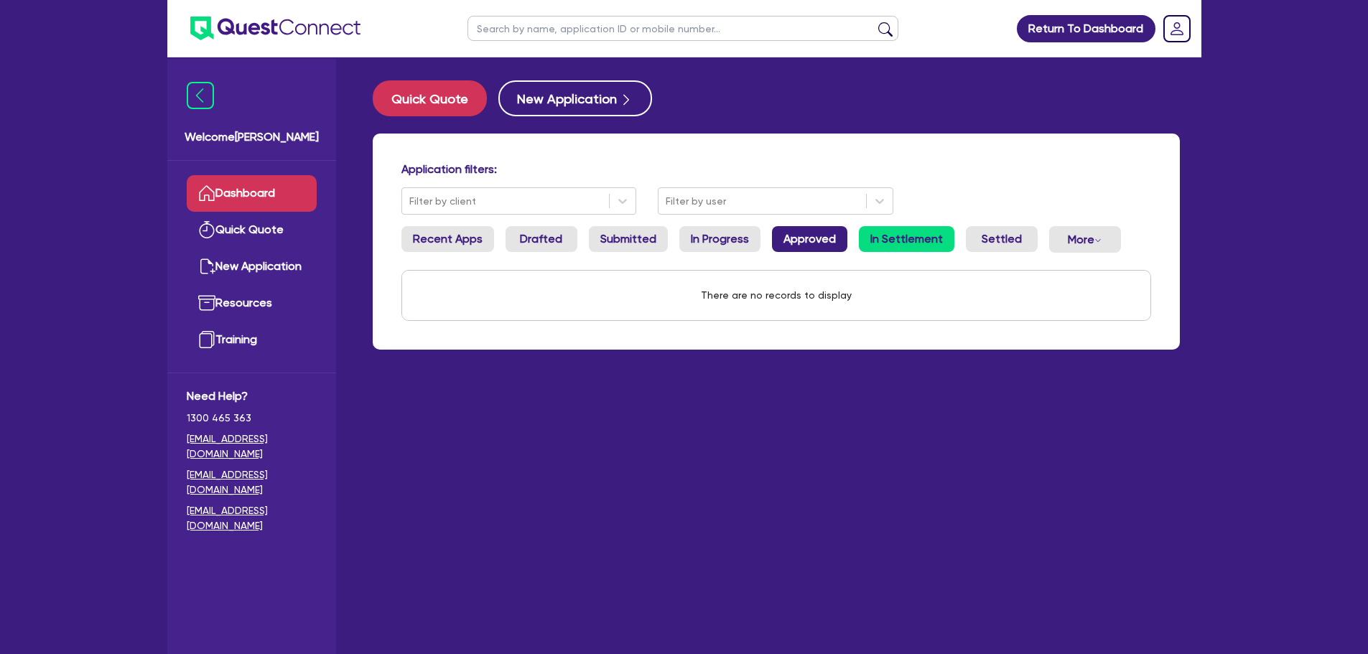
click at [811, 232] on link "Approved" at bounding box center [809, 239] width 75 height 26
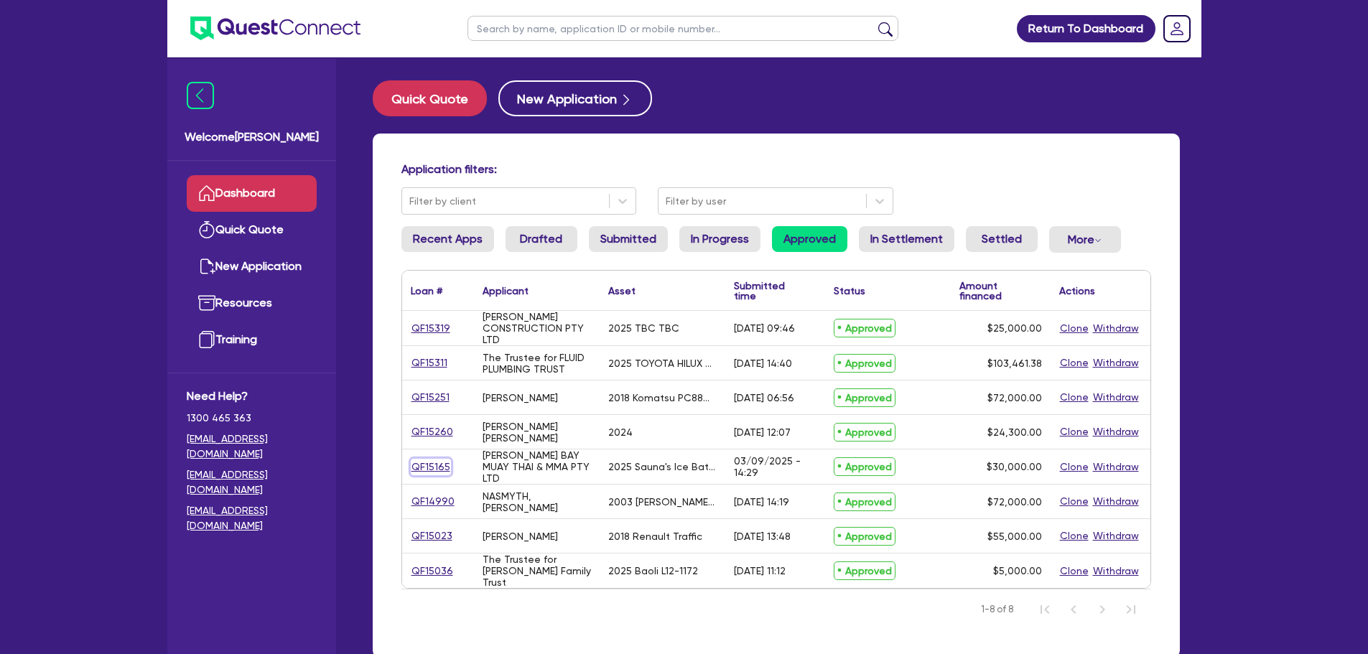
click at [430, 465] on link "QF15165" at bounding box center [431, 467] width 40 height 17
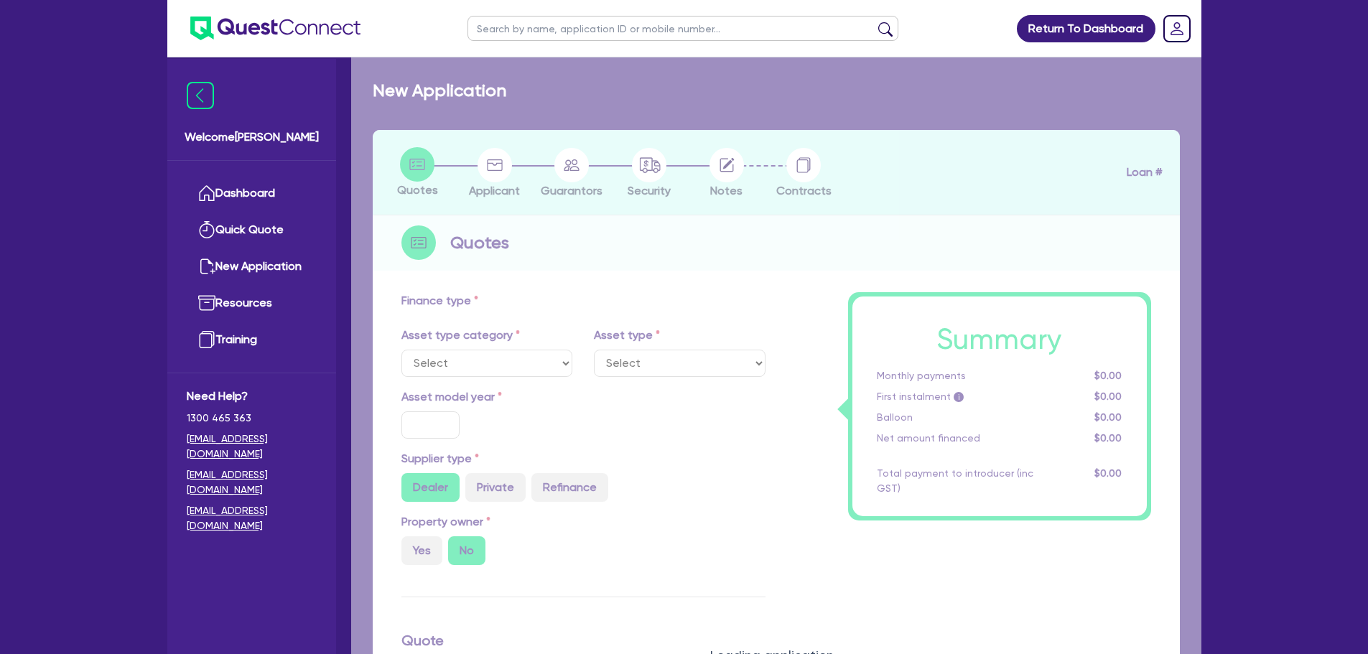
select select "SECONDARY_ASSETS"
type input "2025"
radio input "true"
type input "30,000"
type input "7"
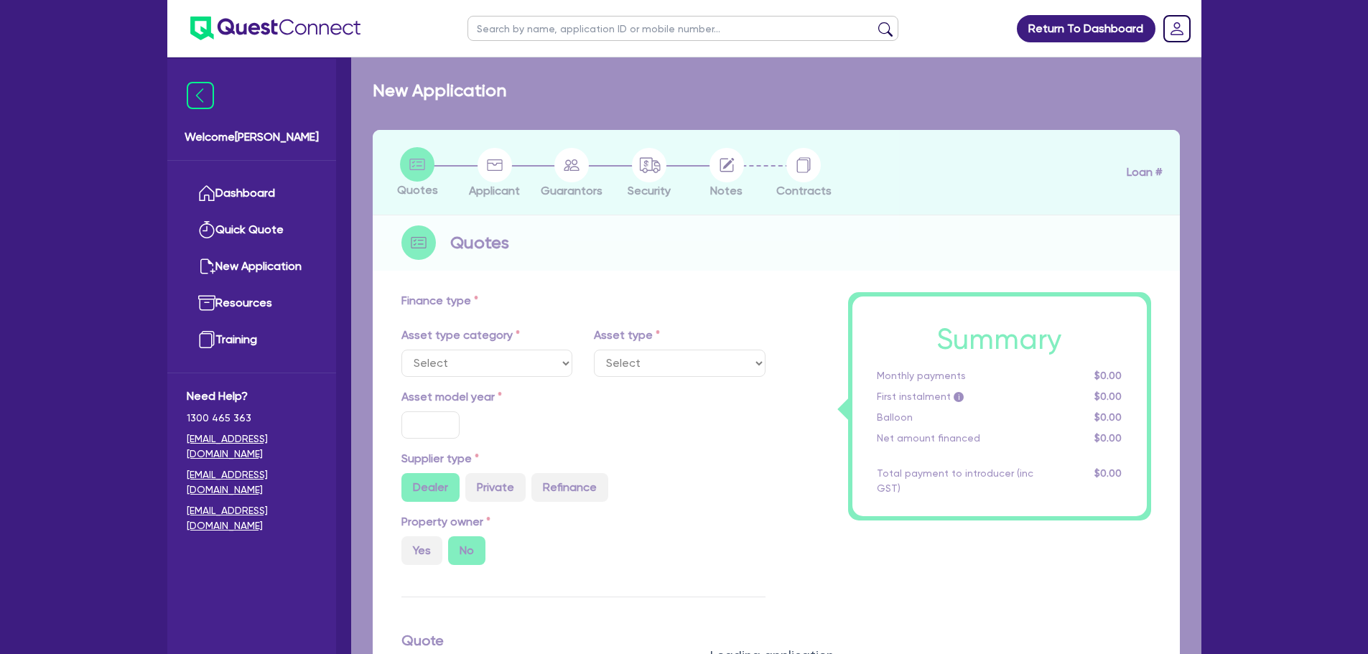
type input "2,100"
type input "17.95"
type input "850"
select select "OTHER"
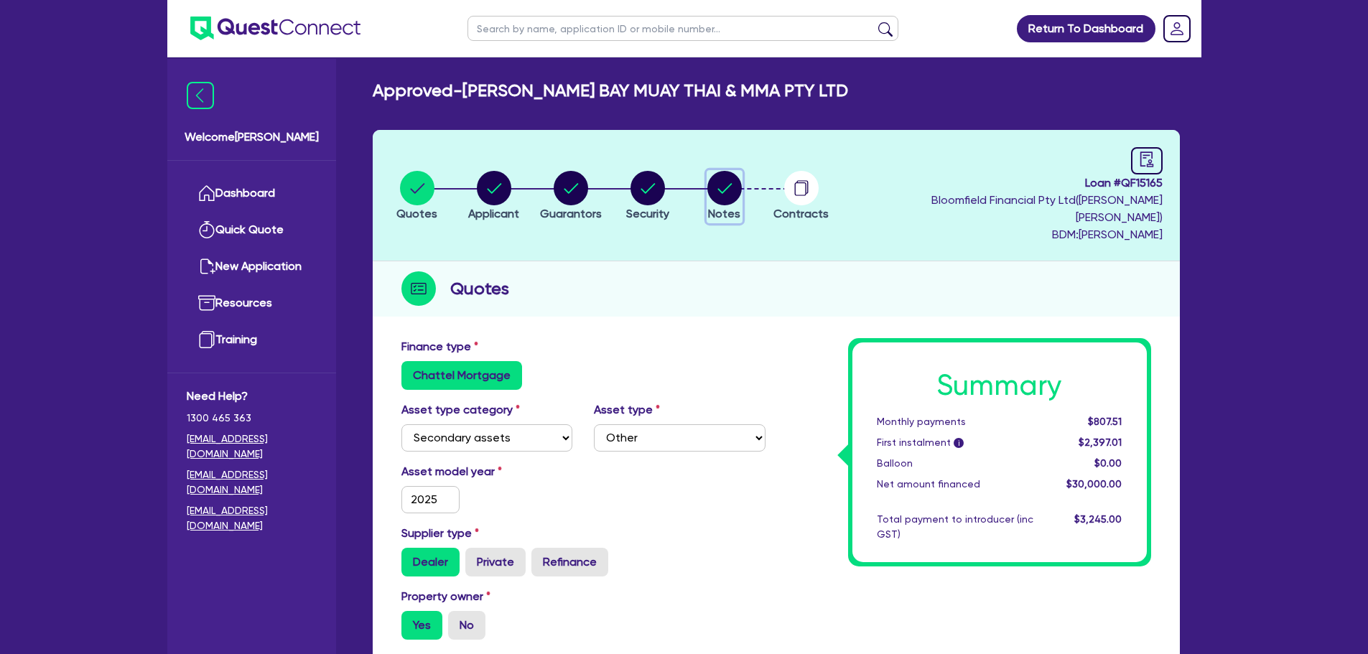
click at [714, 179] on circle "button" at bounding box center [724, 188] width 34 height 34
select select "Quest Finance - Own Book"
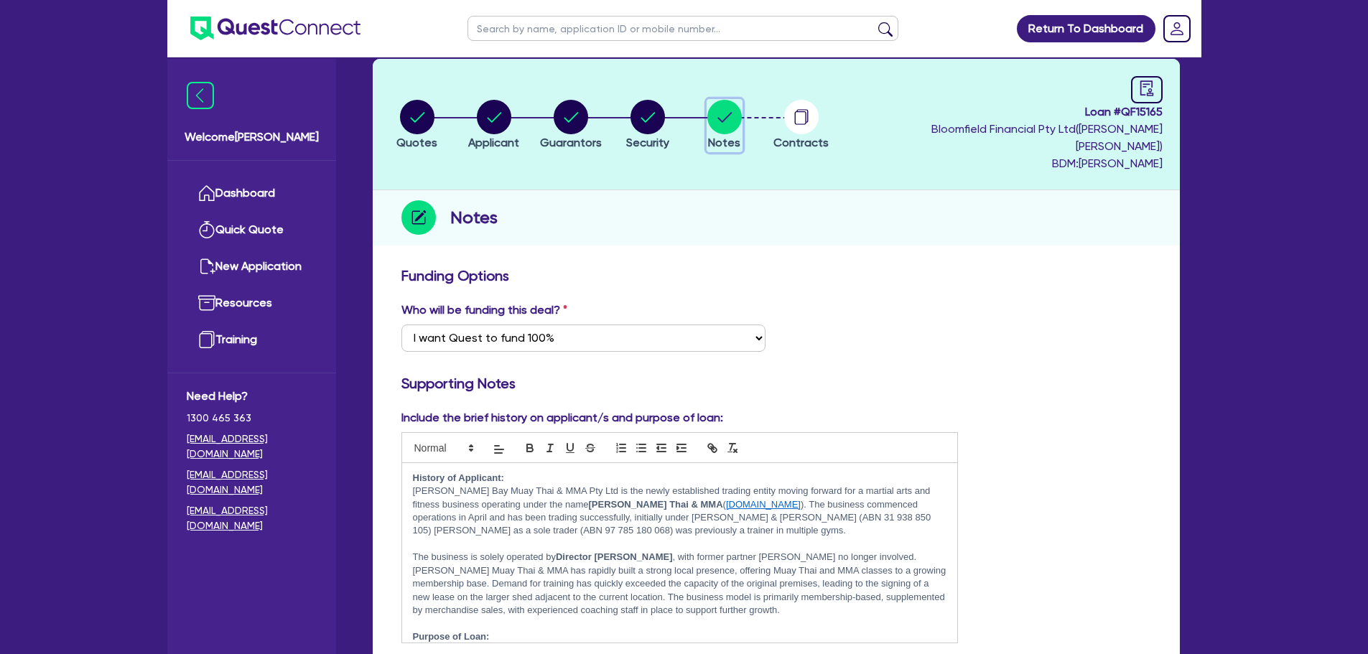
scroll to position [72, 0]
click at [806, 115] on icon "button" at bounding box center [799, 118] width 11 height 14
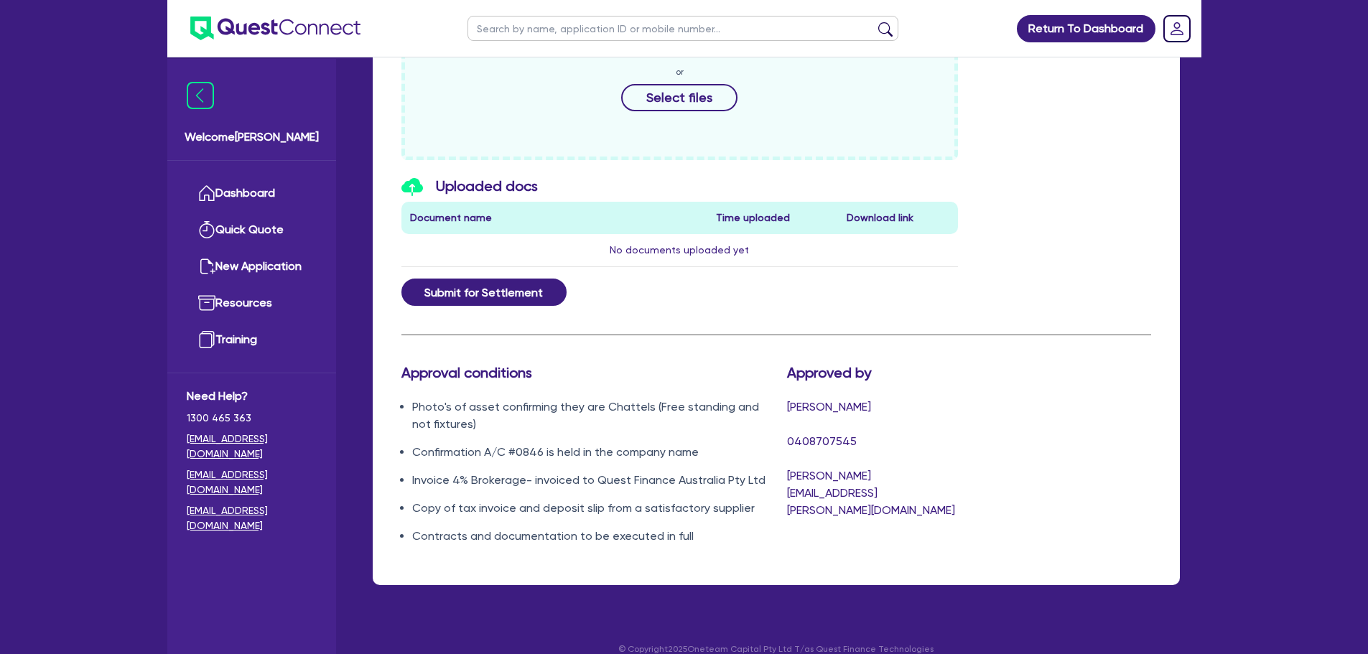
scroll to position [729, 0]
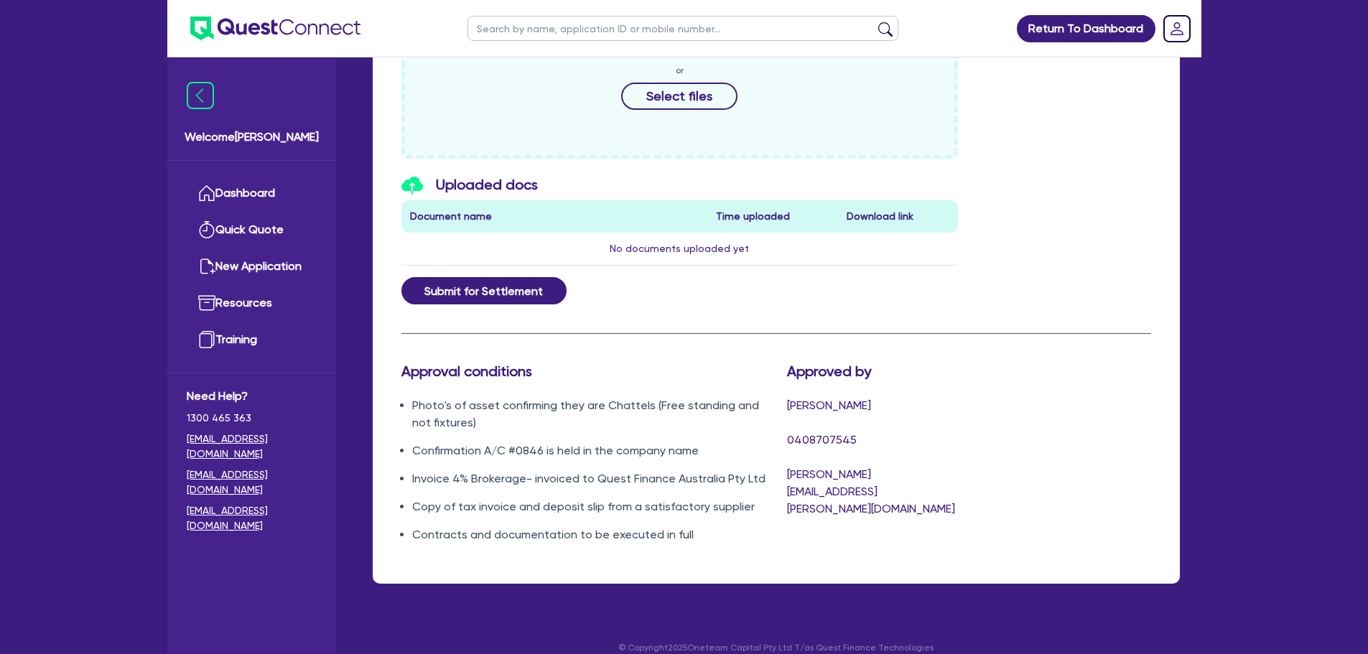
drag, startPoint x: 483, startPoint y: 398, endPoint x: 538, endPoint y: 414, distance: 56.8
click at [538, 414] on li "Photo's of asset confirming they are Chattels (Free standing and not fixtures)" at bounding box center [588, 414] width 353 height 34
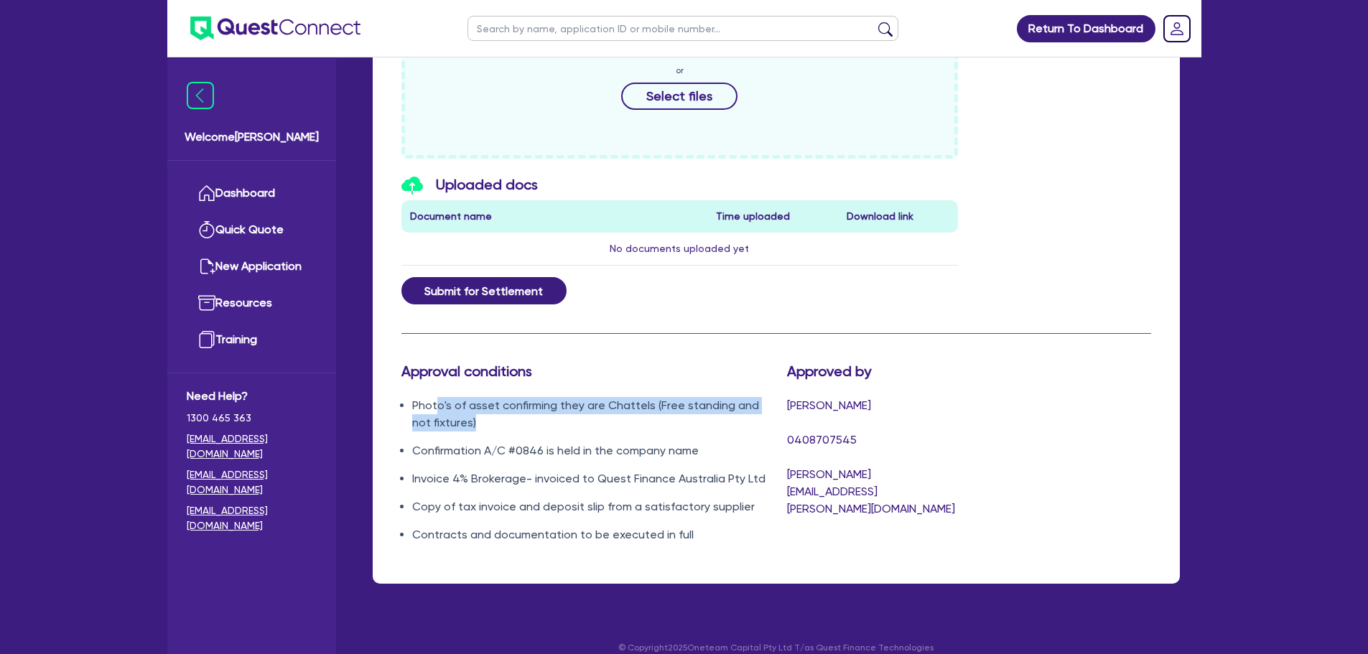
drag, startPoint x: 447, startPoint y: 391, endPoint x: 438, endPoint y: 389, distance: 9.4
click at [438, 397] on li "Photo's of asset confirming they are Chattels (Free standing and not fixtures)" at bounding box center [588, 414] width 353 height 34
click at [513, 405] on li "Photo's of asset confirming they are Chattels (Free standing and not fixtures)" at bounding box center [588, 414] width 353 height 34
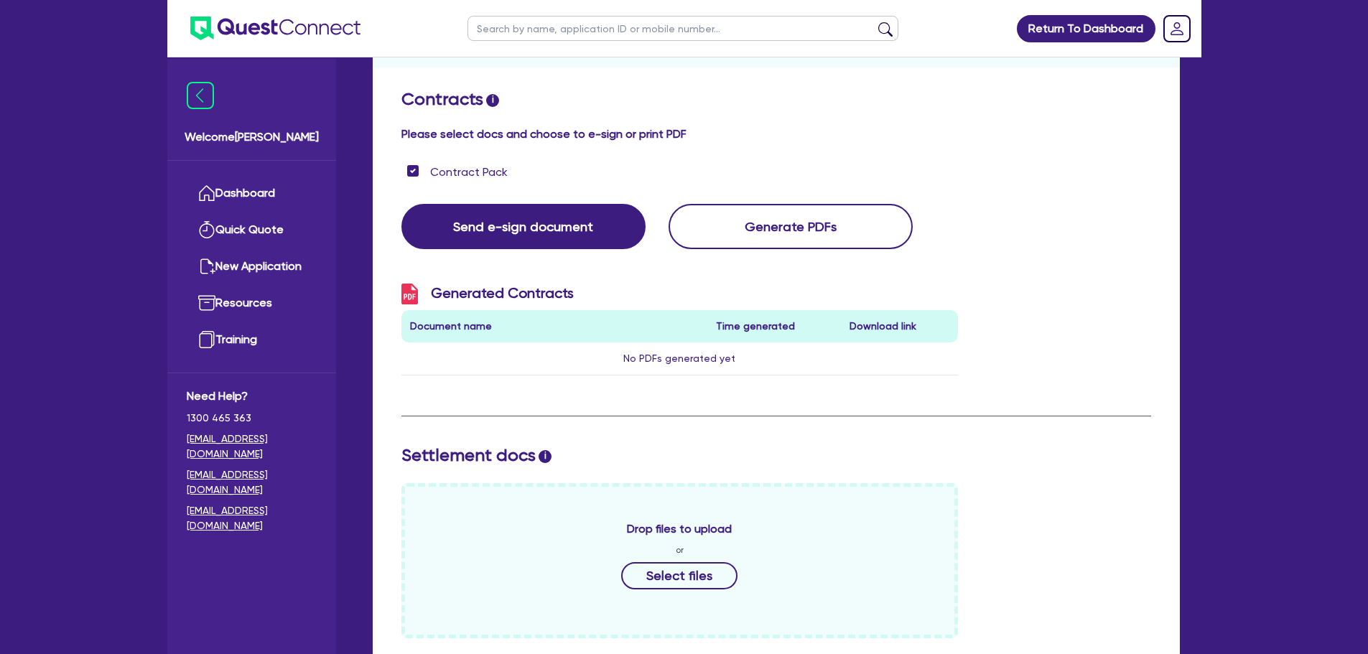
scroll to position [11, 0]
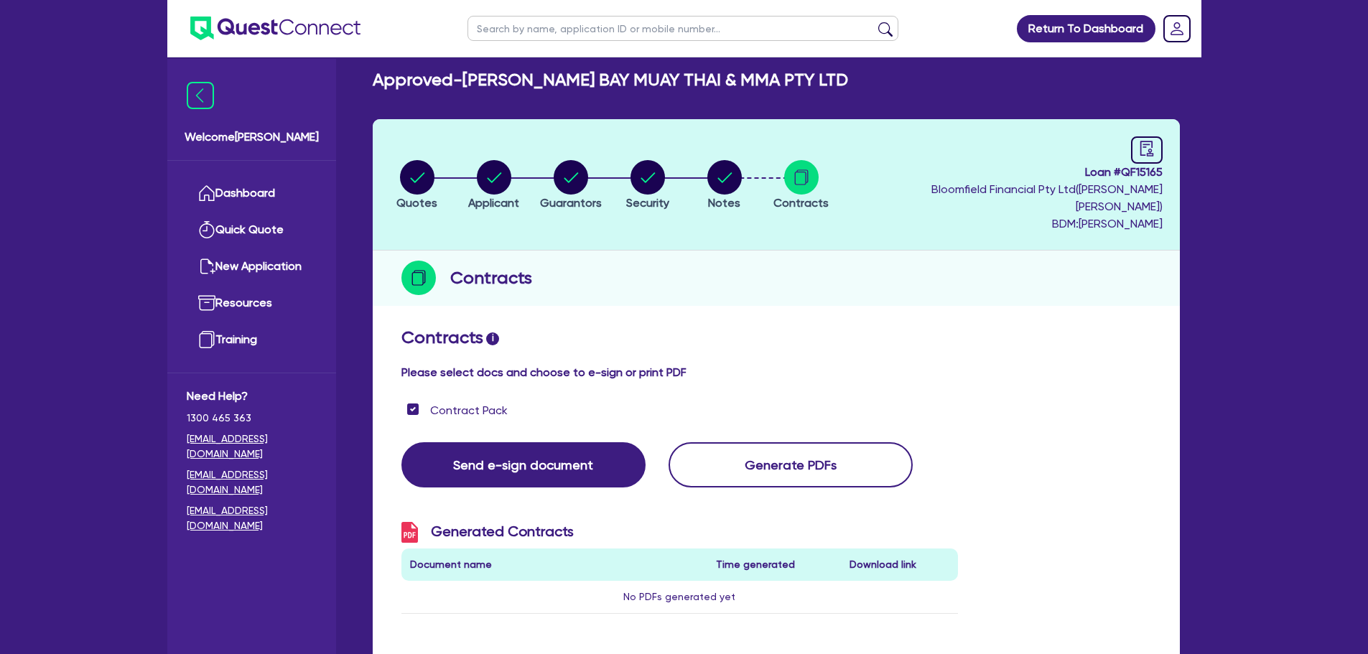
click at [177, 208] on ul "Dashboard Quick Quote New Application Ref Company Ref Salesperson Resources Tra…" at bounding box center [251, 267] width 169 height 212
click at [245, 200] on link "Dashboard" at bounding box center [252, 193] width 130 height 37
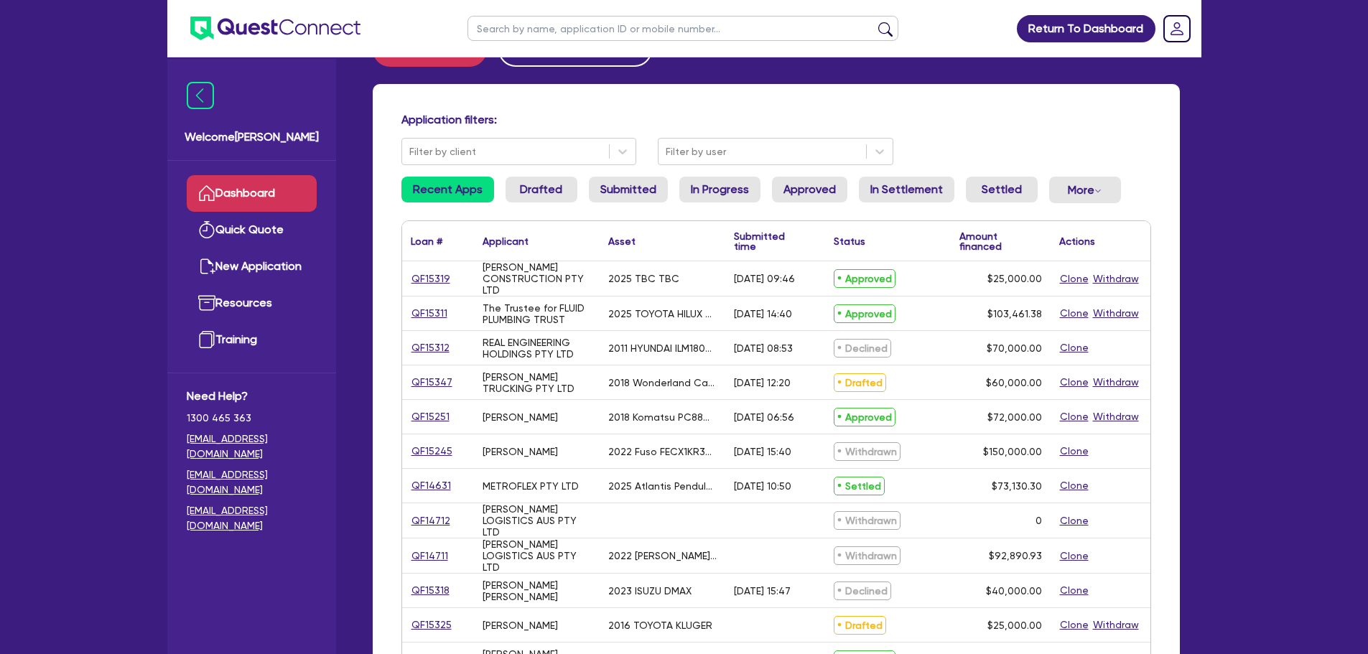
scroll to position [144, 0]
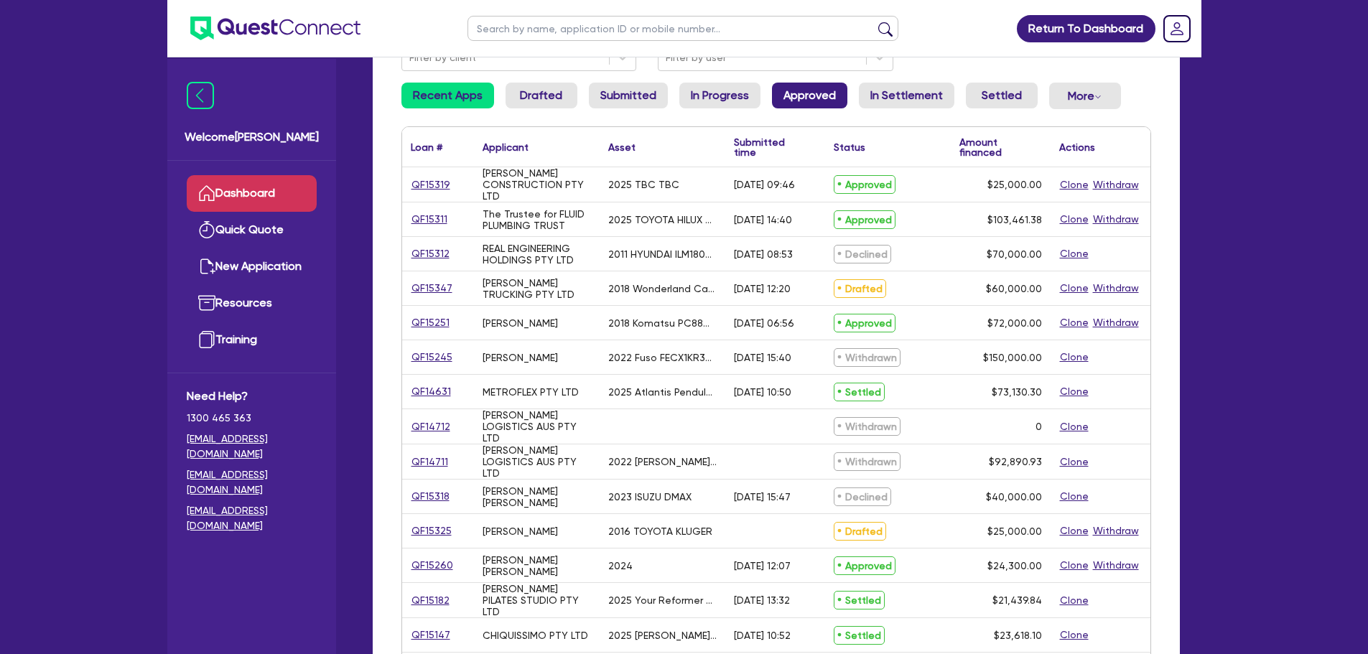
click at [783, 96] on link "Approved" at bounding box center [809, 96] width 75 height 26
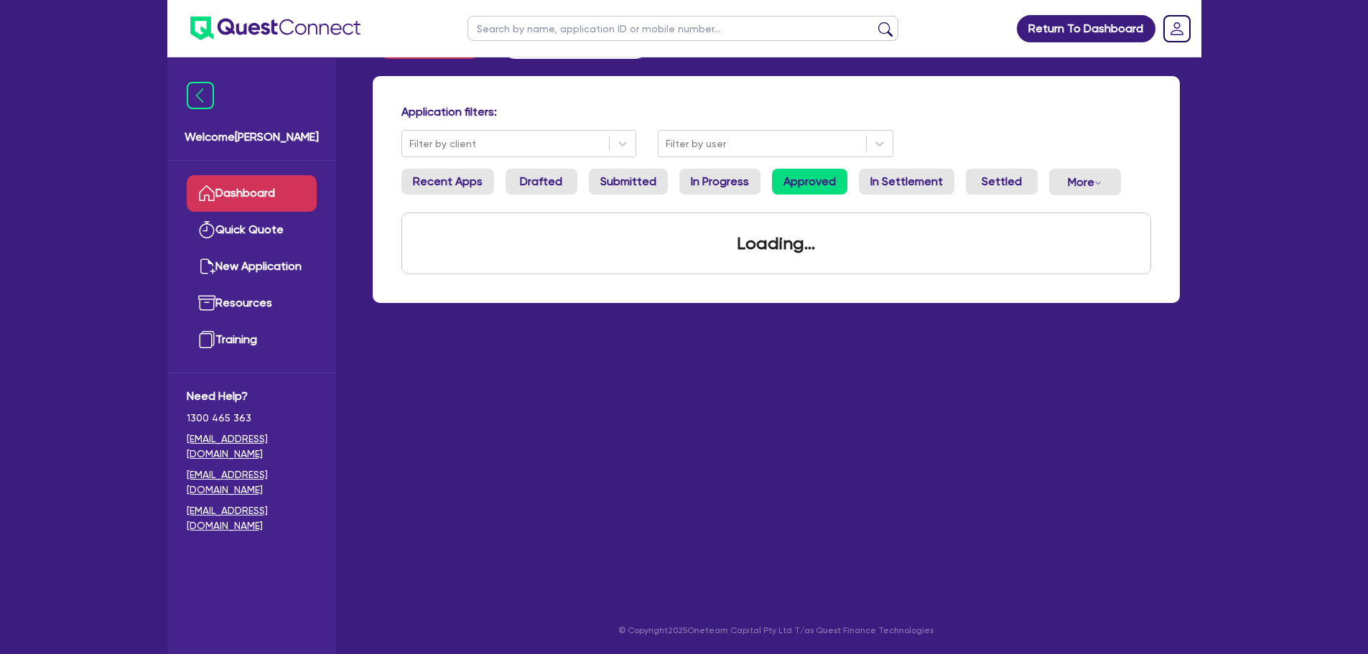
scroll to position [90, 0]
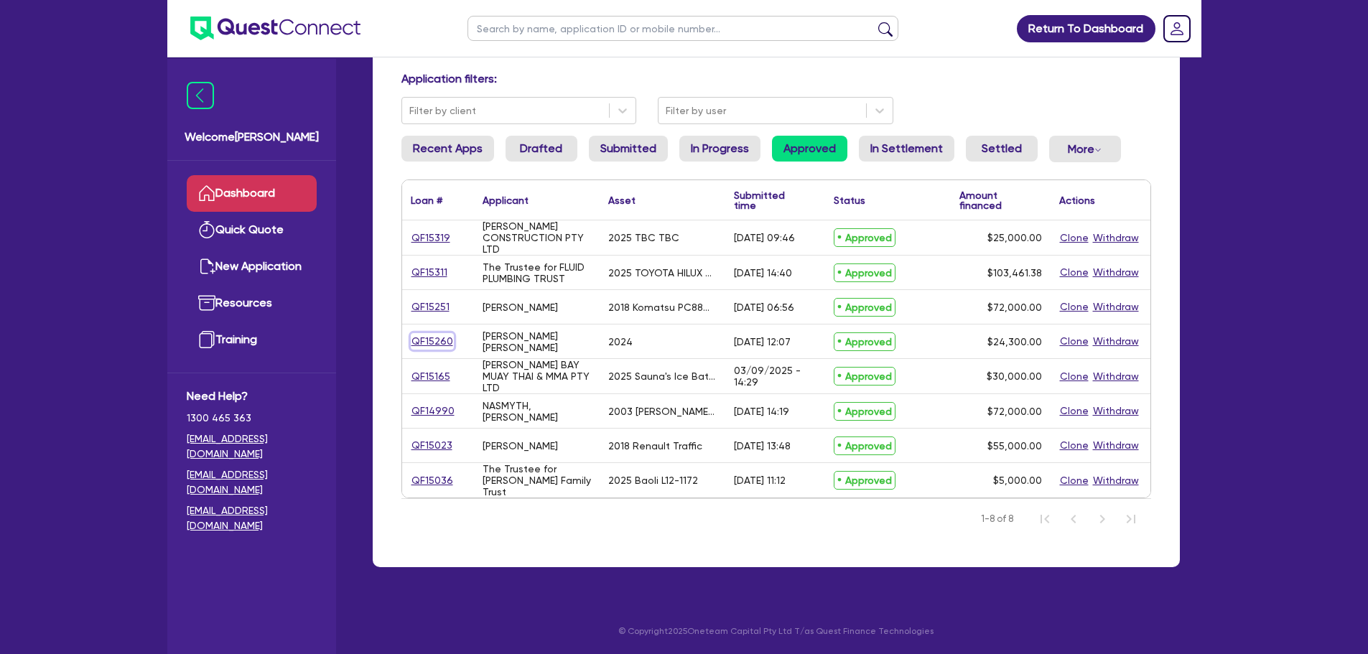
click at [448, 347] on link "QF15260" at bounding box center [432, 341] width 43 height 17
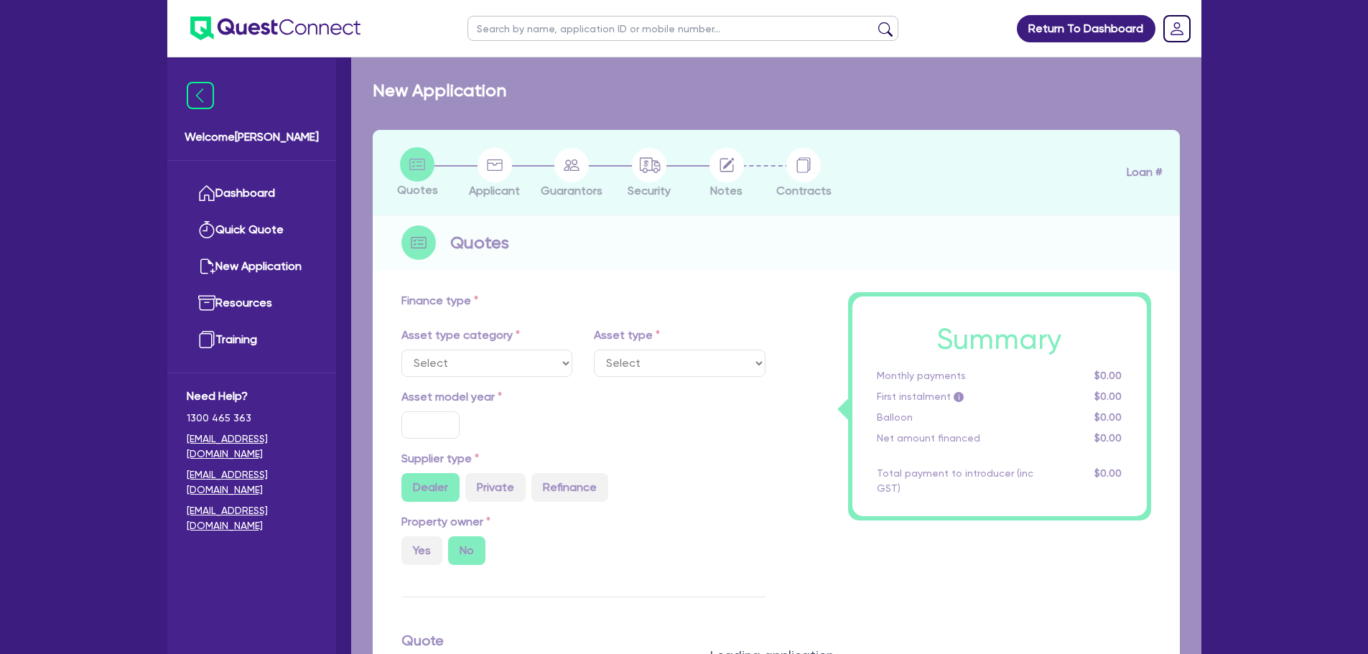
select select "CARS_AND_LIGHT_TRUCKS"
type input "2024"
type input "27,000"
type input "2,700"
type input "35"
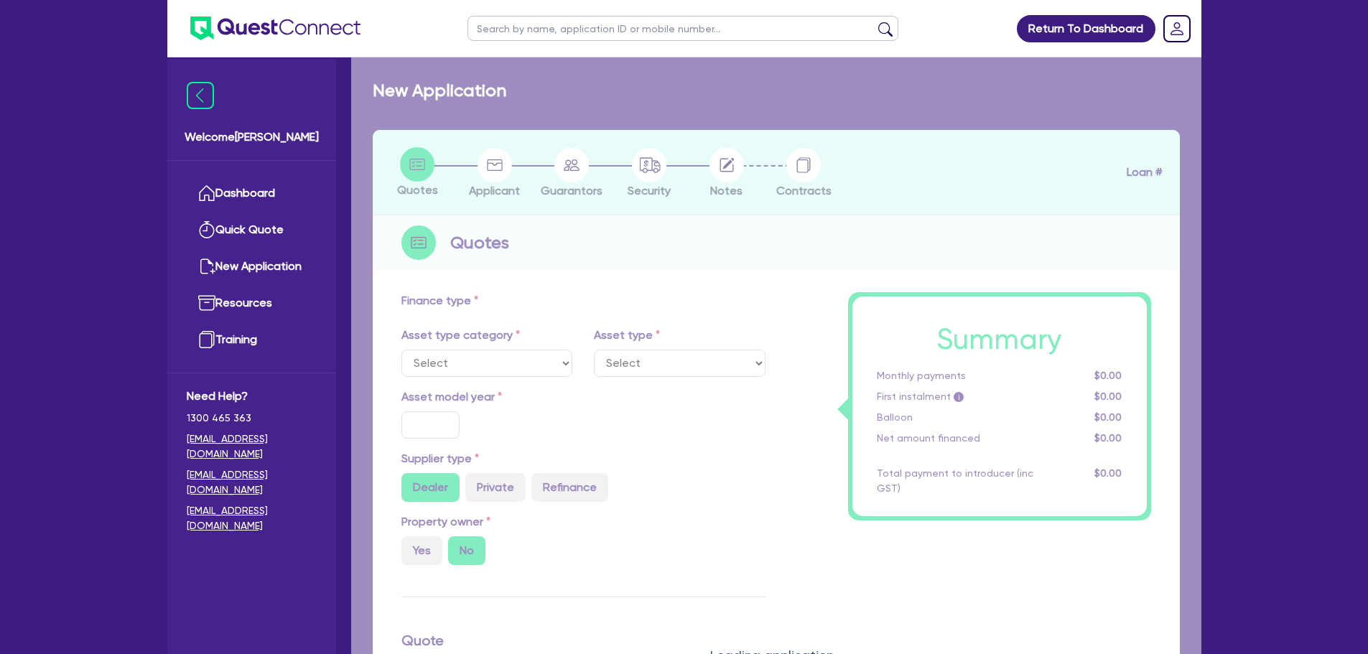
type input "9,450"
type input "10"
type input "2,430"
type input "17.95"
type input "900"
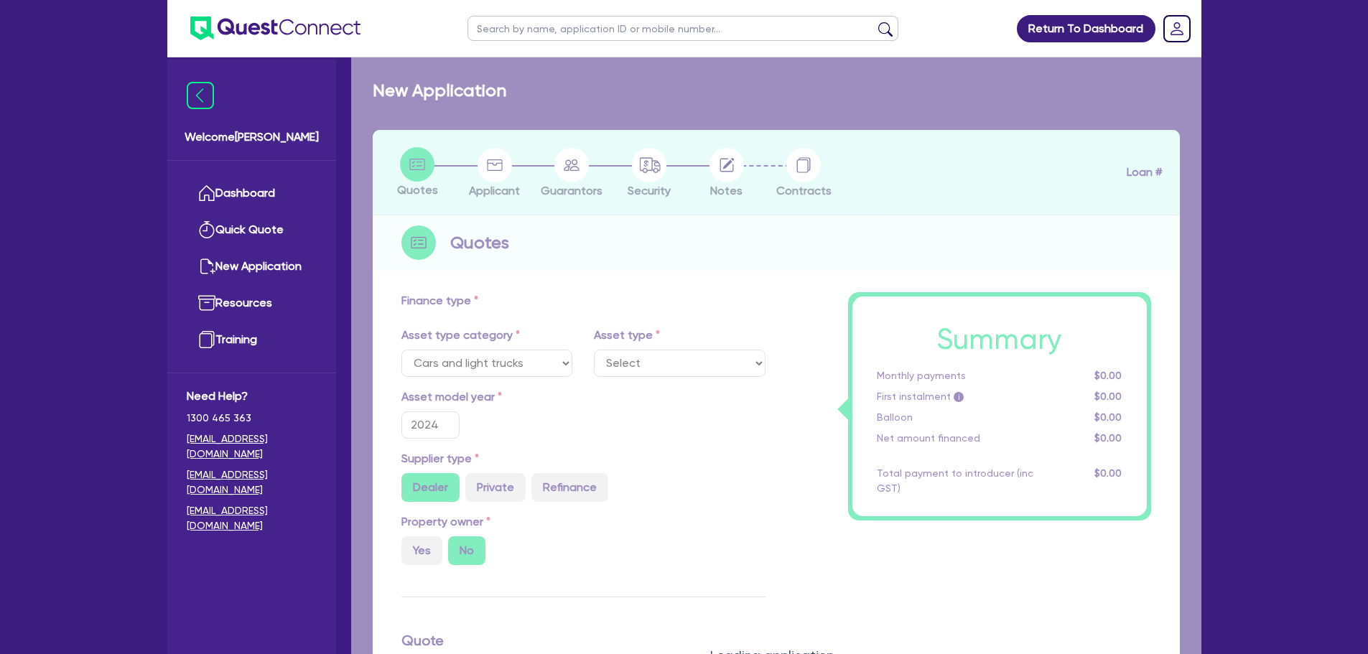
select select "PASSENGER_VEHICLES"
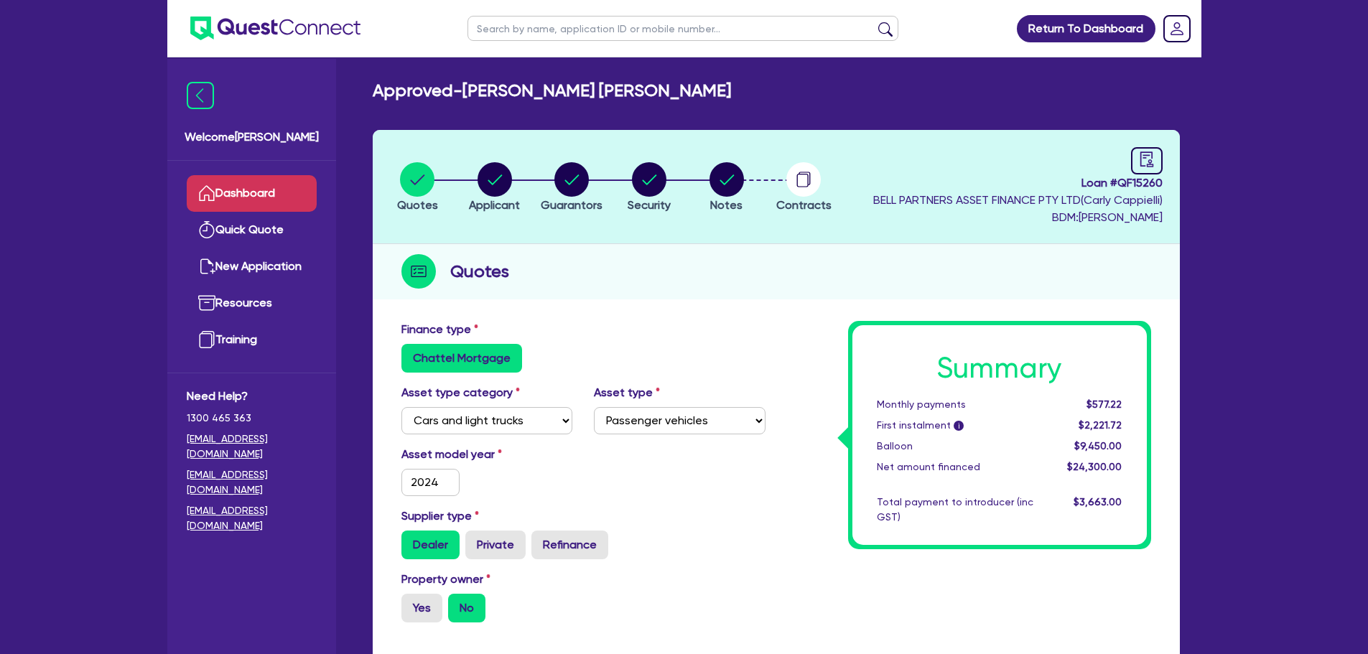
click at [262, 192] on link "Dashboard" at bounding box center [252, 193] width 130 height 37
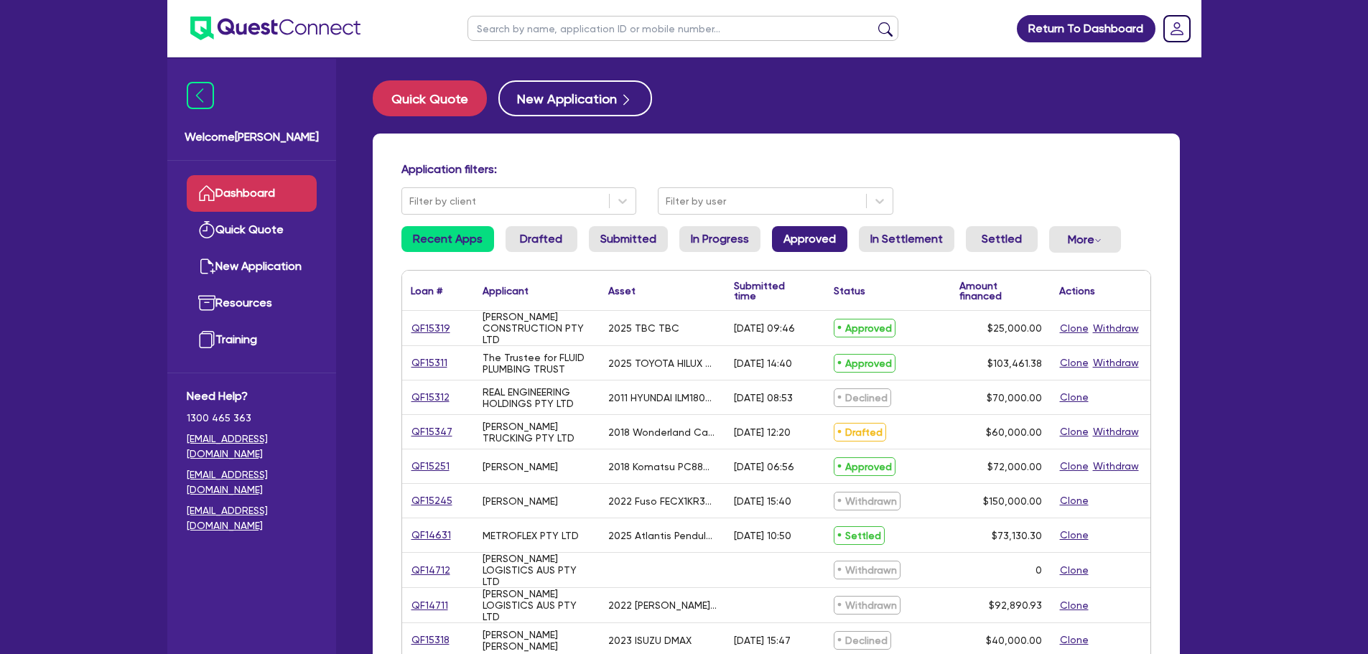
click at [796, 238] on link "Approved" at bounding box center [809, 239] width 75 height 26
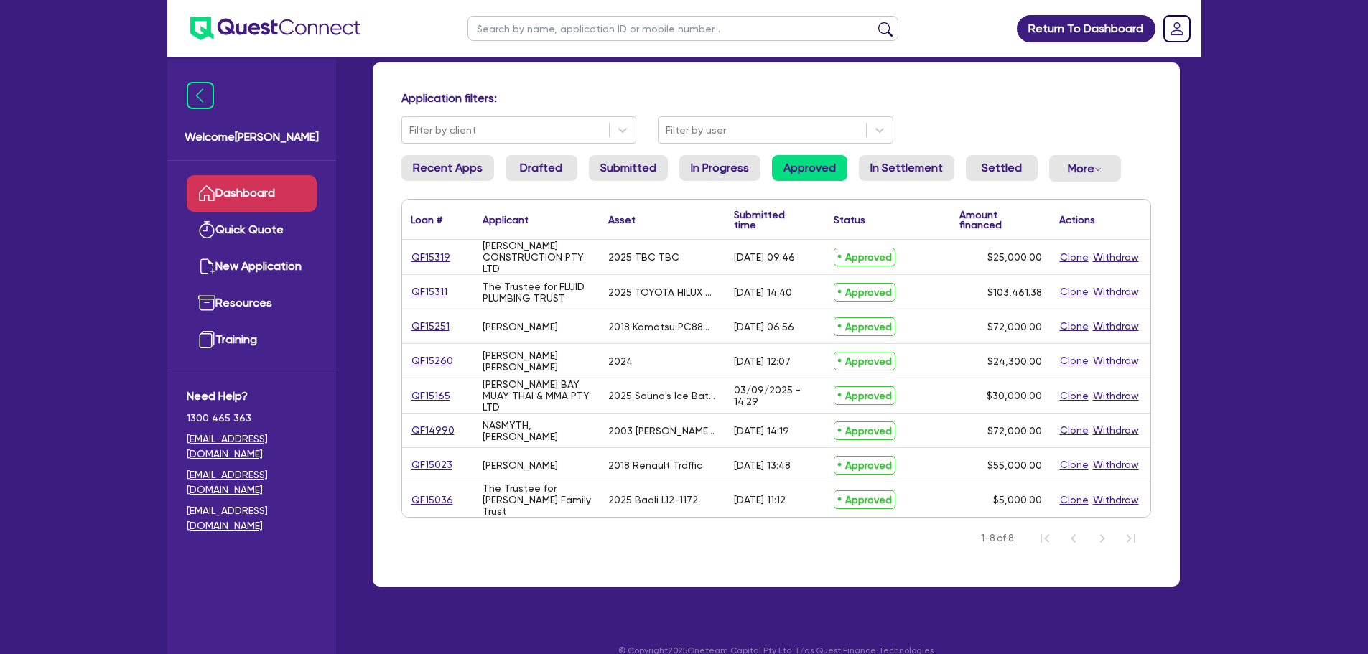
scroll to position [72, 0]
click at [442, 354] on link "QF15260" at bounding box center [432, 360] width 43 height 17
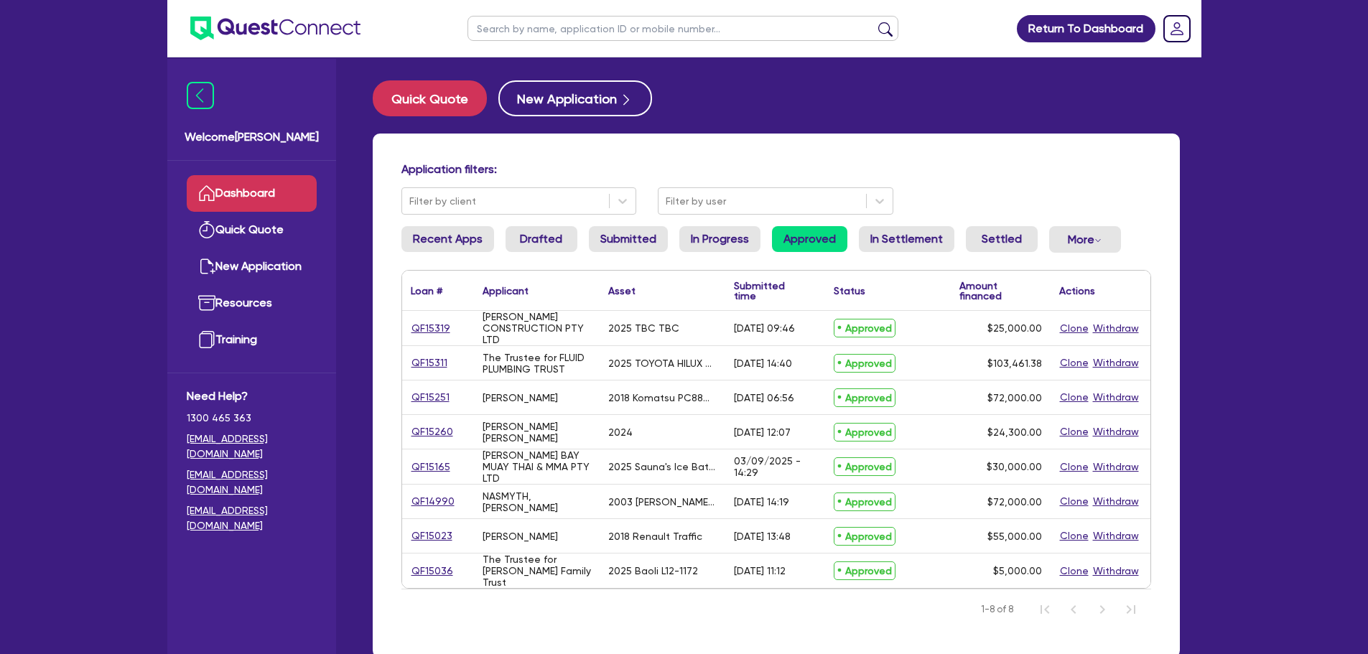
select select "CARS_AND_LIGHT_TRUCKS"
select select "PASSENGER_VEHICLES"
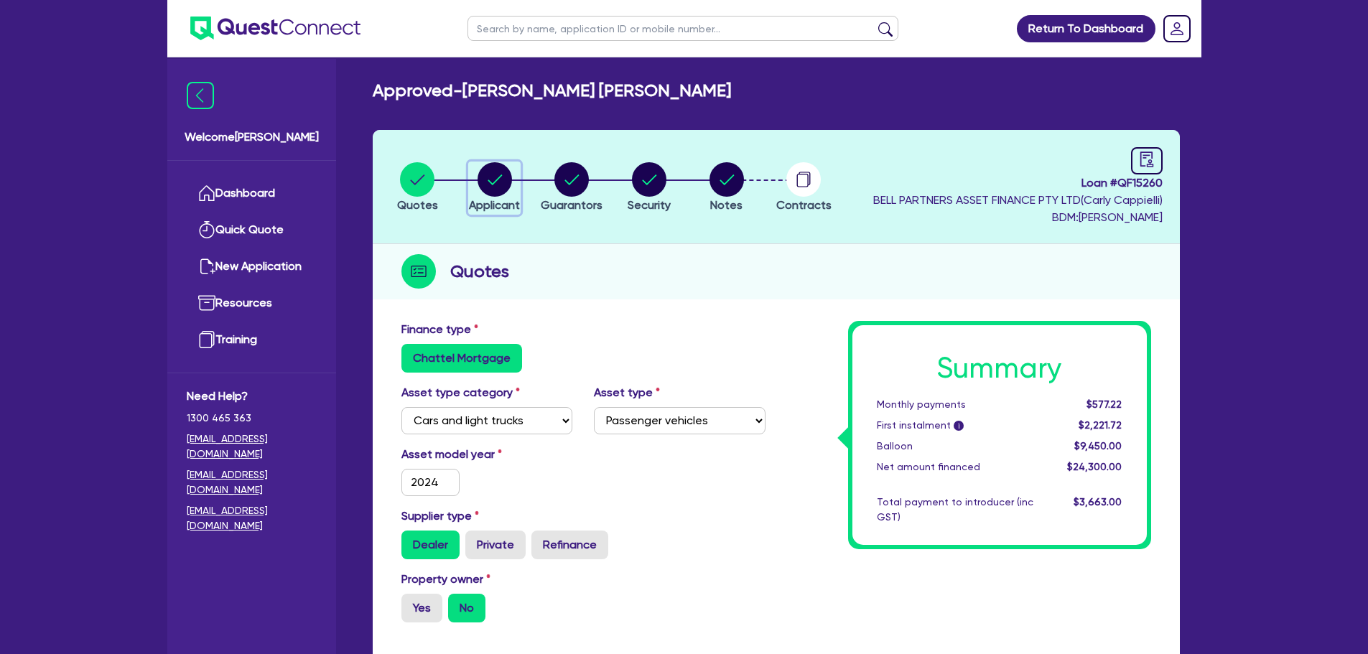
click at [476, 182] on div "button" at bounding box center [494, 179] width 51 height 34
select select "SOLE_TRADER"
select select "RETAIL_WHOLESALE_TRADE"
select select "PERSONAL_ACCESSORIES"
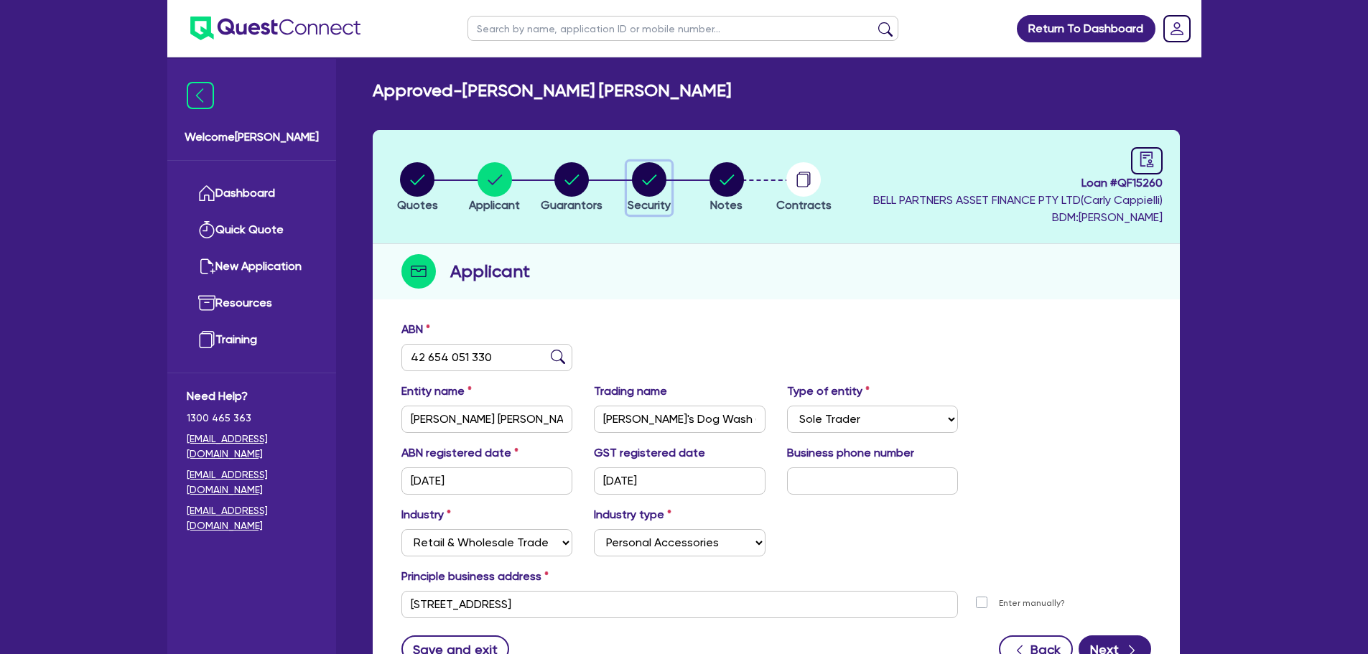
click at [653, 191] on circle "button" at bounding box center [649, 179] width 34 height 34
select select "CARS_AND_LIGHT_TRUCKS"
select select "PASSENGER_VEHICLES"
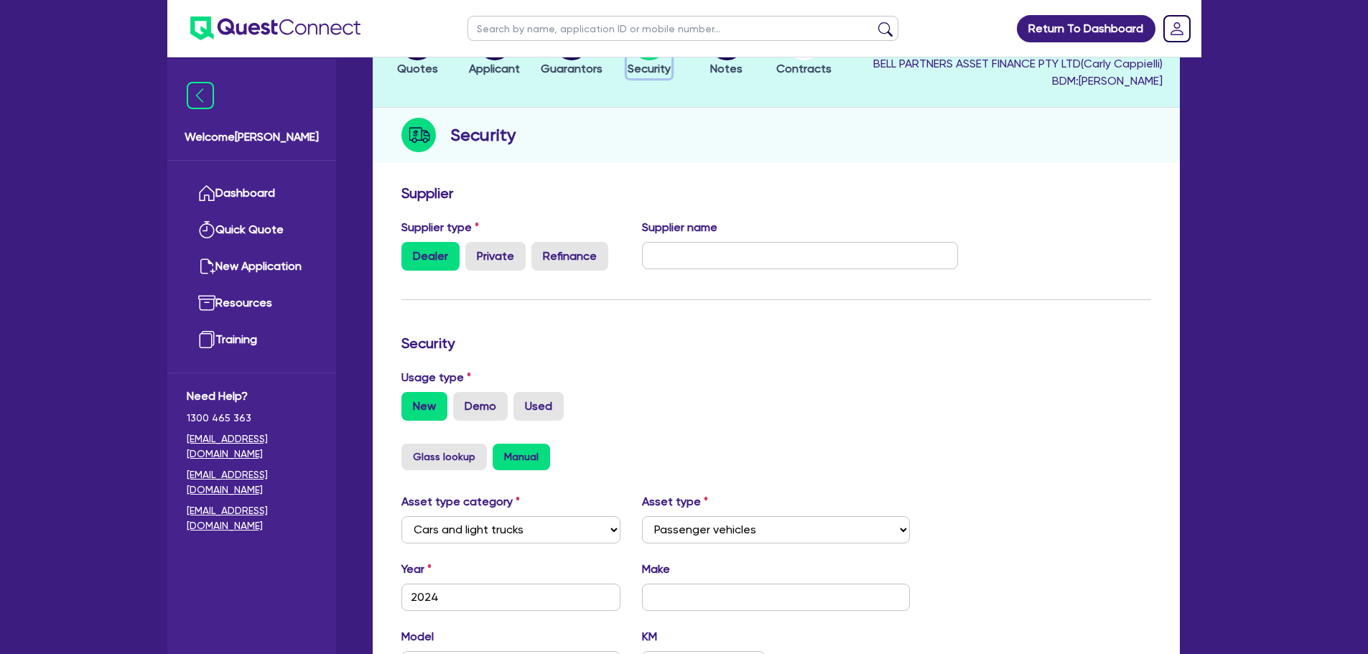
scroll to position [72, 0]
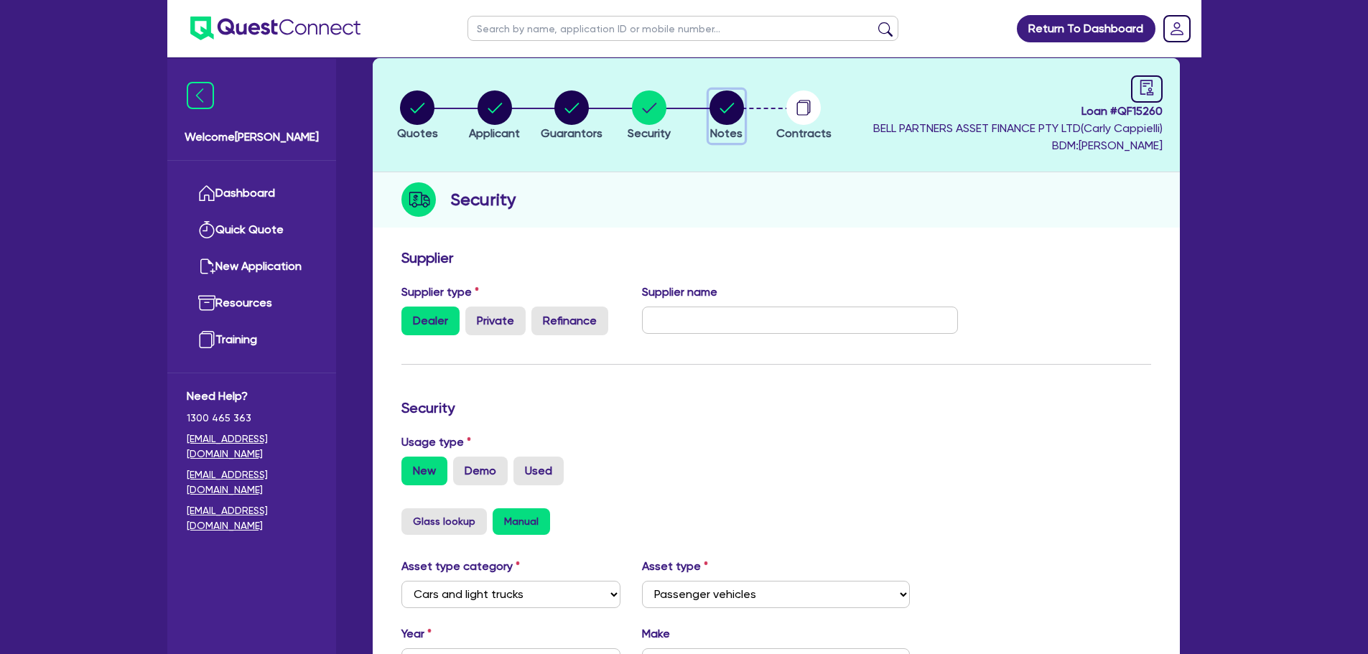
click at [738, 108] on circle "button" at bounding box center [726, 107] width 34 height 34
select select "Quest Finance - Own Book"
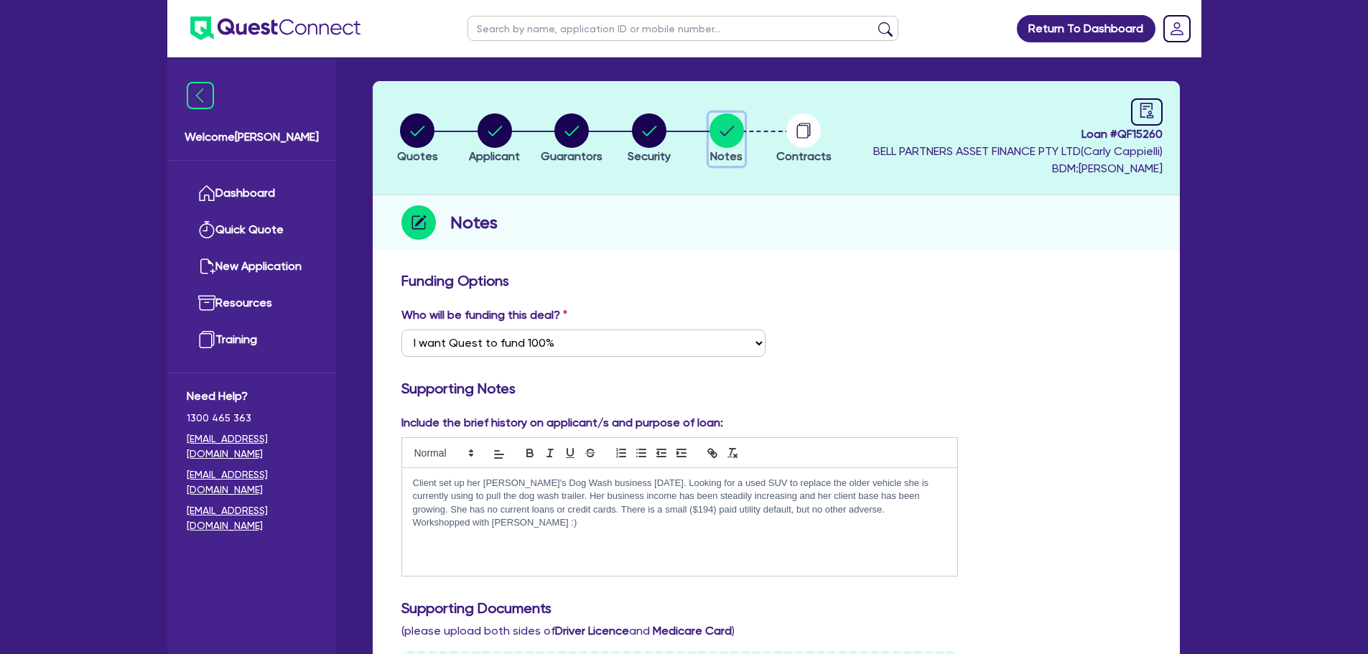
scroll to position [72, 0]
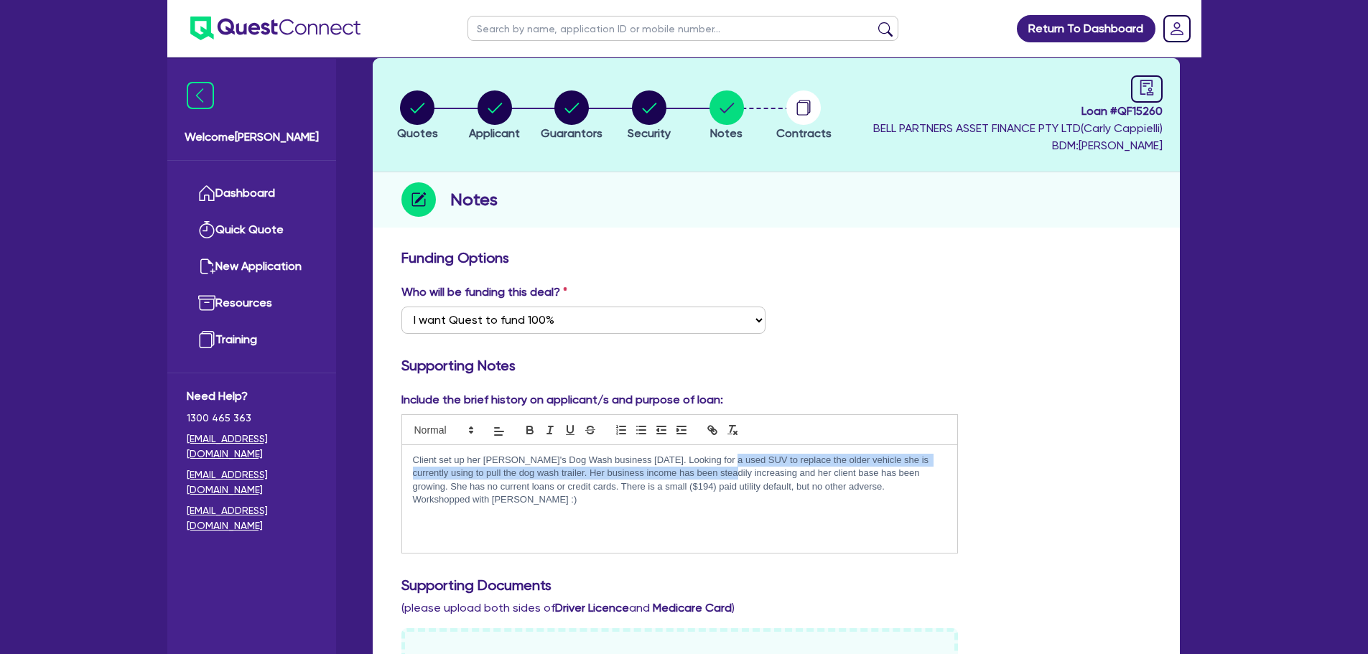
drag, startPoint x: 719, startPoint y: 458, endPoint x: 714, endPoint y: 479, distance: 21.4
click at [714, 479] on p "Client set up her Jim's Dog Wash business 7 months ago. Looking for a used SUV …" at bounding box center [680, 473] width 534 height 39
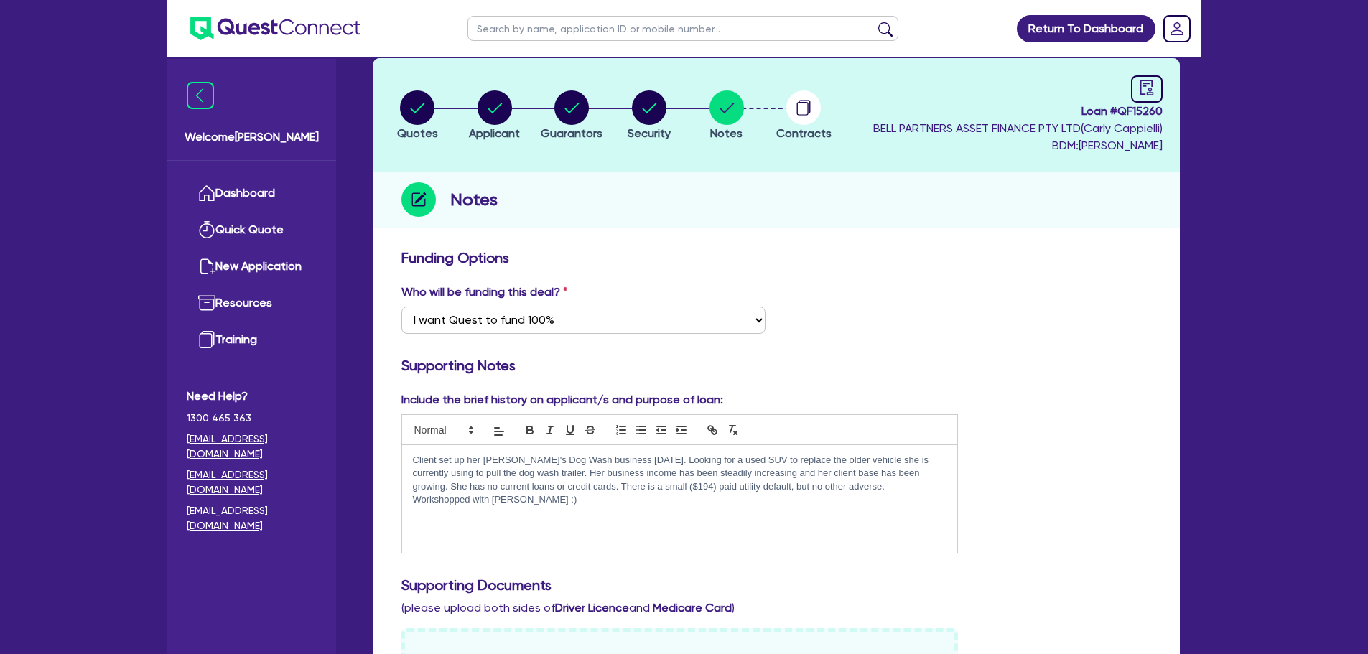
click at [770, 477] on p "Client set up her Jim's Dog Wash business 7 months ago. Looking for a used SUV …" at bounding box center [680, 473] width 534 height 39
drag, startPoint x: 677, startPoint y: 485, endPoint x: 679, endPoint y: 493, distance: 8.7
click at [679, 488] on p "Client set up her Jim's Dog Wash business 7 months ago. Looking for a used SUV …" at bounding box center [680, 473] width 534 height 39
click at [653, 506] on p "Workshopped with Sam Millard :)" at bounding box center [680, 499] width 534 height 13
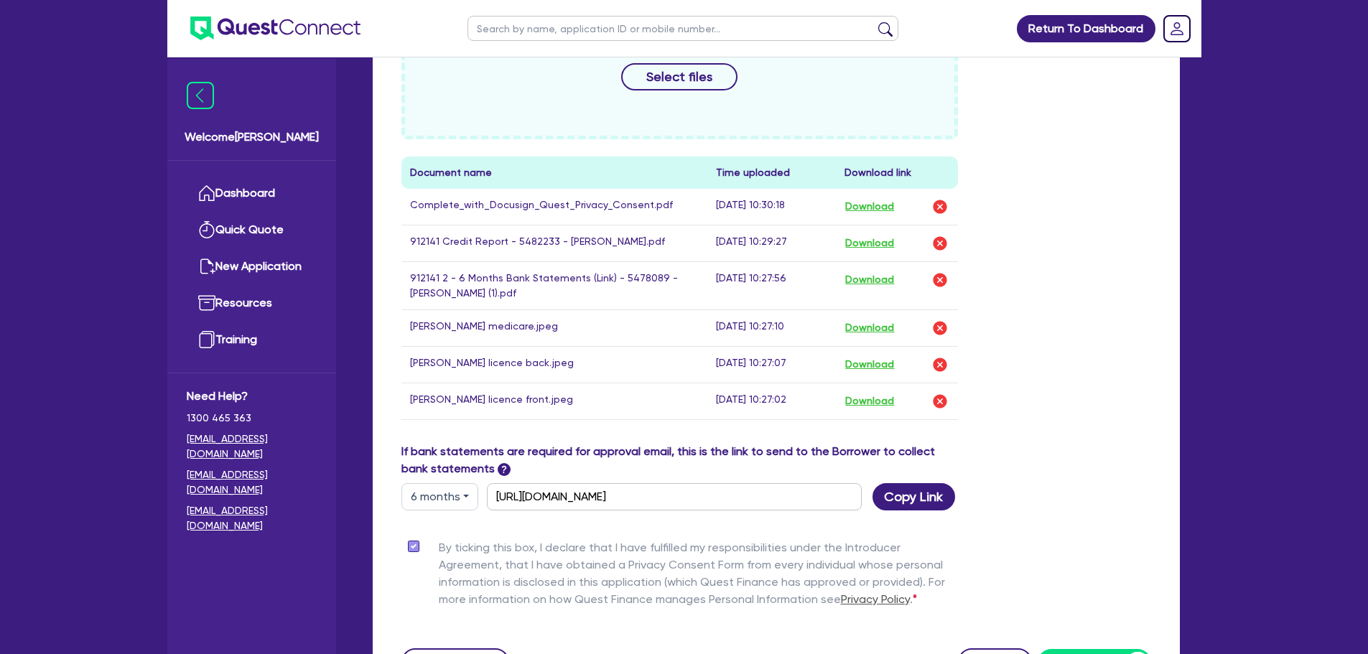
scroll to position [790, 0]
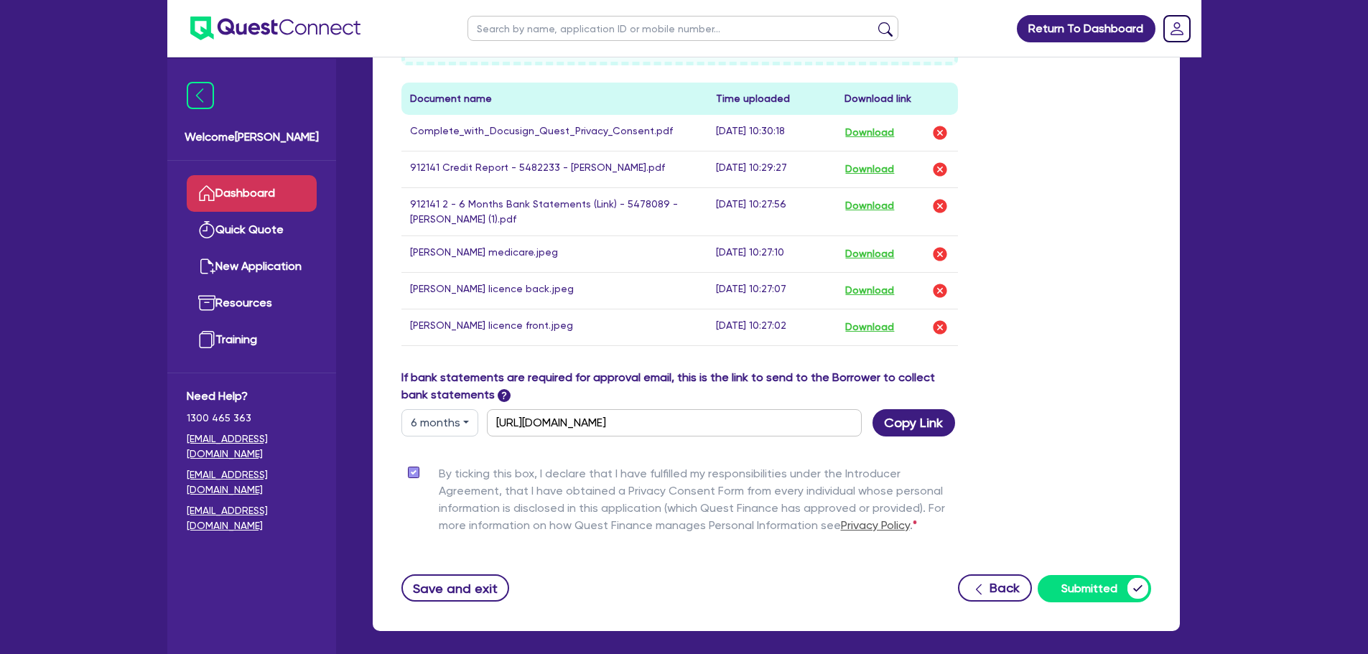
click at [263, 184] on link "Dashboard" at bounding box center [252, 193] width 130 height 37
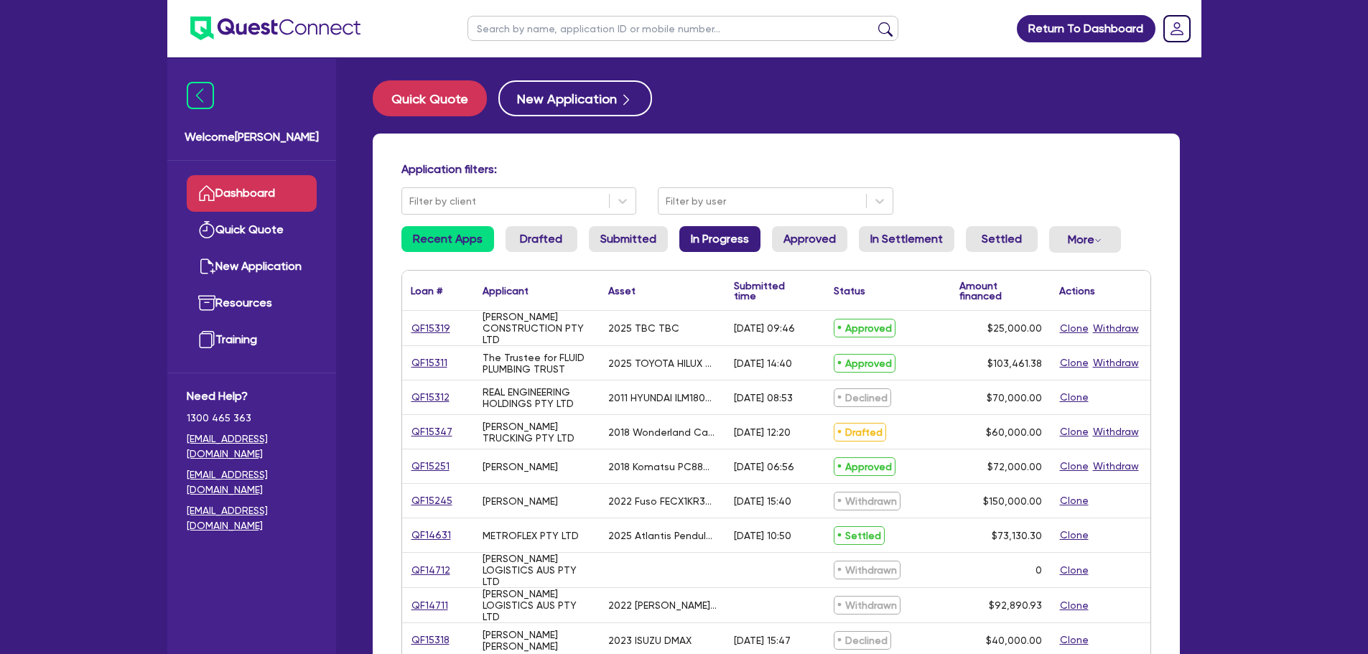
click at [722, 246] on link "In Progress" at bounding box center [719, 239] width 81 height 26
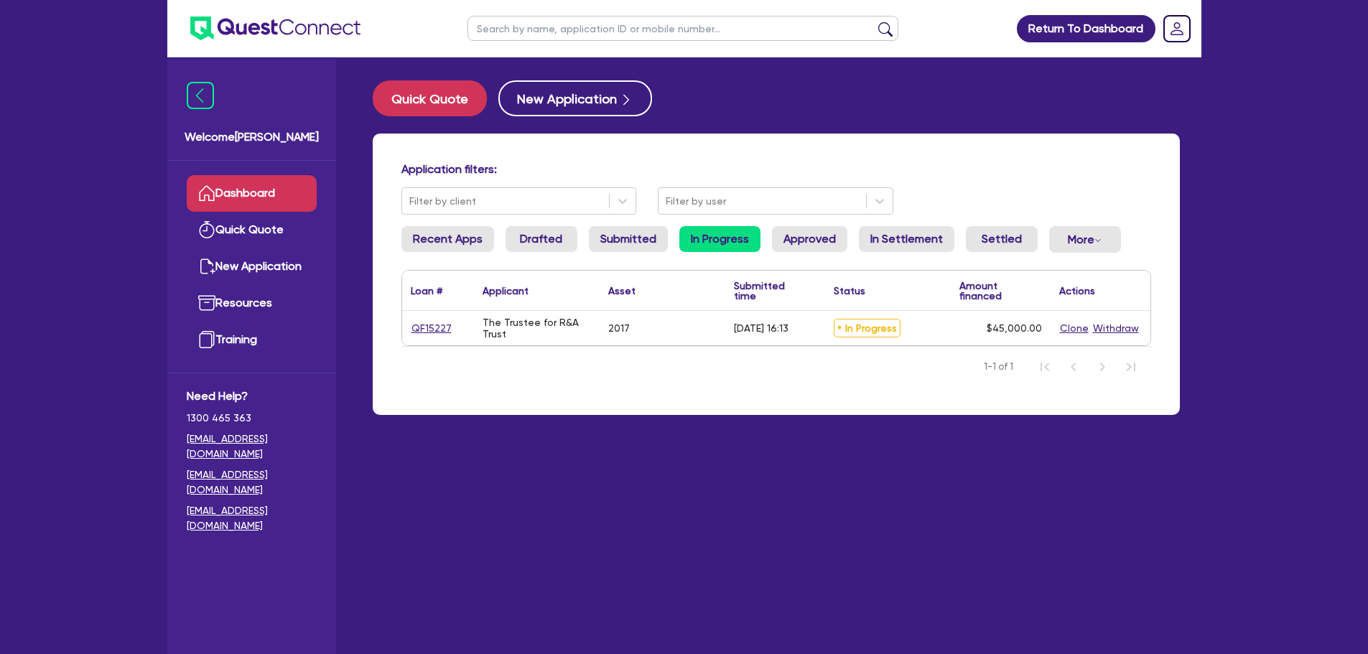
click at [405, 324] on div "QF15227" at bounding box center [438, 328] width 72 height 34
click at [425, 322] on link "QF15227" at bounding box center [432, 328] width 42 height 17
select select "CARS_AND_LIGHT_TRUCKS"
select select "VANS_AND_UTES"
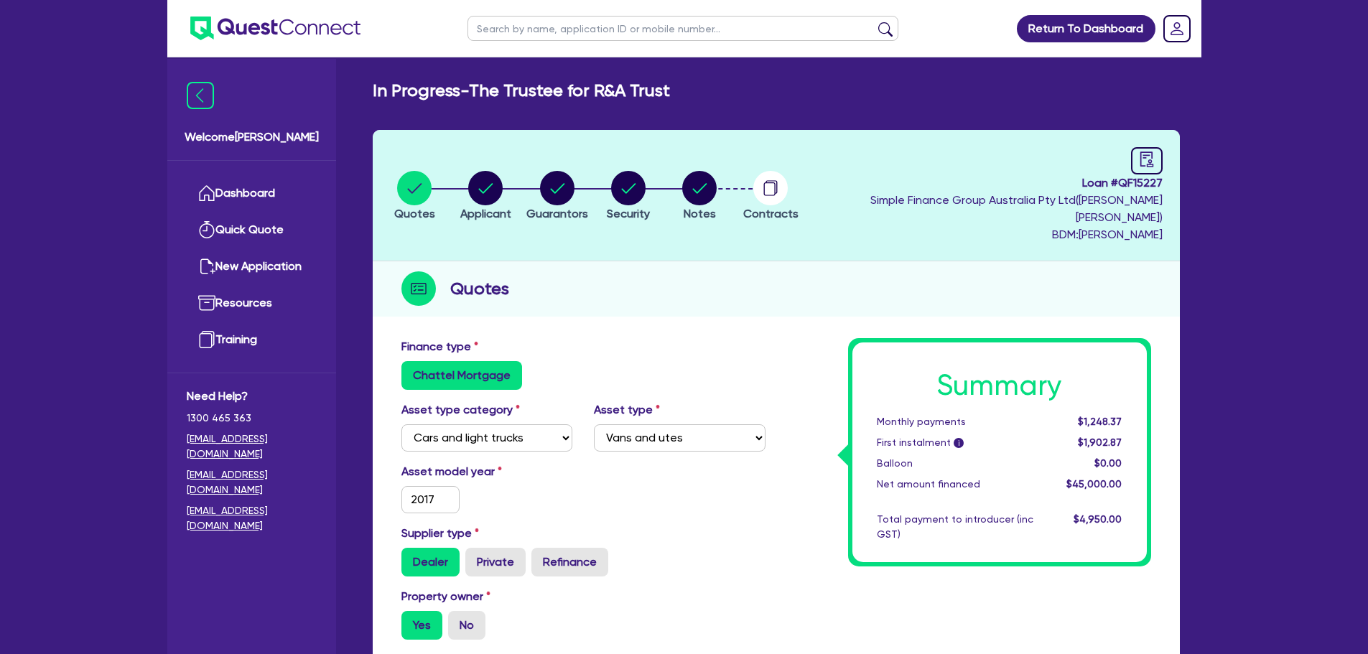
click at [703, 170] on li "Notes" at bounding box center [698, 195] width 71 height 50
click at [717, 177] on circle "button" at bounding box center [699, 188] width 34 height 34
select select "Quest Finance - Own Book"
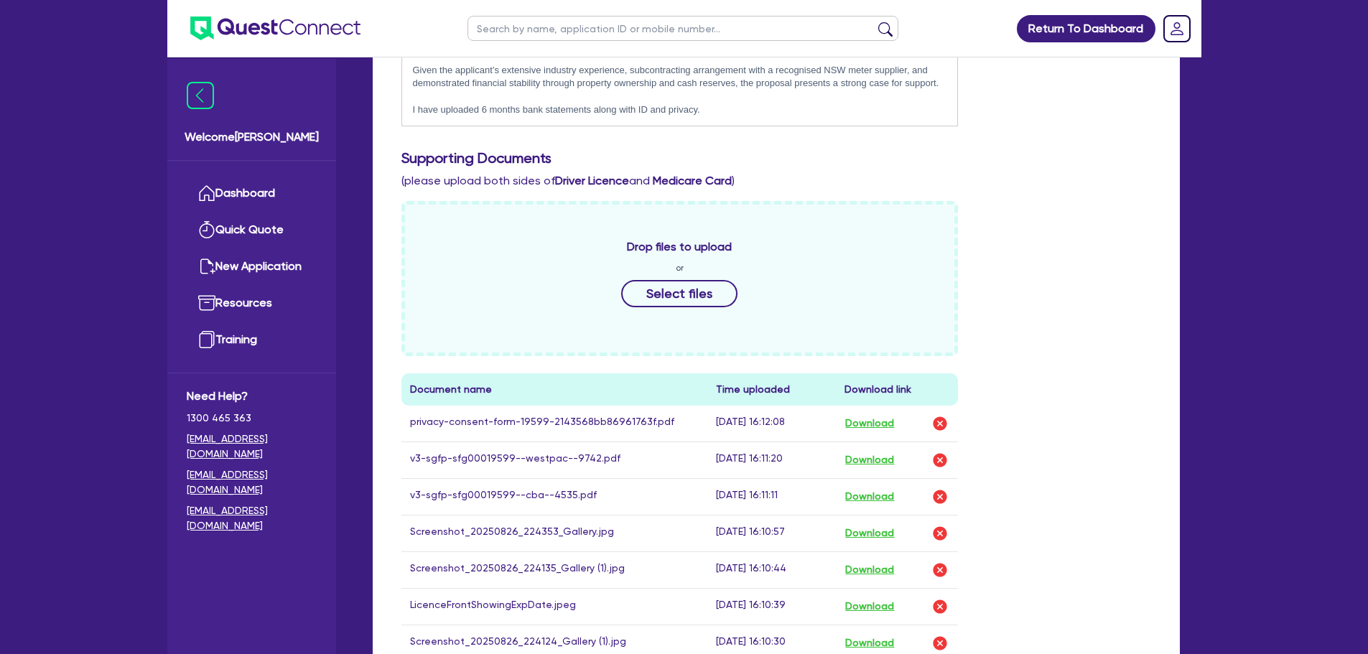
scroll to position [790, 0]
